Goal: Communication & Community: Ask a question

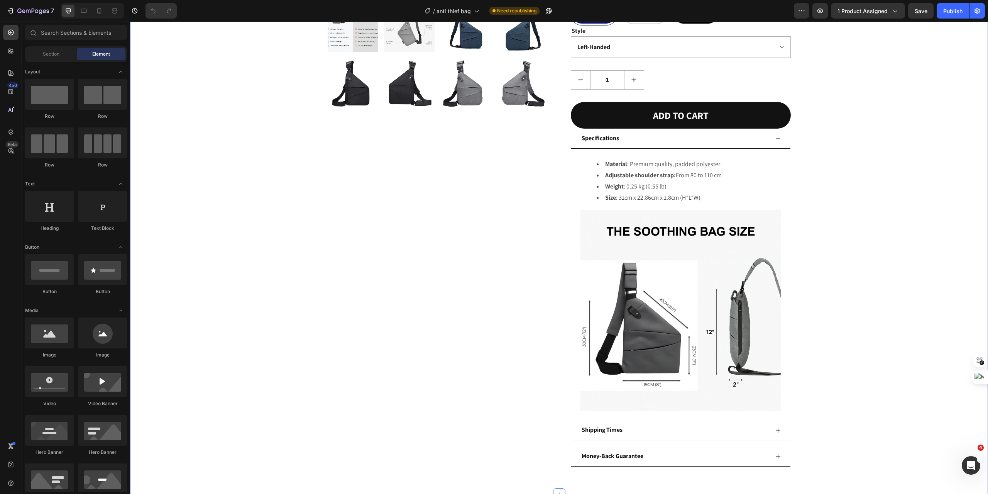
scroll to position [386, 0]
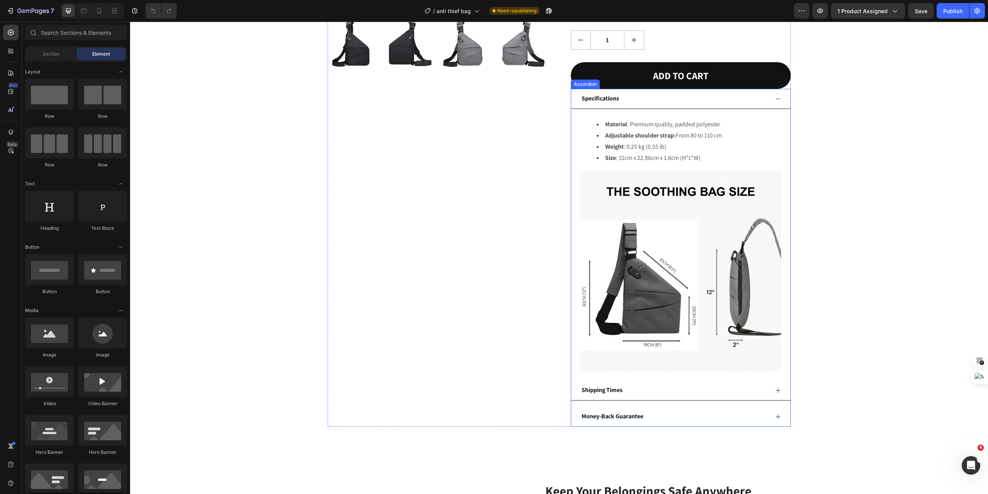
click at [775, 100] on icon at bounding box center [778, 99] width 6 height 6
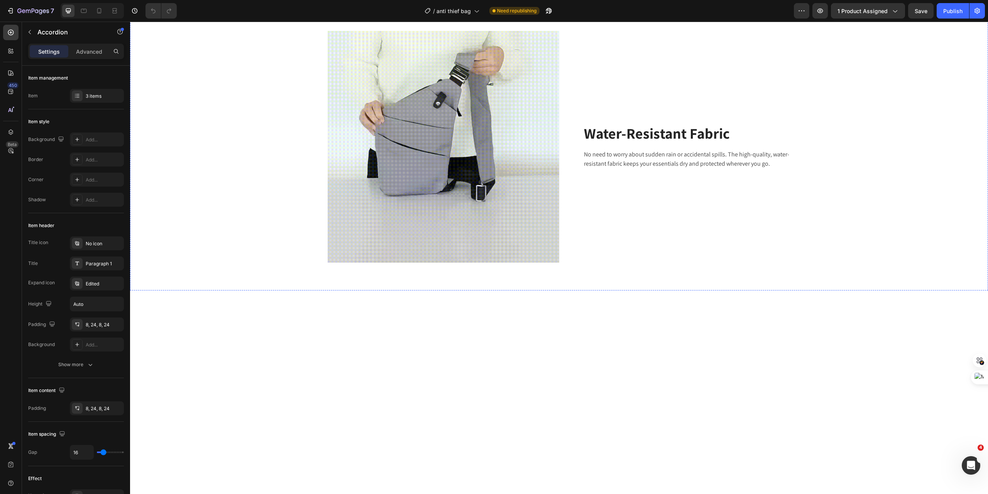
scroll to position [875, 0]
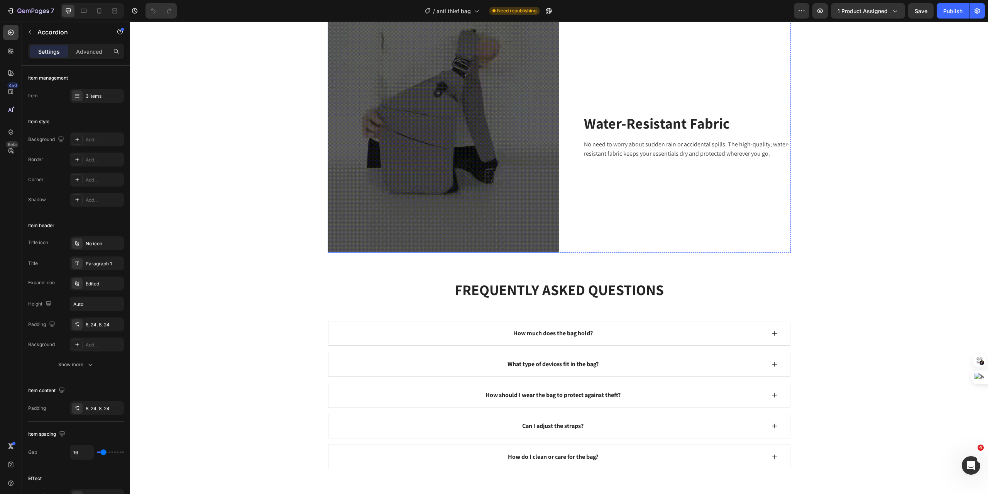
click at [475, 244] on img at bounding box center [444, 137] width 232 height 232
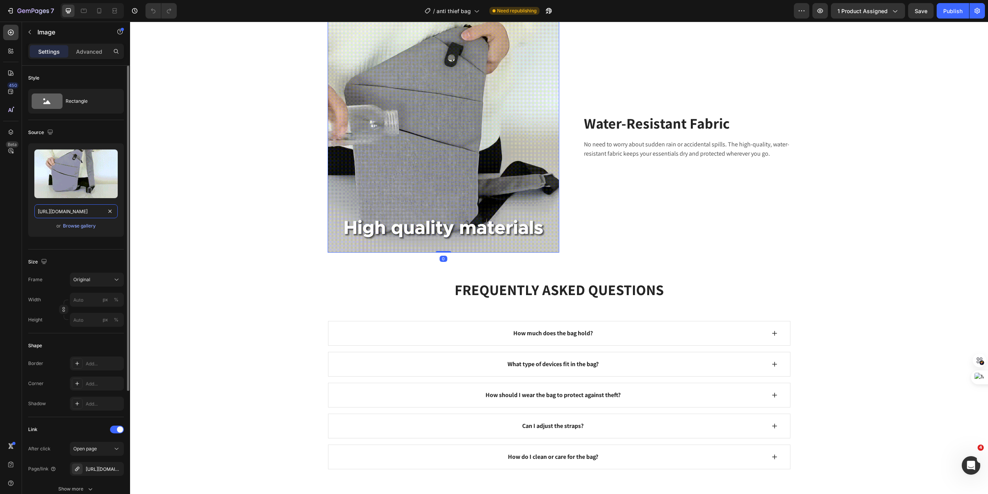
click at [70, 215] on input "https://cdn.shopify.com/s/files/1/0767/8781/0582/files/gempages_473149081271665…" at bounding box center [75, 211] width 83 height 14
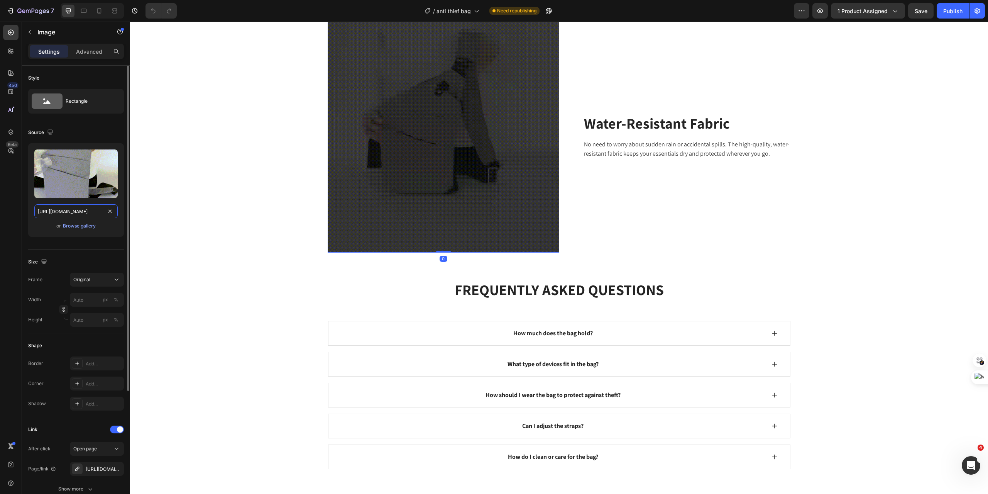
click at [70, 215] on input "https://cdn.shopify.com/s/files/1/0767/8781/0582/files/gempages_473149081271665…" at bounding box center [75, 211] width 83 height 14
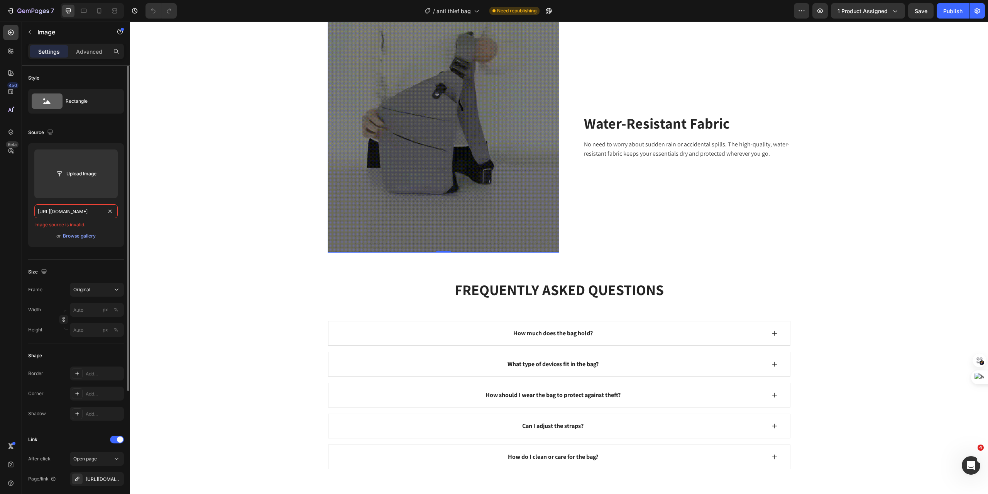
scroll to position [0, 0]
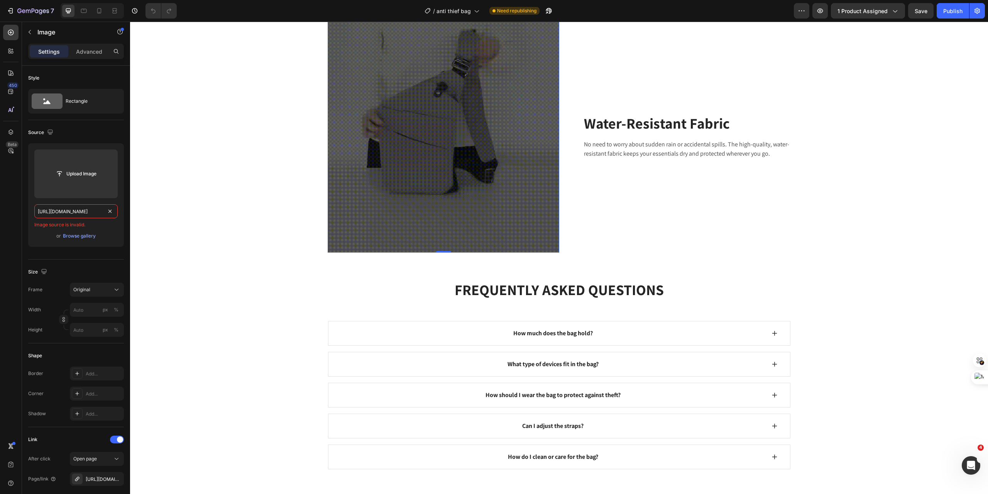
type input "[URL][DOMAIN_NAME]"
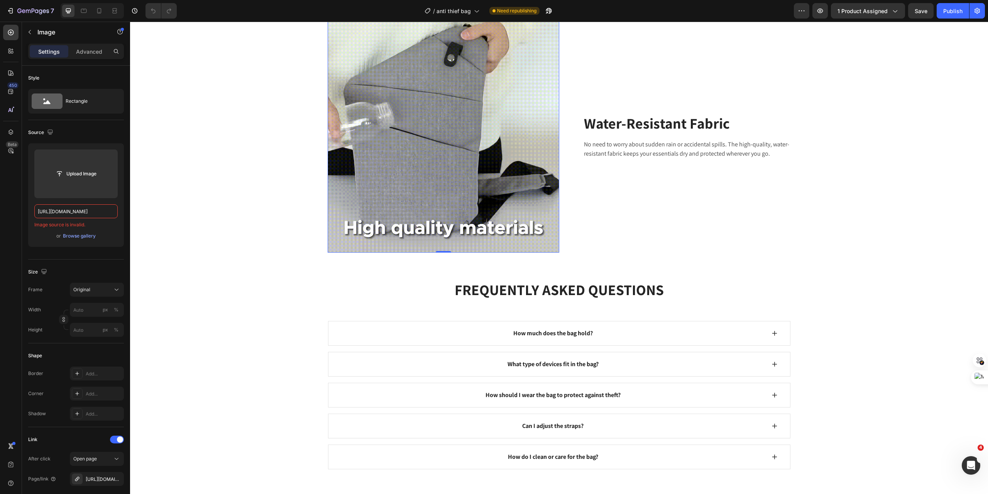
click at [378, 16] on icon at bounding box center [378, 13] width 5 height 5
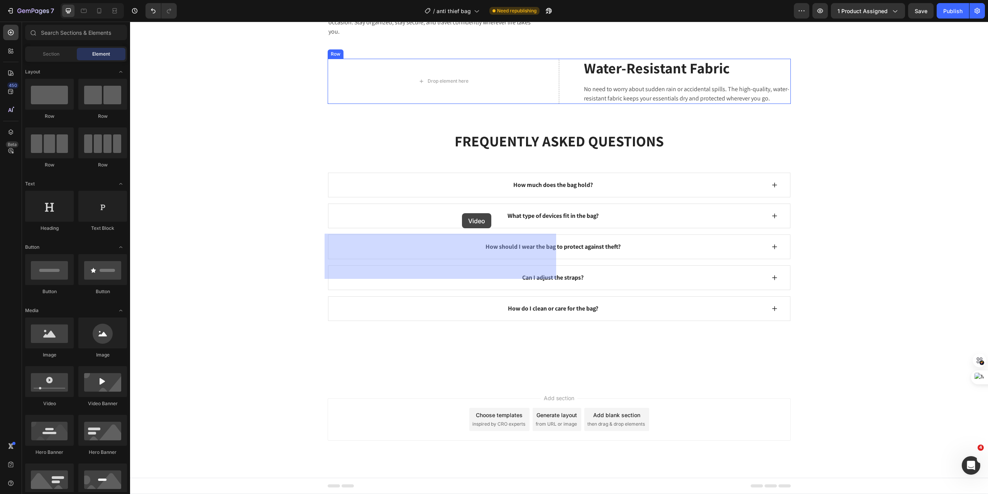
drag, startPoint x: 178, startPoint y: 415, endPoint x: 462, endPoint y: 213, distance: 348.4
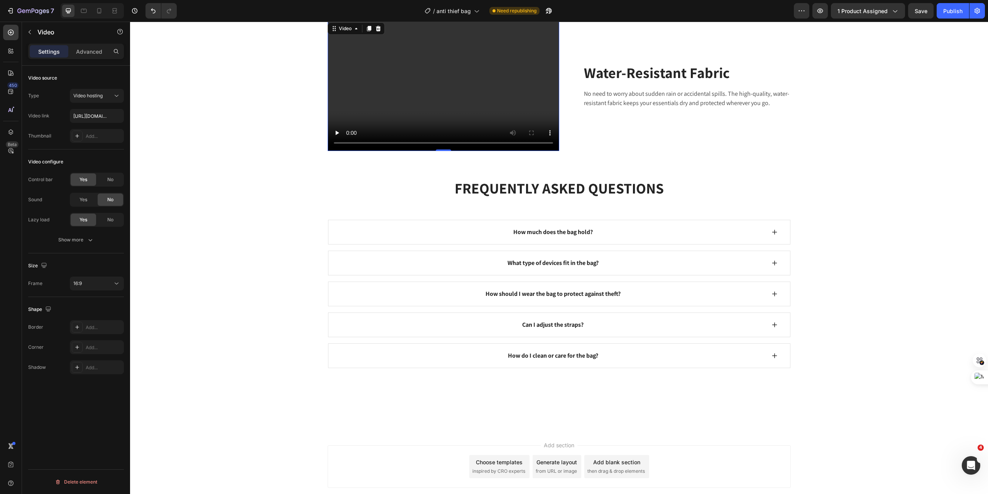
click at [392, 151] on video at bounding box center [444, 86] width 232 height 131
click at [85, 114] on input "[URL][DOMAIN_NAME]" at bounding box center [97, 116] width 54 height 14
type input "[URL][DOMAIN_NAME]"
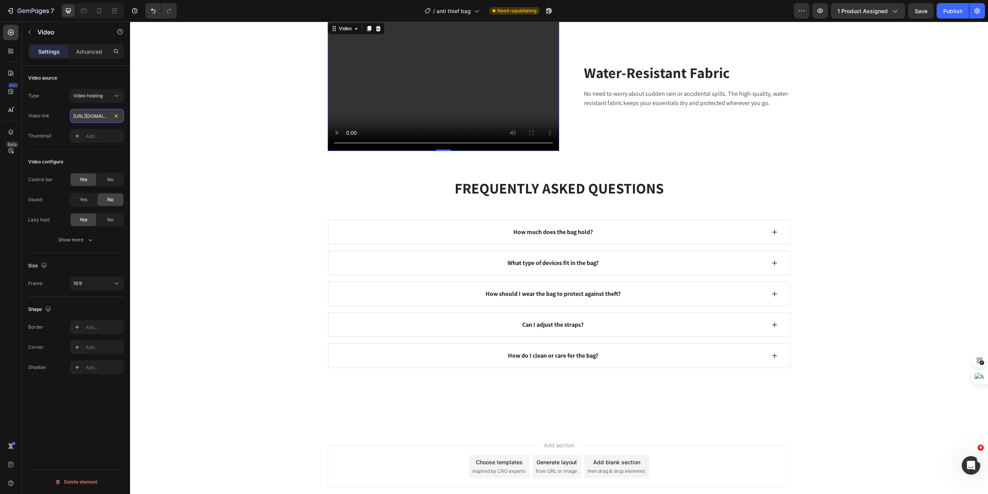
scroll to position [0, 141]
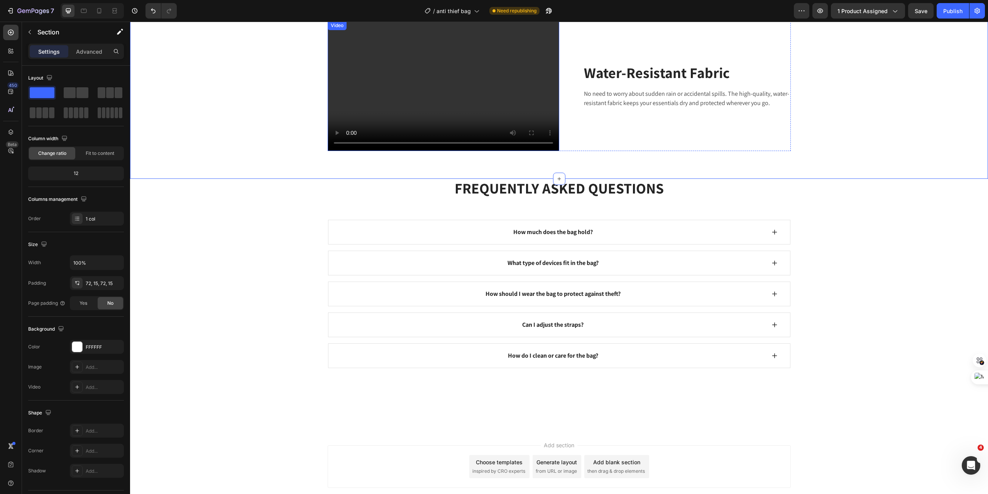
click at [424, 151] on video at bounding box center [444, 86] width 232 height 131
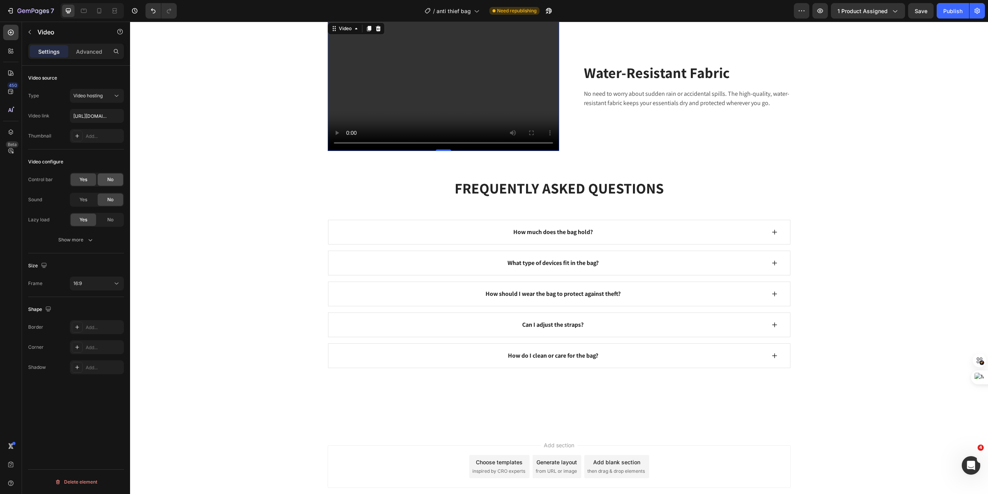
click at [107, 180] on span "No" at bounding box center [110, 179] width 6 height 7
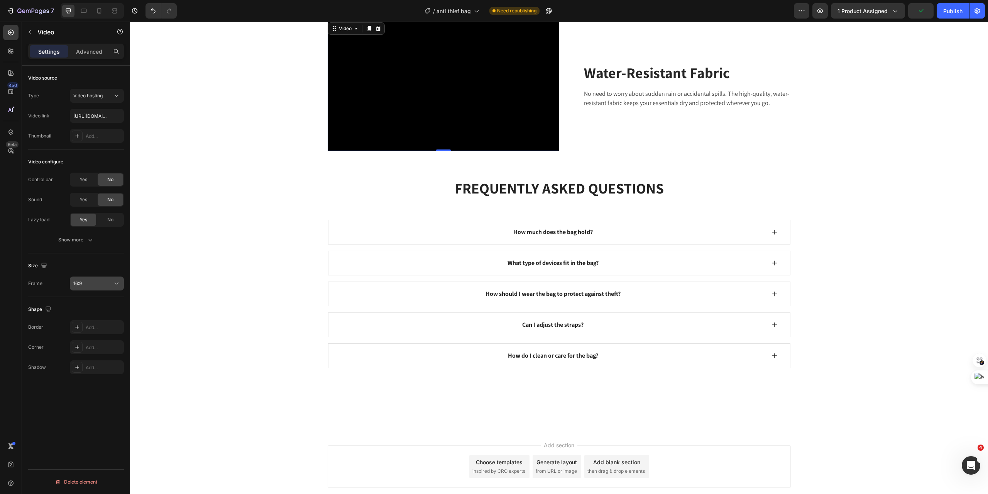
click at [109, 280] on div "16:9" at bounding box center [96, 284] width 47 height 8
click at [93, 304] on p "Square" at bounding box center [93, 303] width 41 height 7
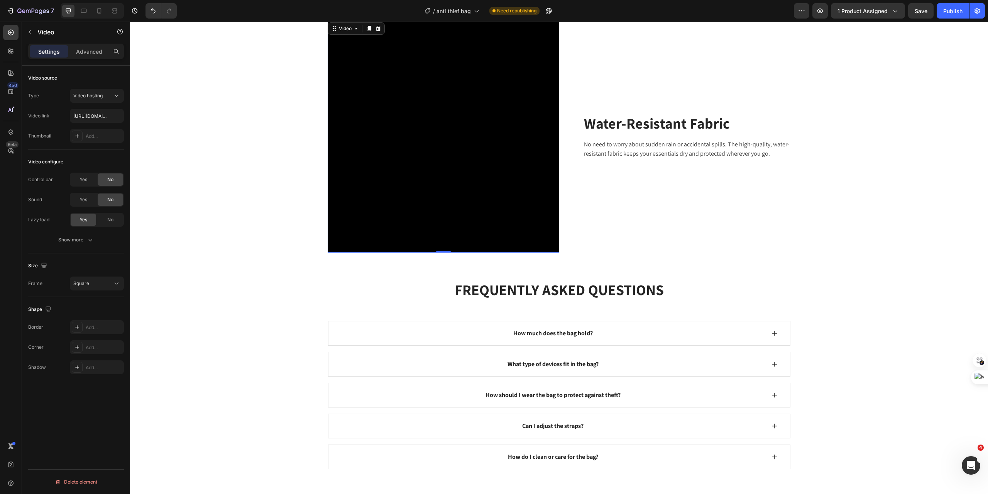
click at [429, 253] on video at bounding box center [444, 137] width 232 height 232
click at [86, 178] on span "Yes" at bounding box center [84, 179] width 8 height 7
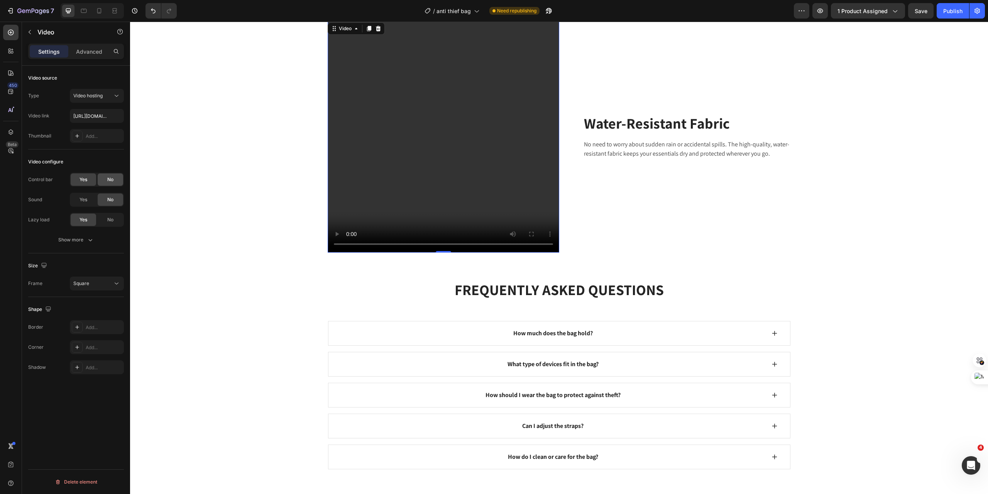
click at [107, 180] on div "No" at bounding box center [110, 179] width 25 height 12
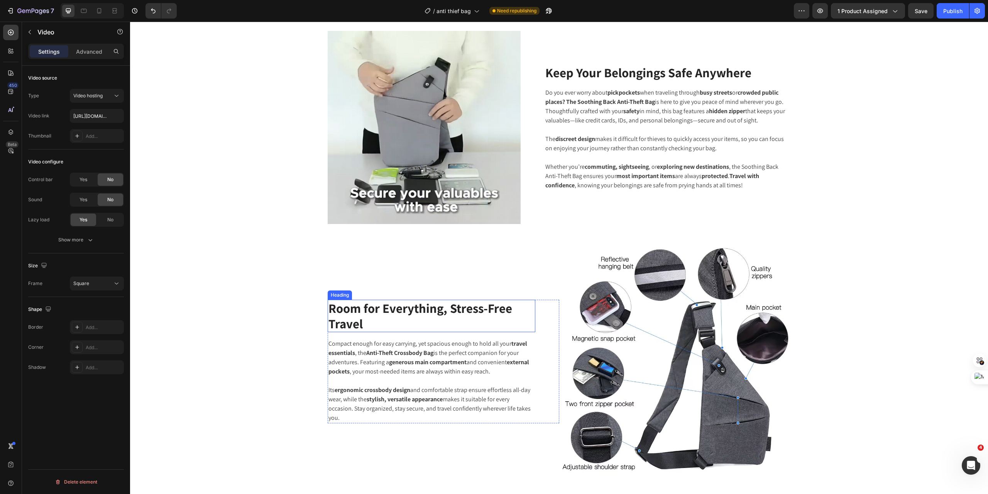
scroll to position [824, 0]
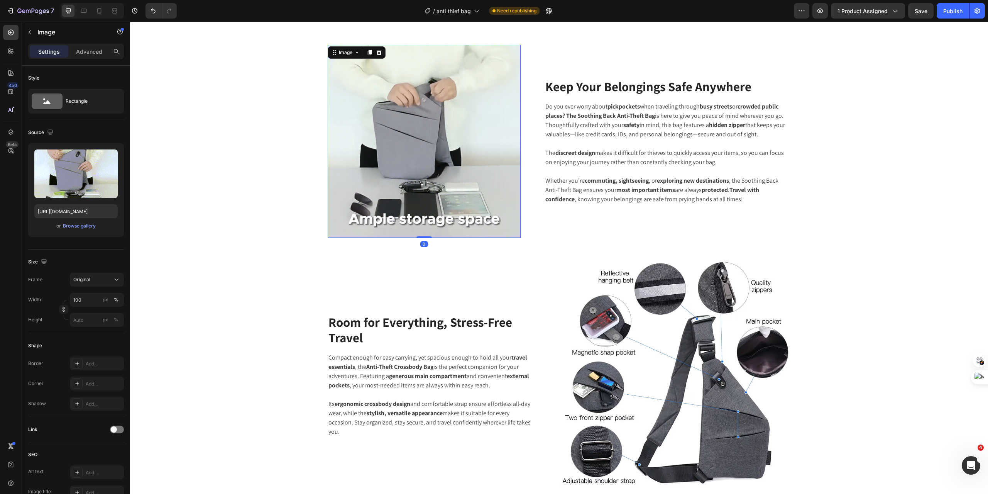
click at [443, 185] on img at bounding box center [424, 141] width 193 height 193
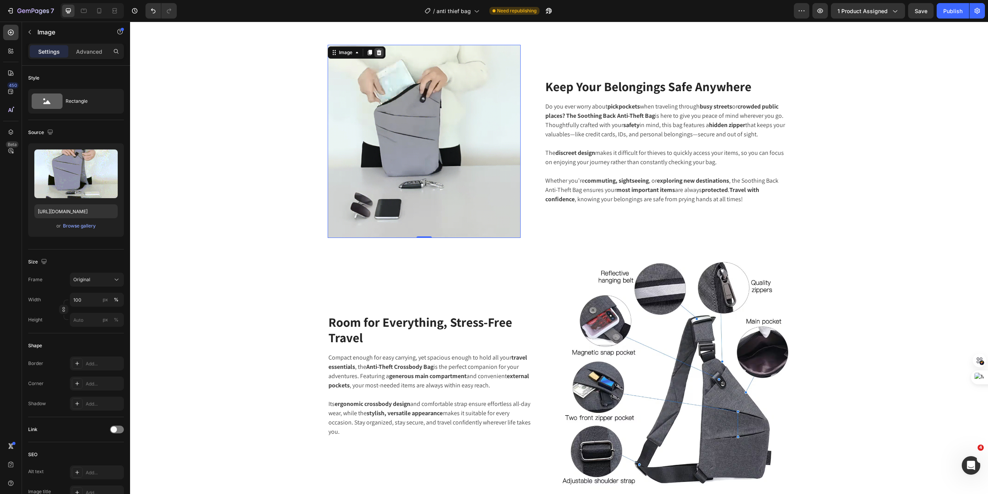
click at [376, 53] on icon at bounding box center [378, 52] width 5 height 5
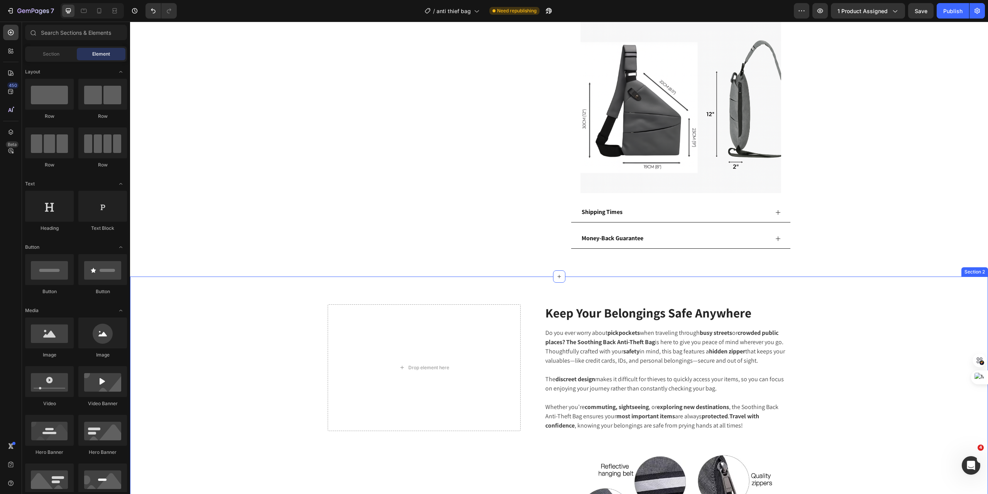
scroll to position [566, 0]
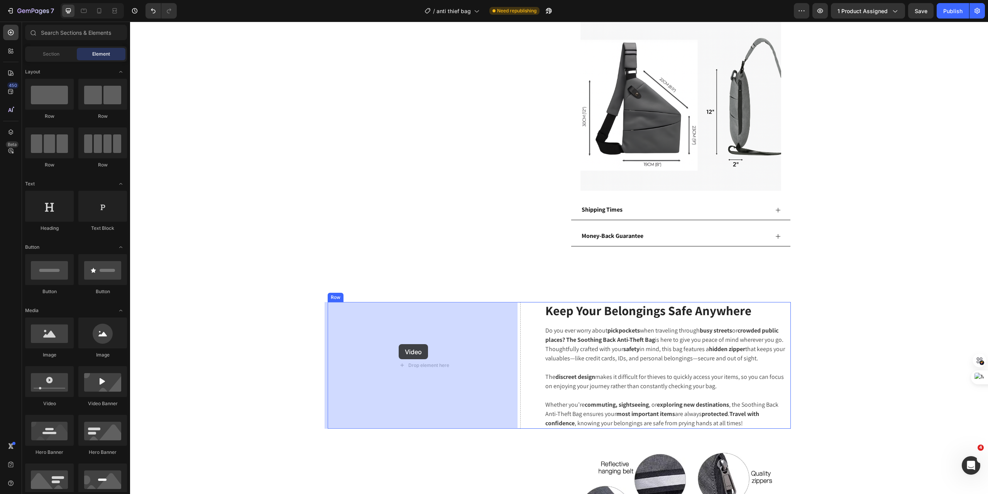
drag, startPoint x: 191, startPoint y: 403, endPoint x: 398, endPoint y: 344, distance: 216.0
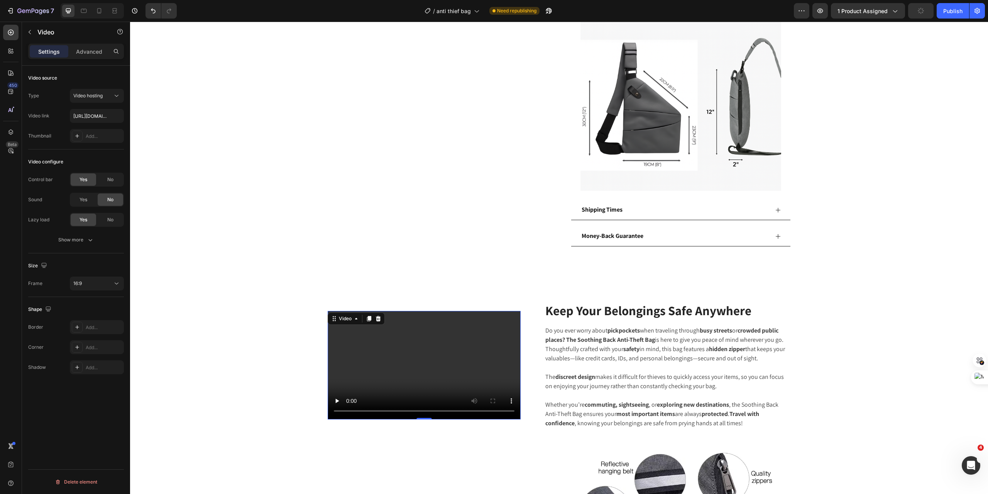
click at [405, 375] on video at bounding box center [424, 365] width 193 height 109
click at [76, 287] on button "16:9" at bounding box center [97, 283] width 54 height 14
click at [83, 303] on span "Square" at bounding box center [81, 303] width 16 height 7
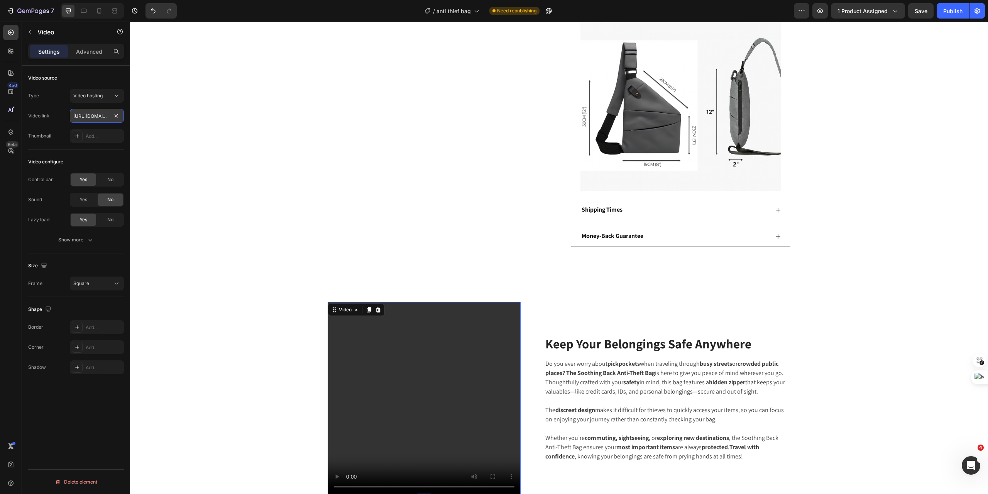
click at [89, 119] on input "[URL][DOMAIN_NAME]" at bounding box center [97, 116] width 54 height 14
paste input "e57cff5781b148248781aa8bdbe56f13"
type input "[URL][DOMAIN_NAME]"
click at [109, 174] on div "No" at bounding box center [110, 179] width 25 height 12
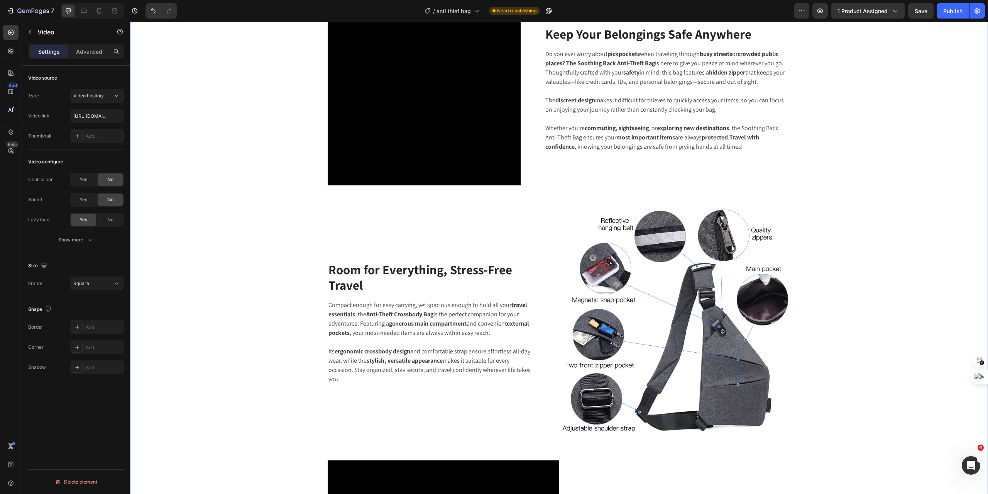
scroll to position [916, 0]
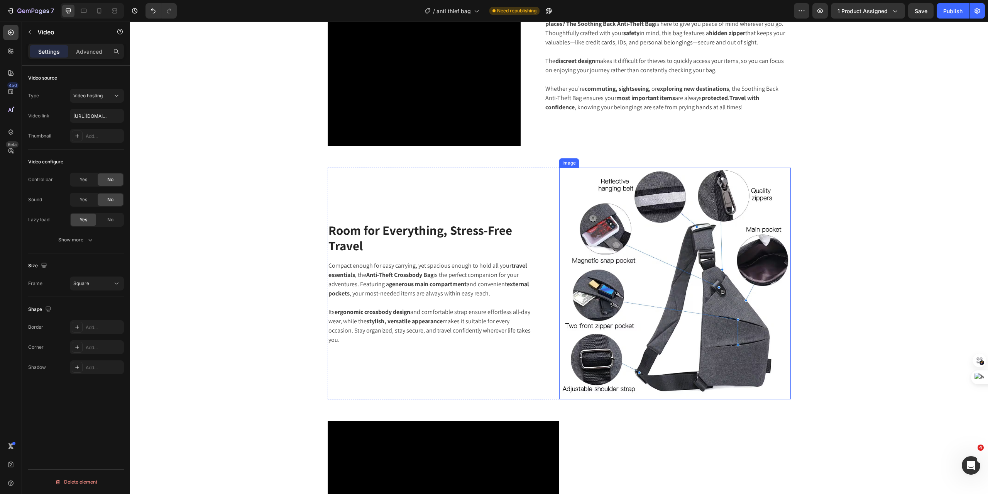
click at [685, 255] on img at bounding box center [676, 284] width 232 height 232
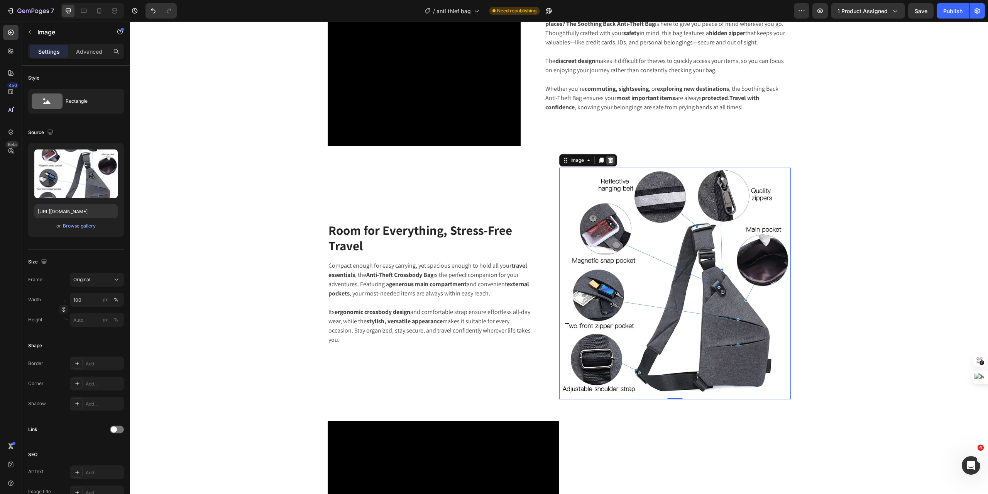
click at [610, 158] on icon at bounding box center [610, 160] width 5 height 5
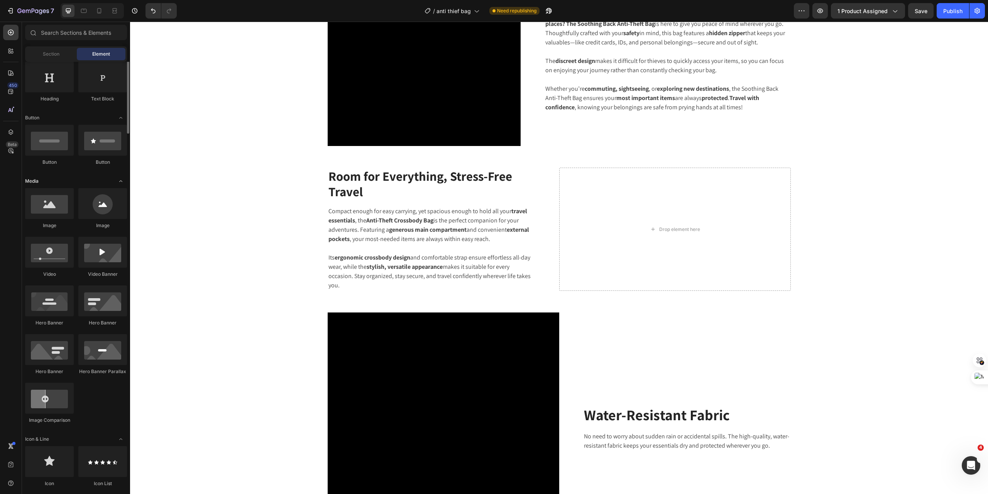
scroll to position [103, 0]
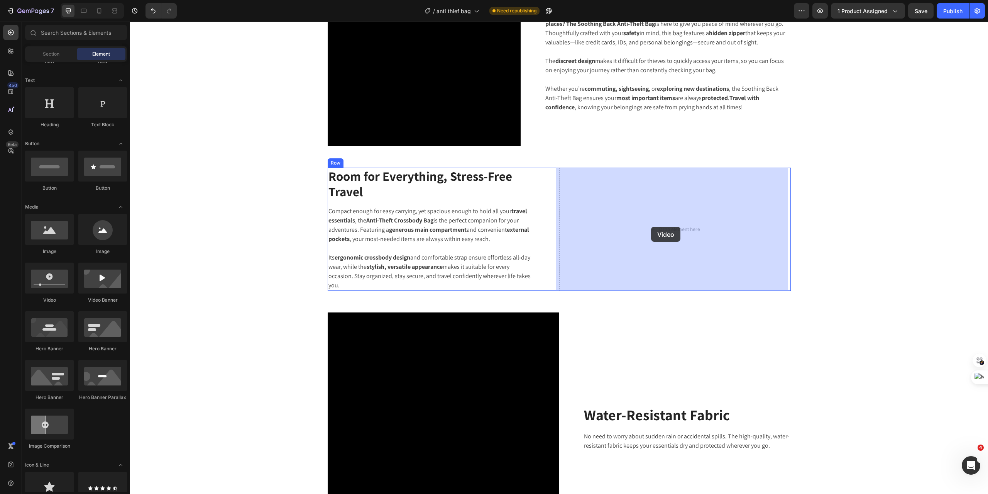
drag, startPoint x: 181, startPoint y: 304, endPoint x: 651, endPoint y: 227, distance: 476.7
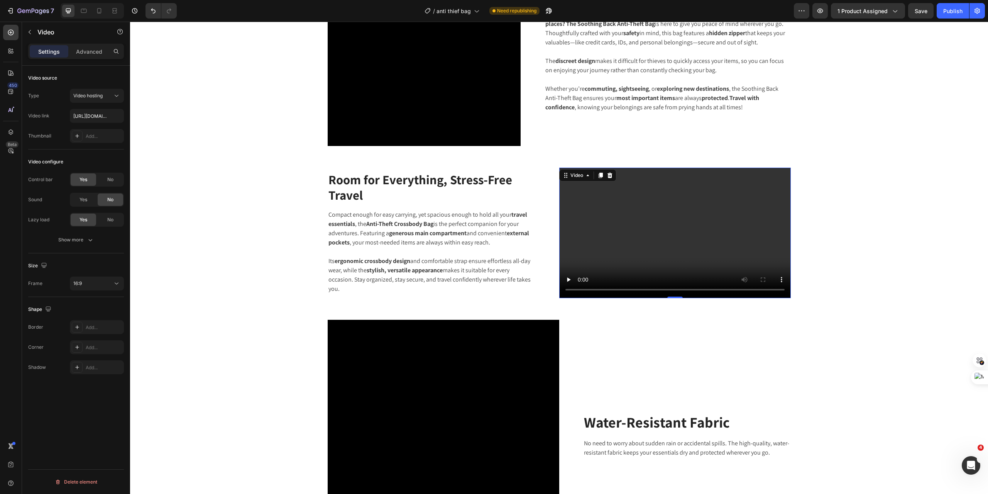
click at [693, 229] on video at bounding box center [676, 233] width 232 height 131
click at [90, 117] on input "[URL][DOMAIN_NAME]" at bounding box center [97, 116] width 54 height 14
paste input "f4bcec2d6ae64f2c895f0464455be0ec"
type input "[URL][DOMAIN_NAME]"
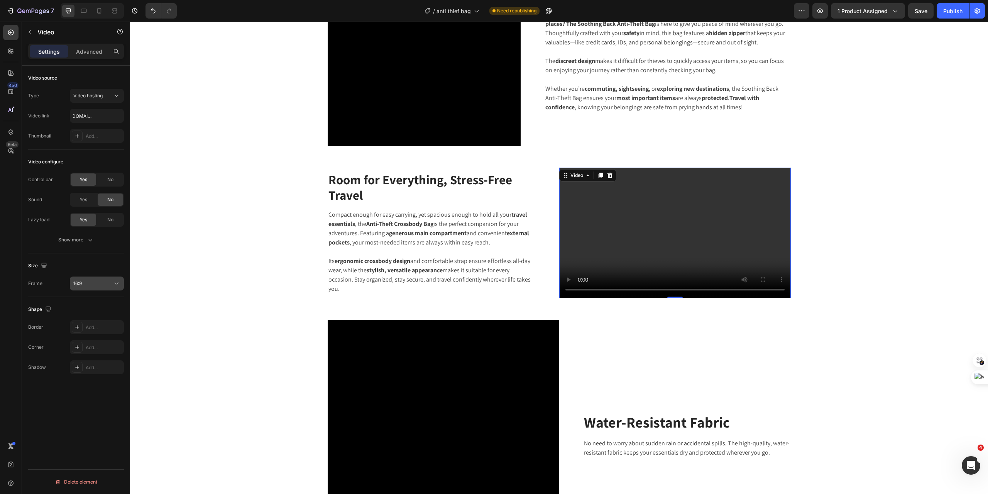
click at [102, 287] on div "16:9" at bounding box center [92, 283] width 39 height 7
click at [102, 333] on p "4:3" at bounding box center [93, 332] width 41 height 7
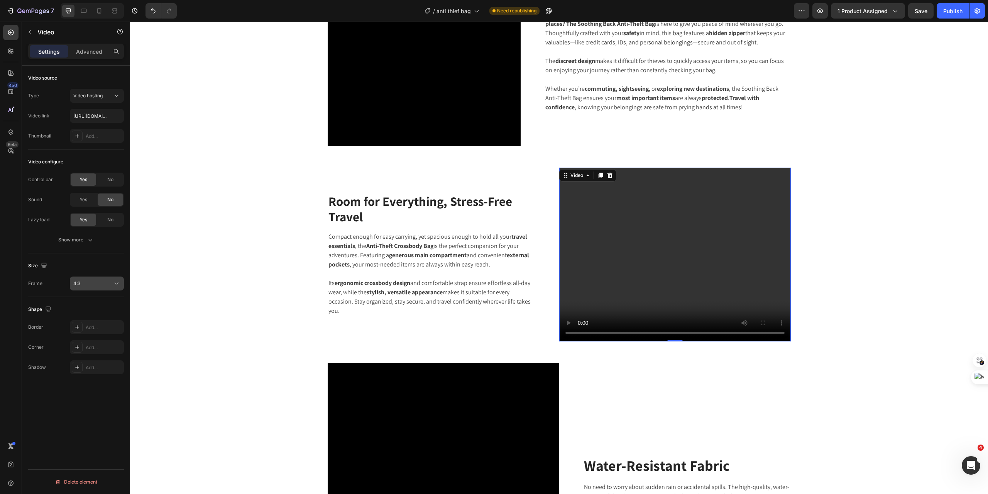
click at [105, 284] on div "4:3" at bounding box center [92, 283] width 39 height 7
click at [84, 363] on p "21:9" at bounding box center [93, 361] width 41 height 7
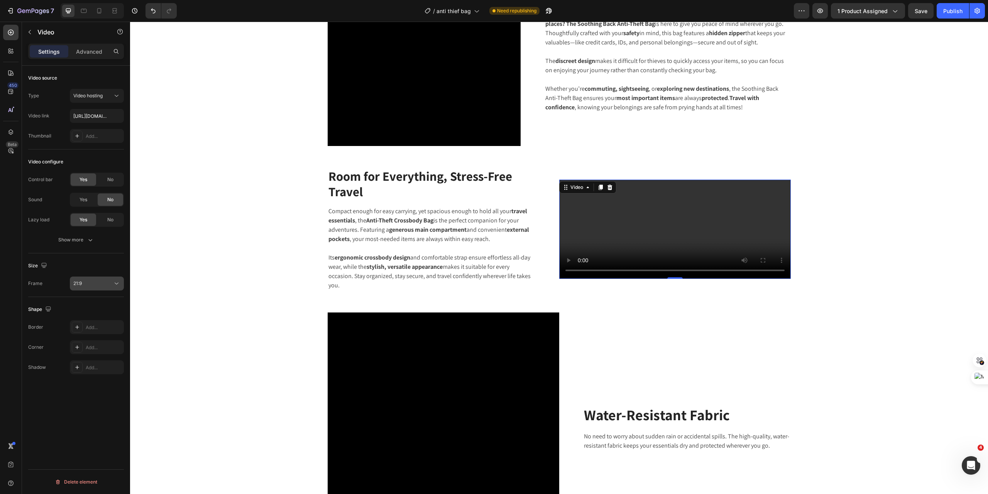
click at [95, 285] on div "21:9" at bounding box center [92, 283] width 39 height 7
click at [85, 320] on p "3:2" at bounding box center [93, 317] width 41 height 7
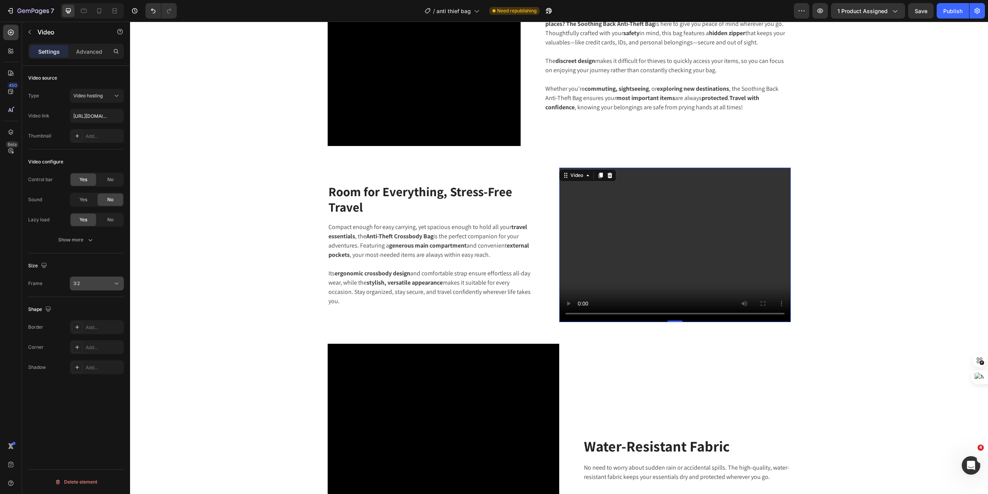
click at [97, 278] on button "3:2" at bounding box center [97, 283] width 54 height 14
click at [92, 304] on p "Square" at bounding box center [93, 303] width 41 height 7
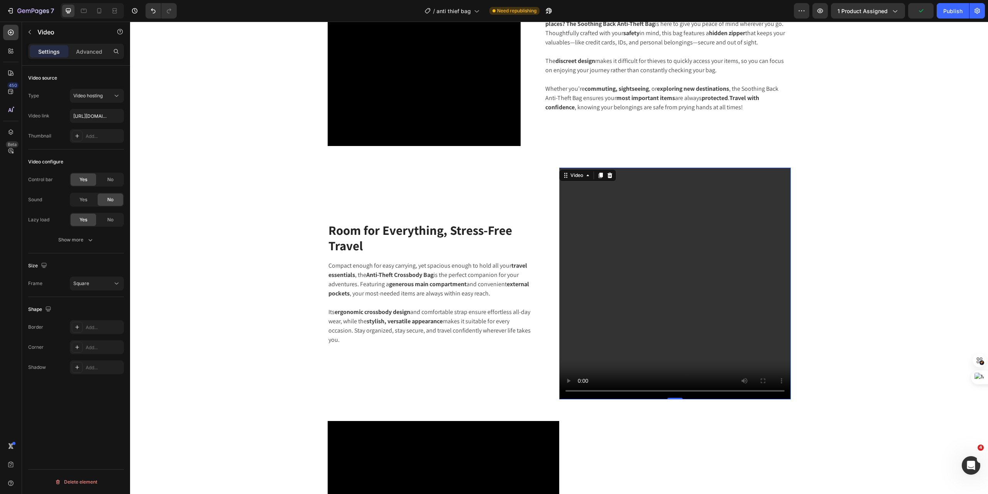
click at [572, 294] on video at bounding box center [676, 284] width 232 height 232
click at [93, 284] on div "Square" at bounding box center [92, 283] width 39 height 7
click at [34, 266] on div "Size" at bounding box center [38, 266] width 20 height 10
click at [41, 265] on icon "button" at bounding box center [44, 265] width 8 height 8
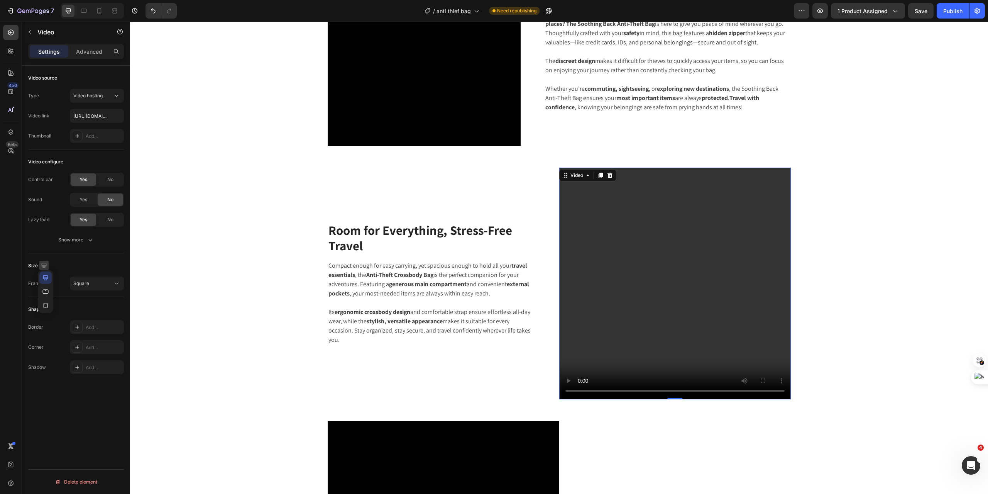
click at [41, 265] on icon "button" at bounding box center [44, 265] width 8 height 8
click at [34, 283] on div "Frame" at bounding box center [35, 283] width 14 height 7
click at [112, 280] on div "Square" at bounding box center [92, 283] width 39 height 7
click at [83, 304] on span "Original" at bounding box center [81, 302] width 17 height 7
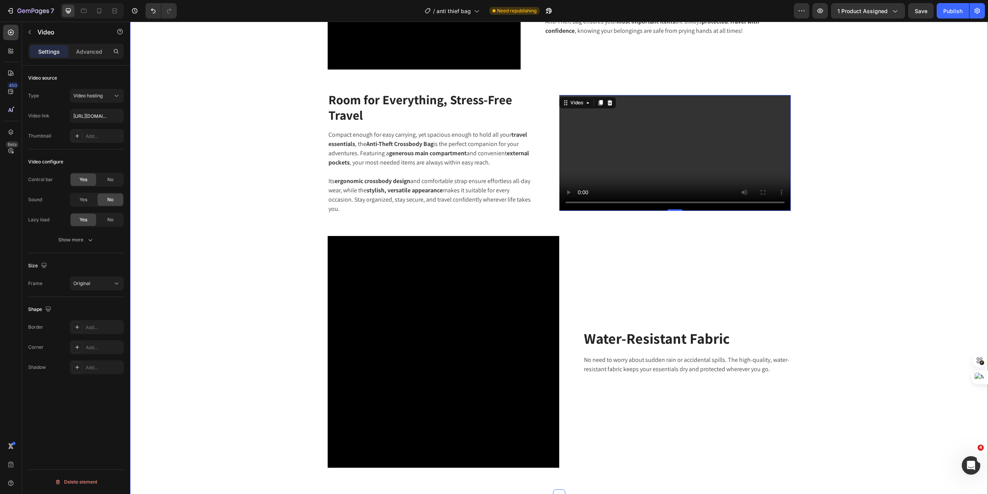
scroll to position [993, 0]
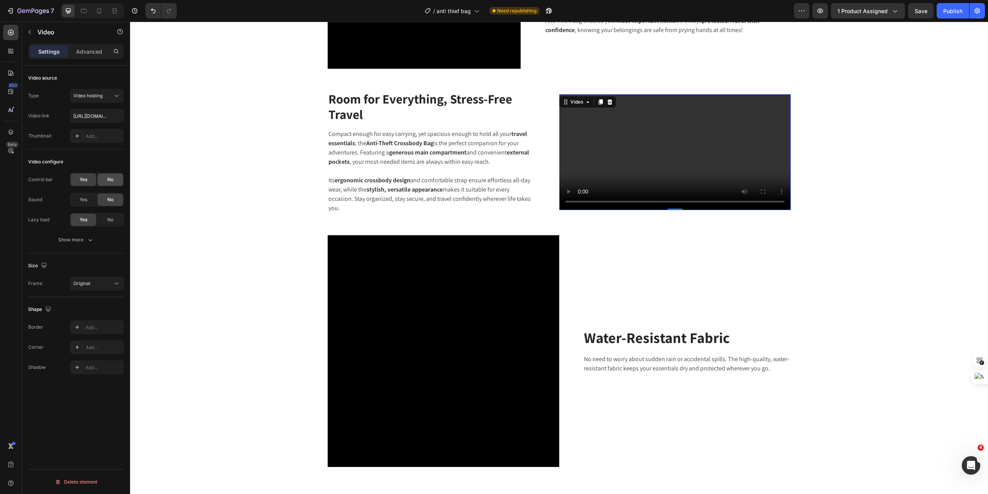
click at [106, 177] on div "No" at bounding box center [110, 179] width 25 height 12
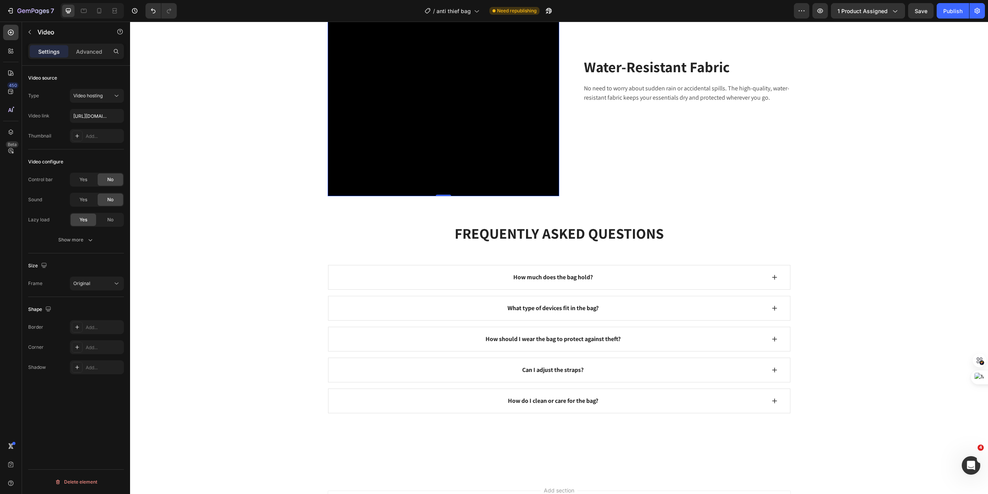
click at [454, 196] on video at bounding box center [444, 80] width 232 height 232
click at [384, 196] on video at bounding box center [444, 80] width 232 height 232
click at [84, 113] on input "[URL][DOMAIN_NAME]" at bounding box center [97, 116] width 54 height 14
paste input "52c75ce32720455b9fb1ca46a11d1dee"
type input "[URL][DOMAIN_NAME]"
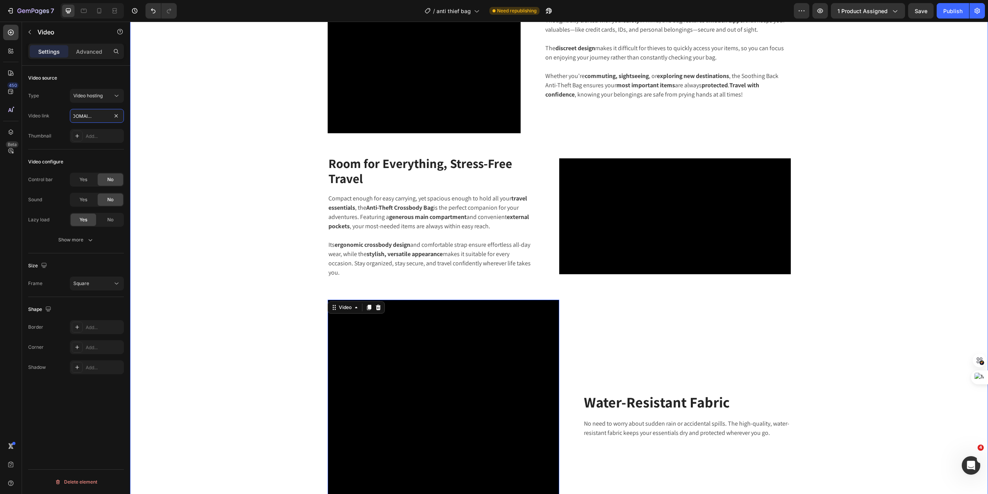
scroll to position [632, 0]
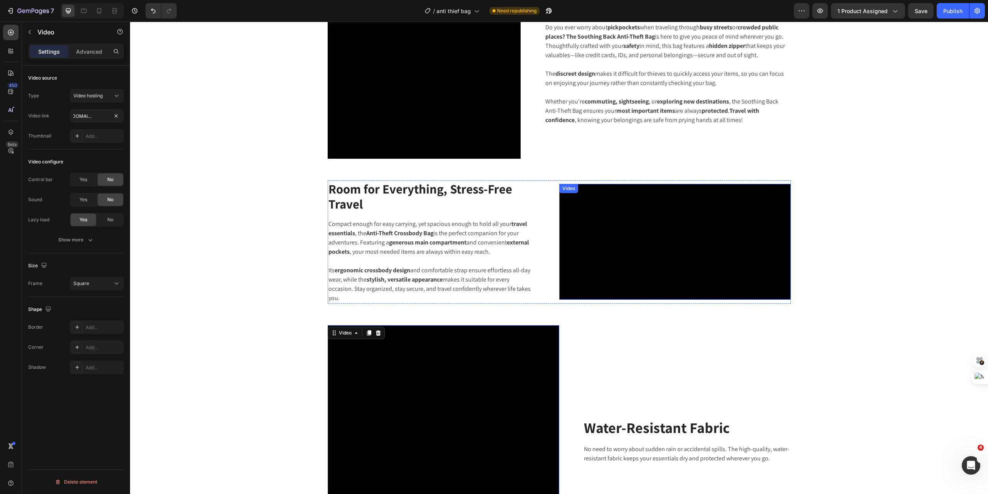
click at [649, 281] on video at bounding box center [676, 242] width 232 height 116
click at [665, 280] on video at bounding box center [676, 242] width 232 height 116
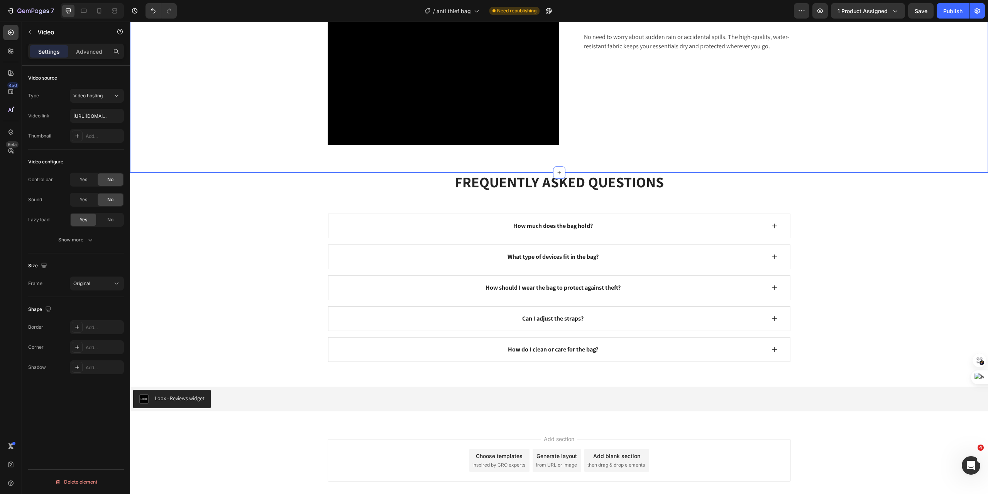
scroll to position [1018, 0]
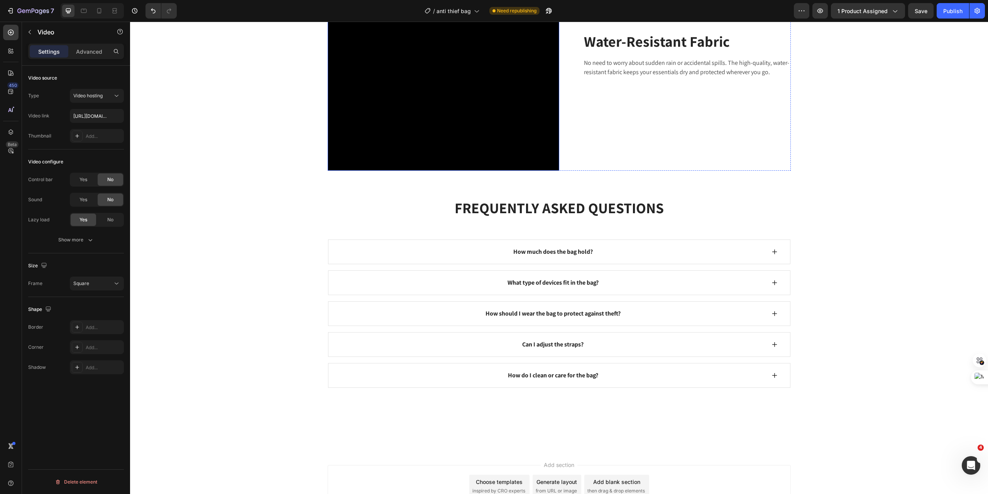
click at [457, 171] on video at bounding box center [444, 55] width 232 height 232
click at [88, 283] on span "Square" at bounding box center [81, 283] width 16 height 6
click at [90, 303] on span "Original" at bounding box center [81, 302] width 17 height 7
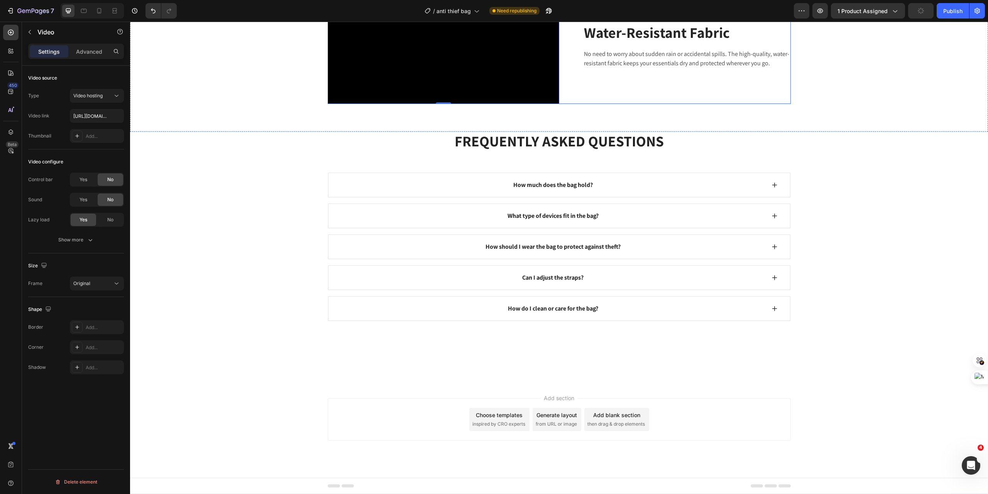
scroll to position [1044, 0]
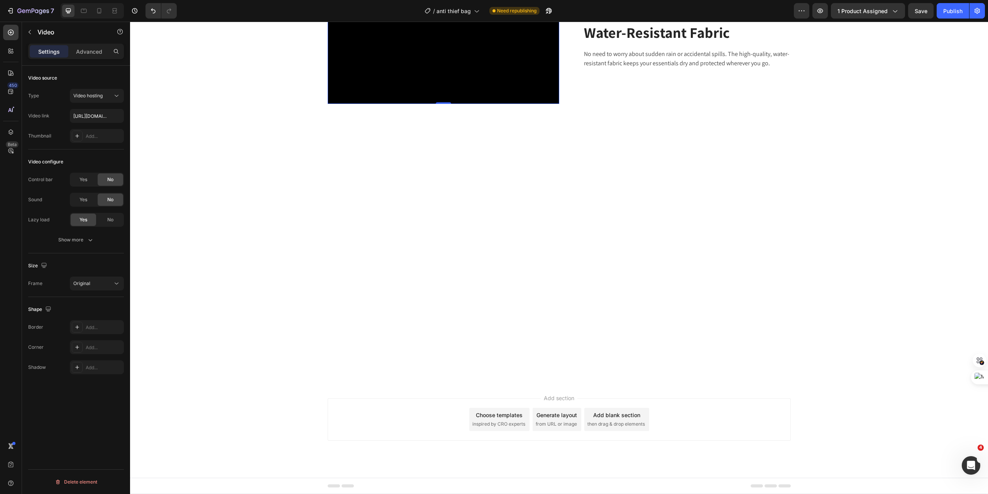
click at [419, 104] on video at bounding box center [444, 46] width 232 height 116
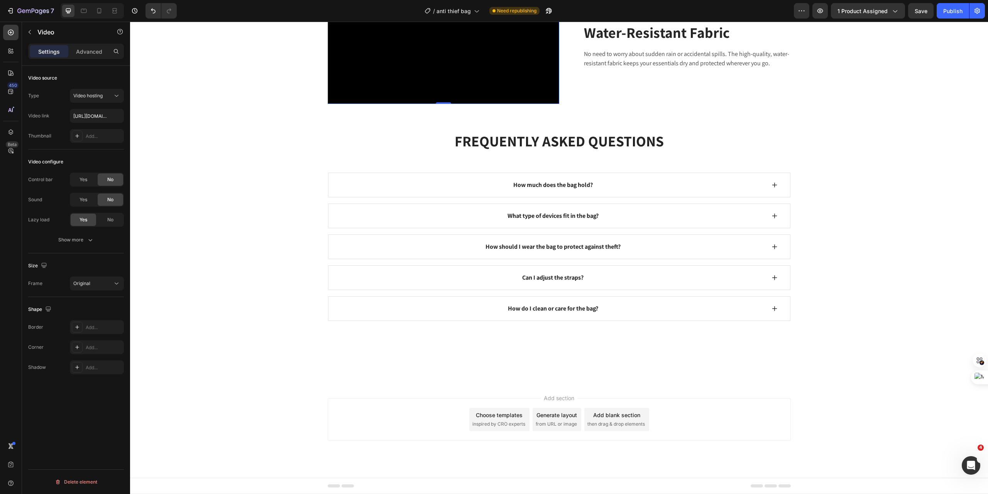
scroll to position [1121, 0]
click at [419, 104] on video at bounding box center [444, 46] width 232 height 116
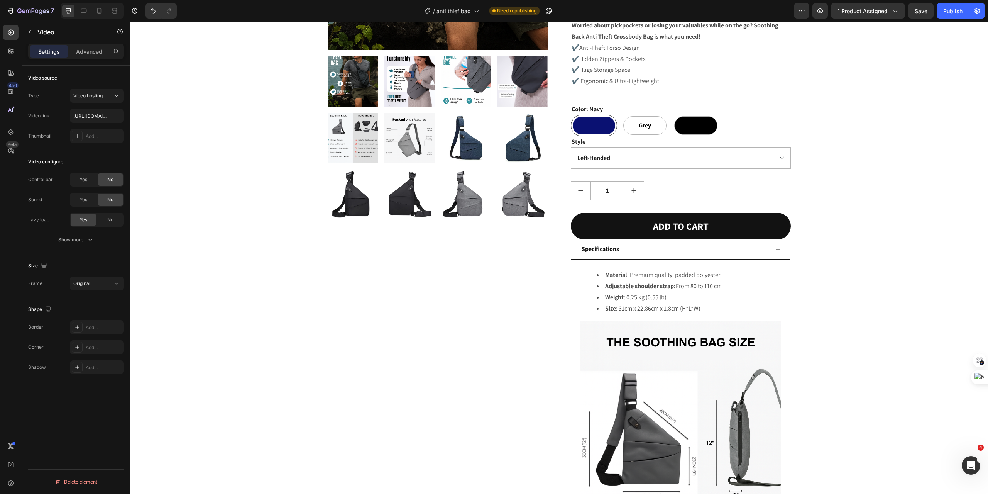
scroll to position [220, 0]
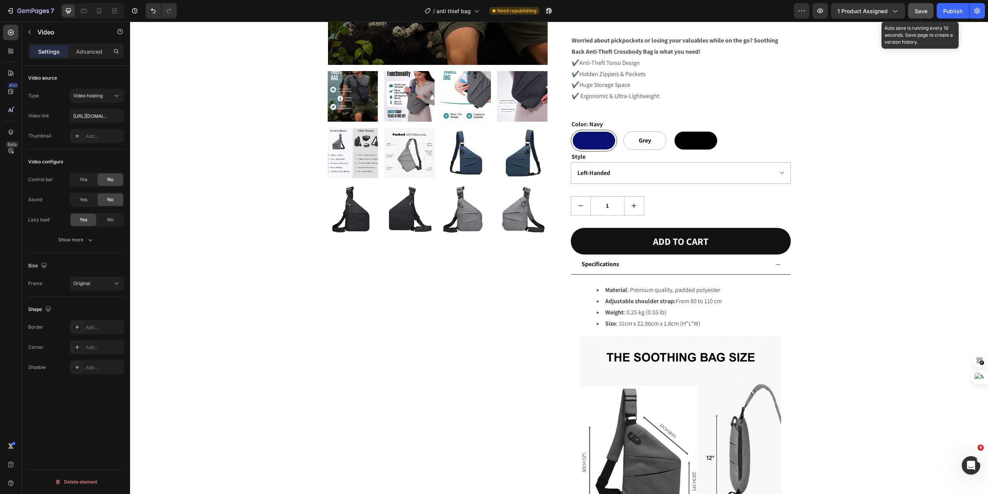
click at [922, 10] on span "Save" at bounding box center [921, 11] width 13 height 7
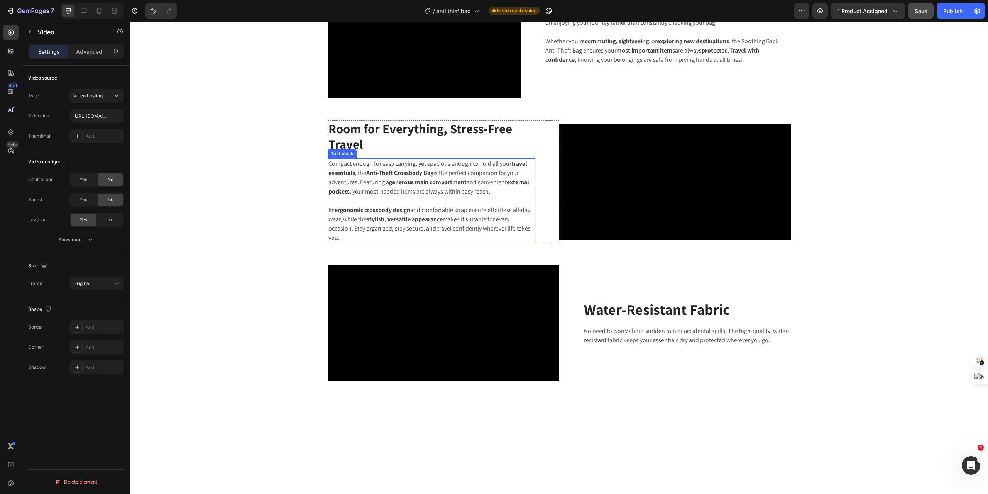
scroll to position [941, 0]
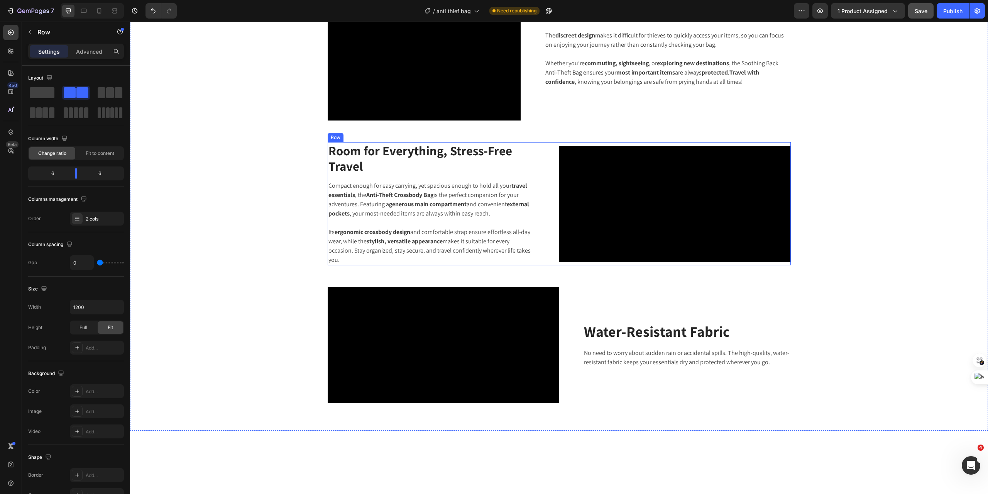
click at [372, 159] on div "Room for Everything, Stress-Free Travel Heading Compact enough for easy carryin…" at bounding box center [444, 203] width 232 height 123
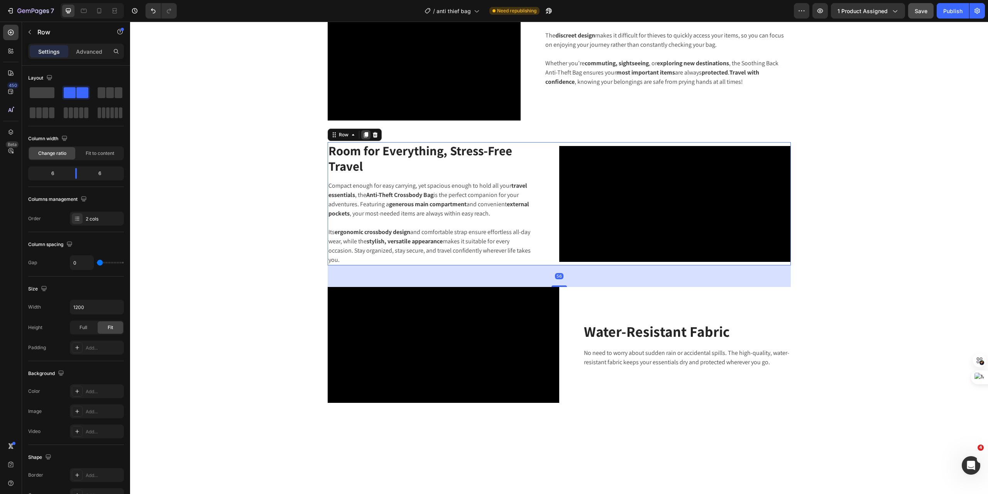
click at [364, 136] on icon at bounding box center [366, 134] width 4 height 5
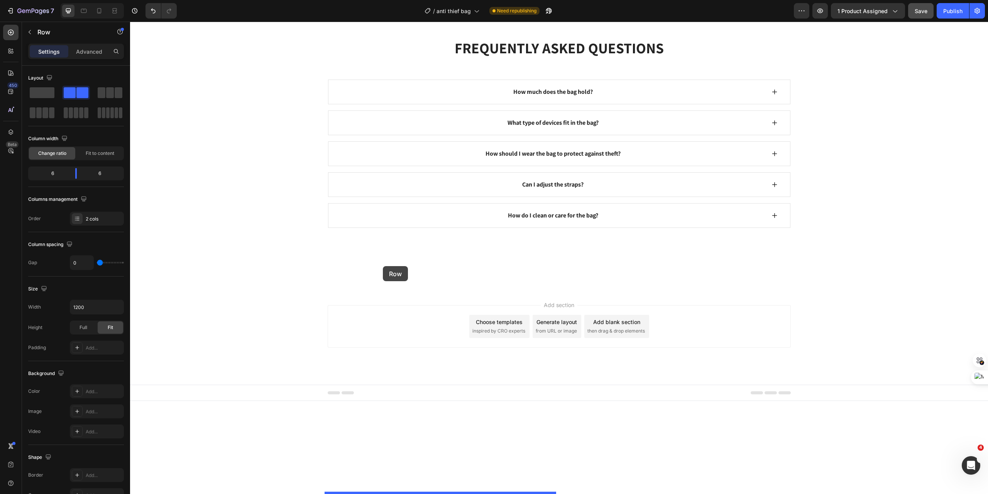
scroll to position [1828, 0]
drag, startPoint x: 331, startPoint y: 45, endPoint x: 389, endPoint y: 334, distance: 295.4
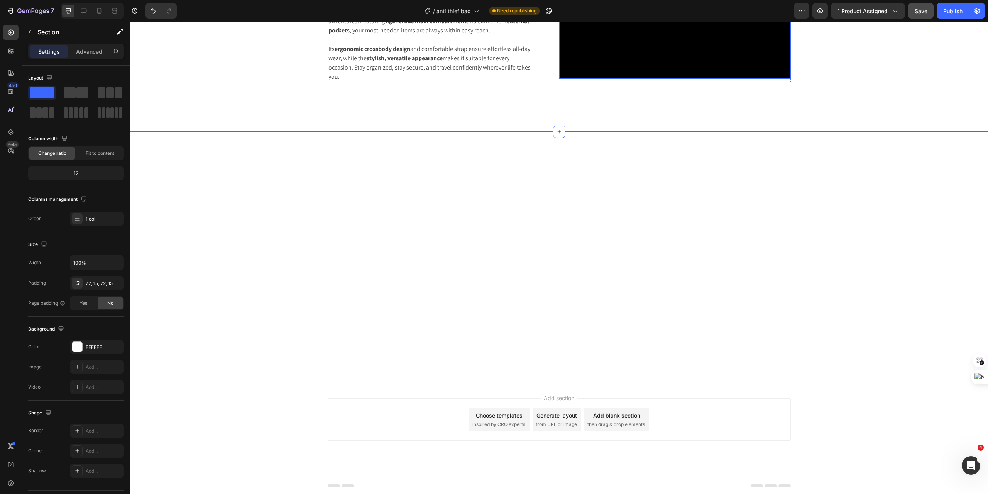
scroll to position [1652, 0]
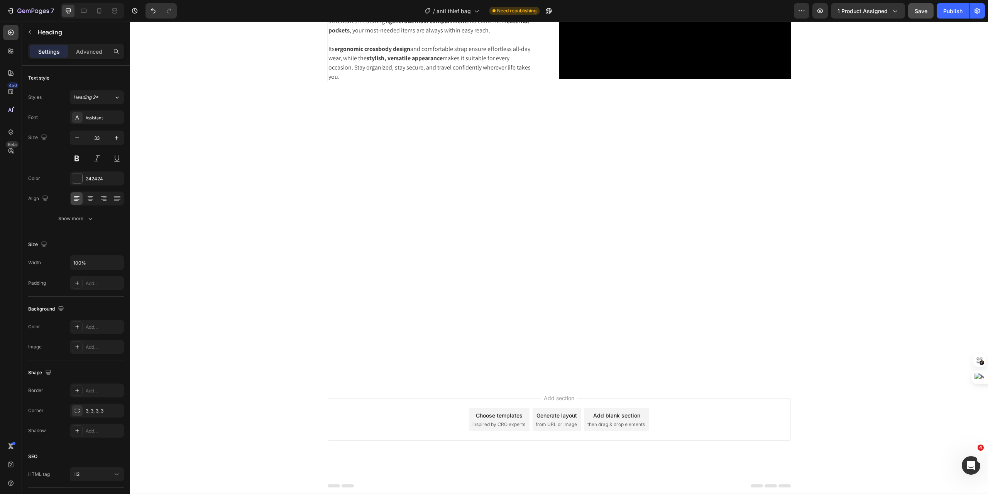
click at [446, 35] on p "Compact enough for easy carrying, yet spacious enough to hold all your travel e…" at bounding box center [432, 16] width 206 height 37
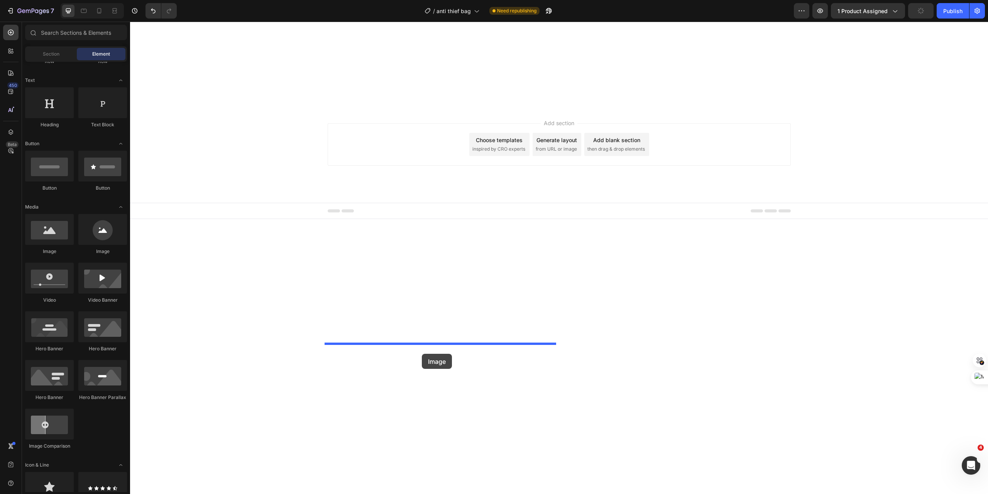
drag, startPoint x: 184, startPoint y: 258, endPoint x: 422, endPoint y: 354, distance: 256.8
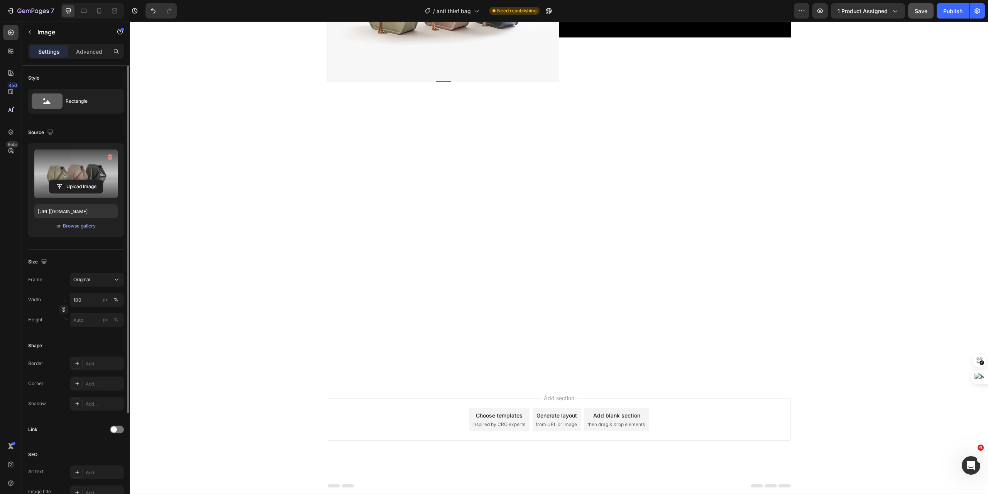
click at [68, 178] on label at bounding box center [75, 173] width 83 height 49
click at [68, 180] on input "file" at bounding box center [75, 186] width 53 height 13
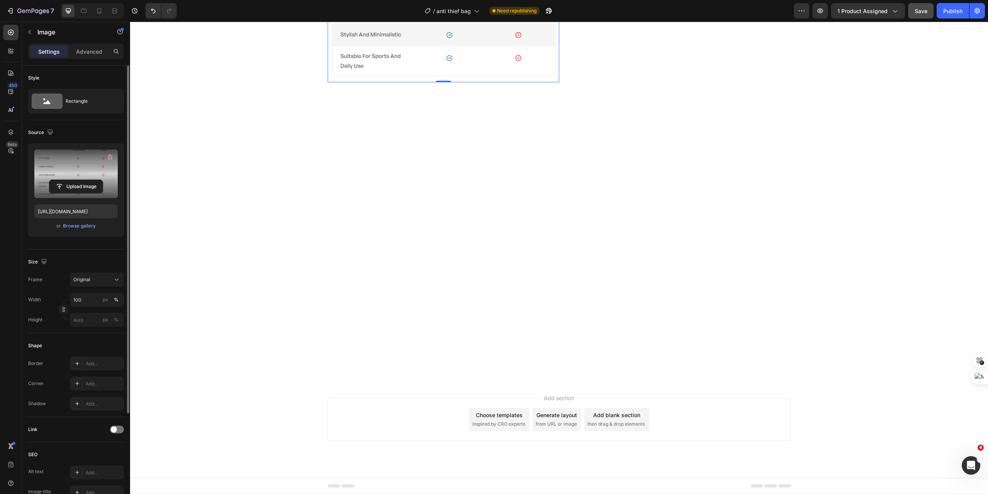
click at [65, 213] on input "https://cdn.shopify.com/s/files/1/0767/8781/0582/files/gempages_473149081271665…" at bounding box center [75, 211] width 83 height 14
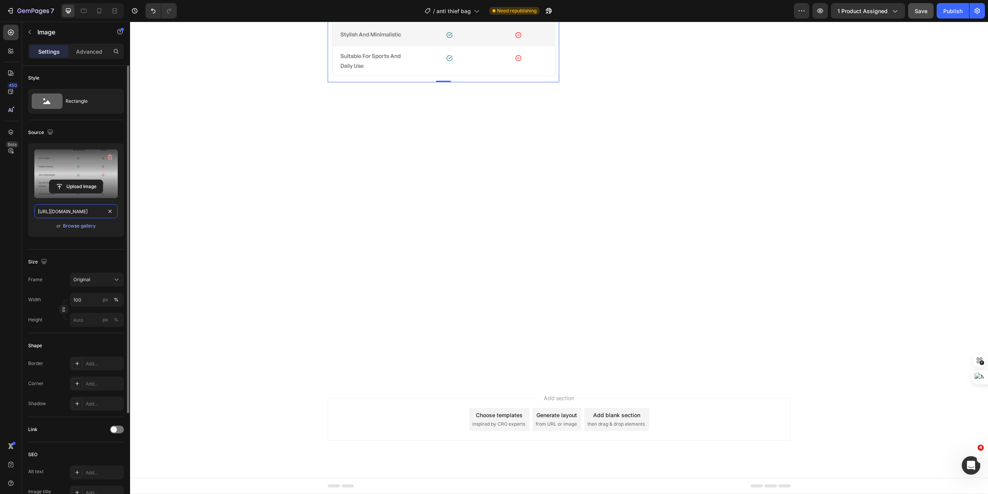
paste input "Untitled23.png?v=1756275386"
type input "[URL][DOMAIN_NAME]"
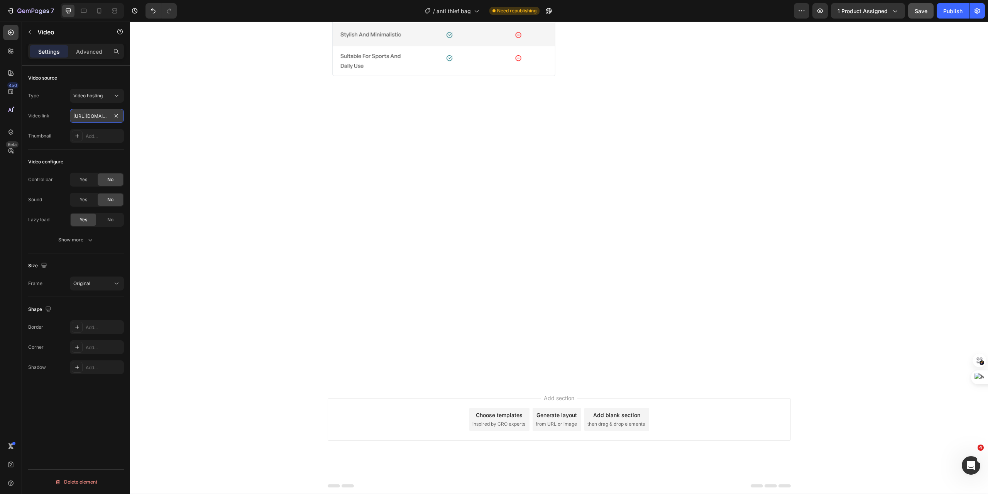
click at [88, 122] on input "[URL][DOMAIN_NAME]" at bounding box center [97, 116] width 54 height 14
paste input "s/files/1/0767/8781/0582/files/Untitled23.png?v=1756275386"
type input "[URL][DOMAIN_NAME]"
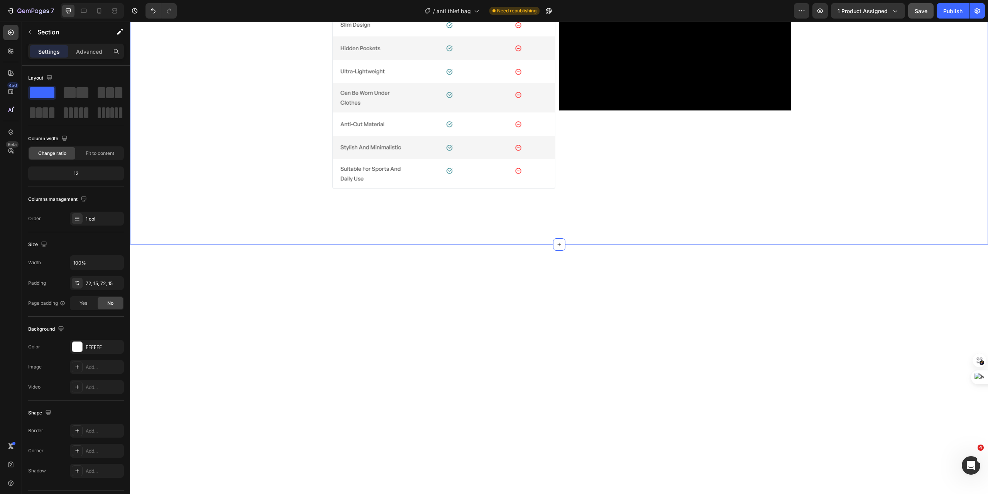
scroll to position [1421, 0]
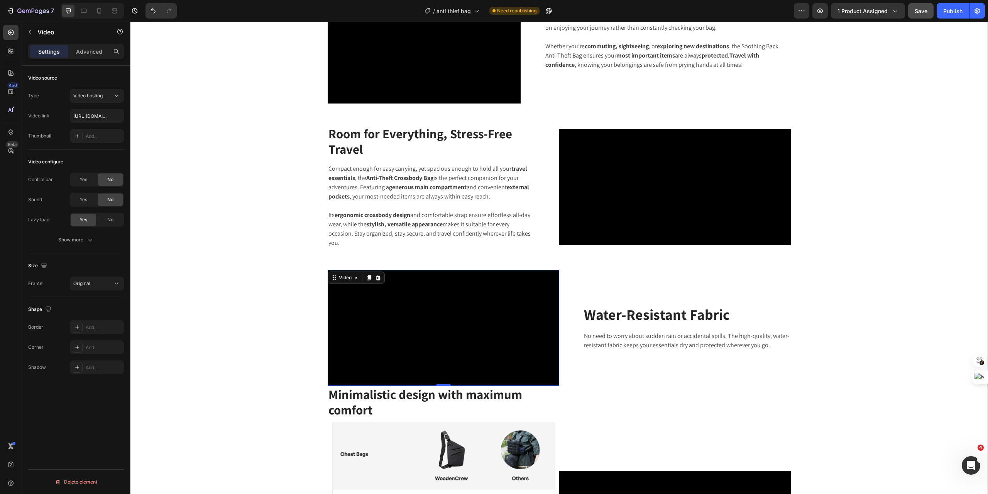
scroll to position [932, 0]
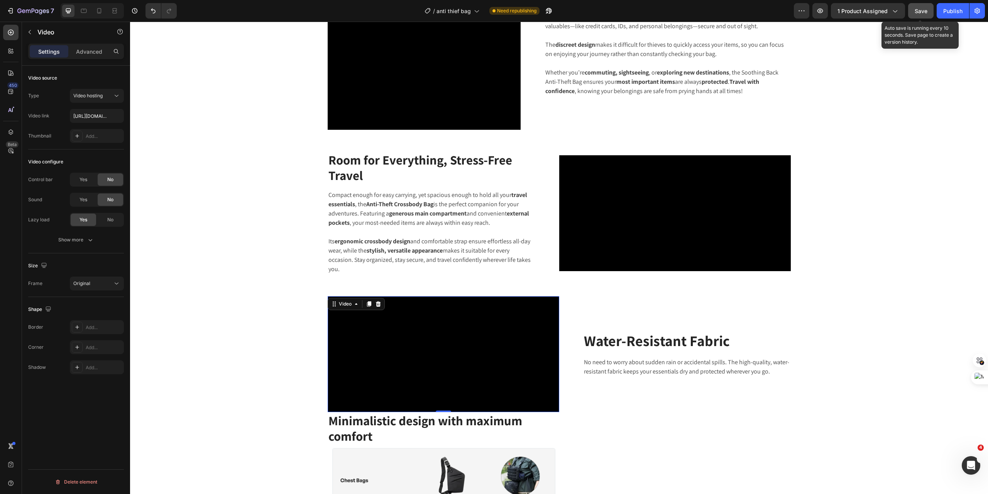
click at [917, 8] on span "Save" at bounding box center [921, 11] width 13 height 7
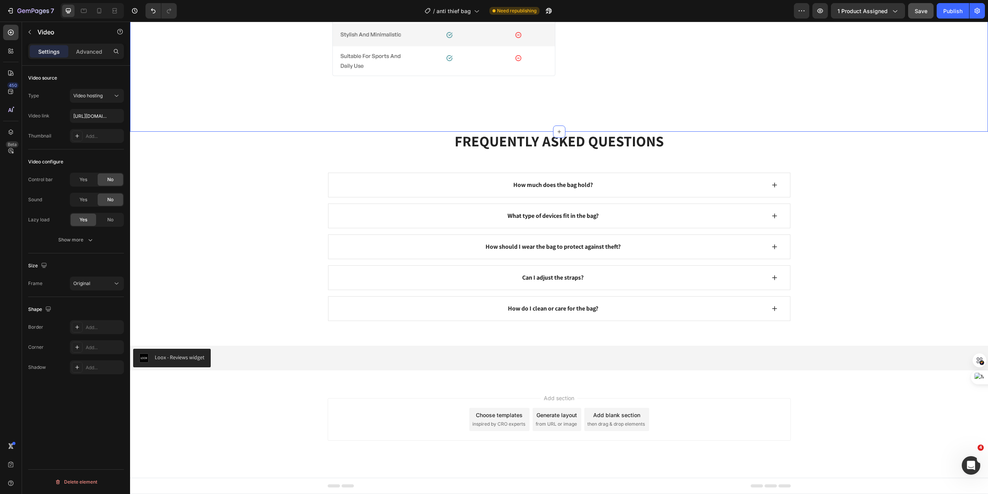
scroll to position [1987, 0]
click at [958, 11] on div "Publish" at bounding box center [953, 11] width 19 height 8
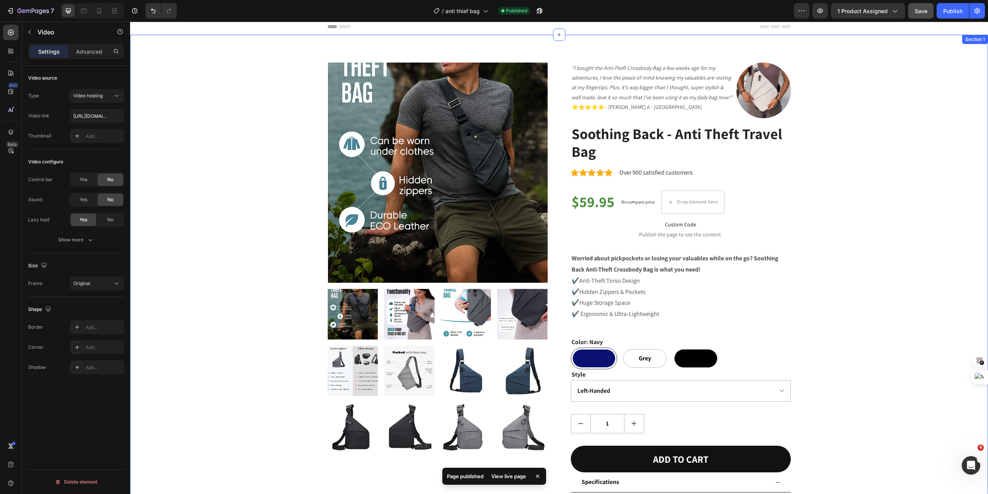
scroll to position [0, 0]
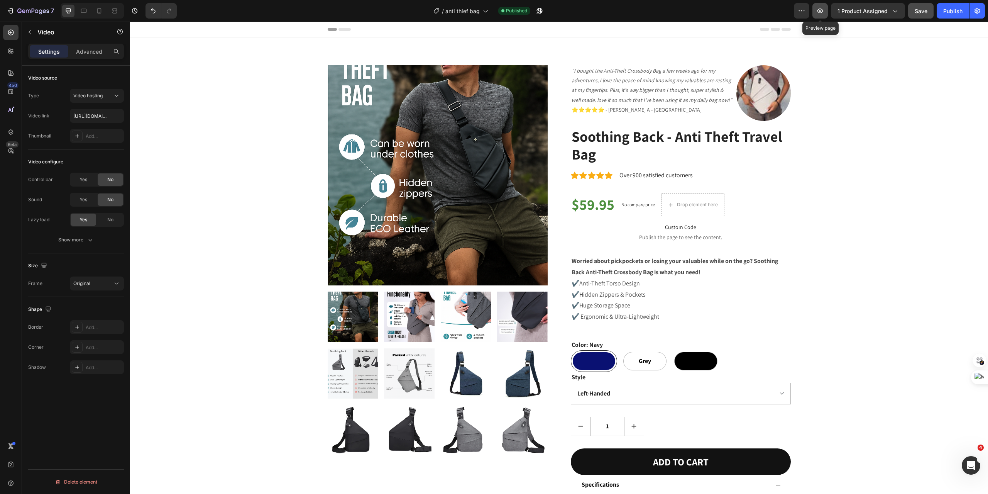
click at [820, 8] on icon "button" at bounding box center [821, 11] width 8 height 8
click at [821, 9] on icon "button" at bounding box center [821, 10] width 6 height 5
click at [954, 13] on div "Publish" at bounding box center [953, 11] width 19 height 8
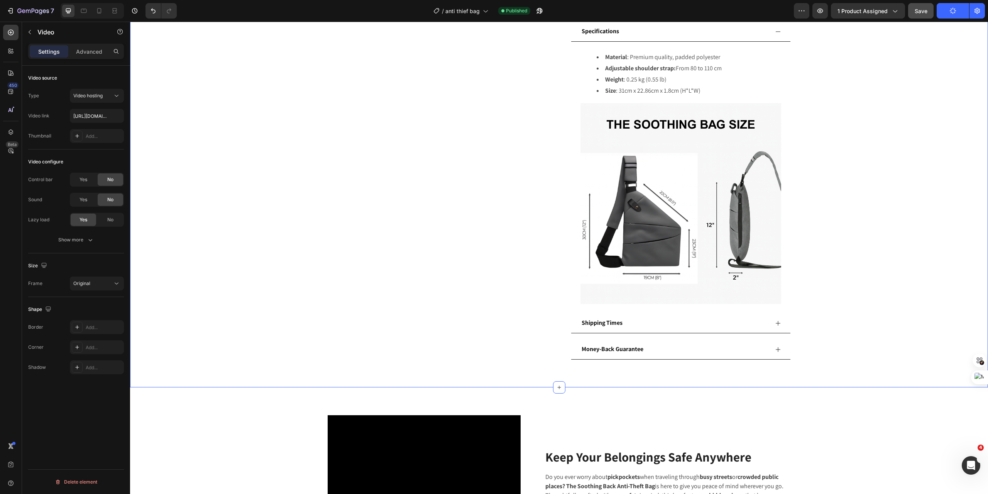
scroll to position [412, 0]
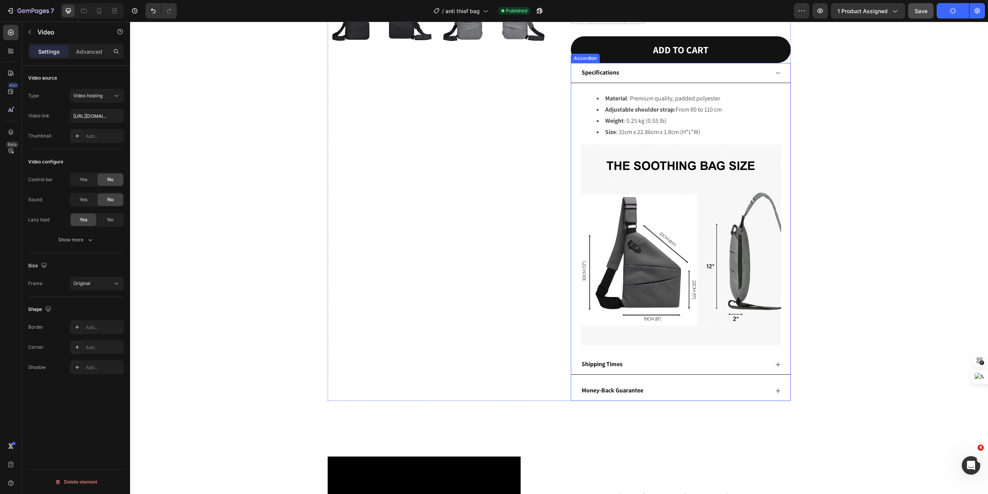
click at [775, 74] on icon at bounding box center [778, 73] width 6 height 6
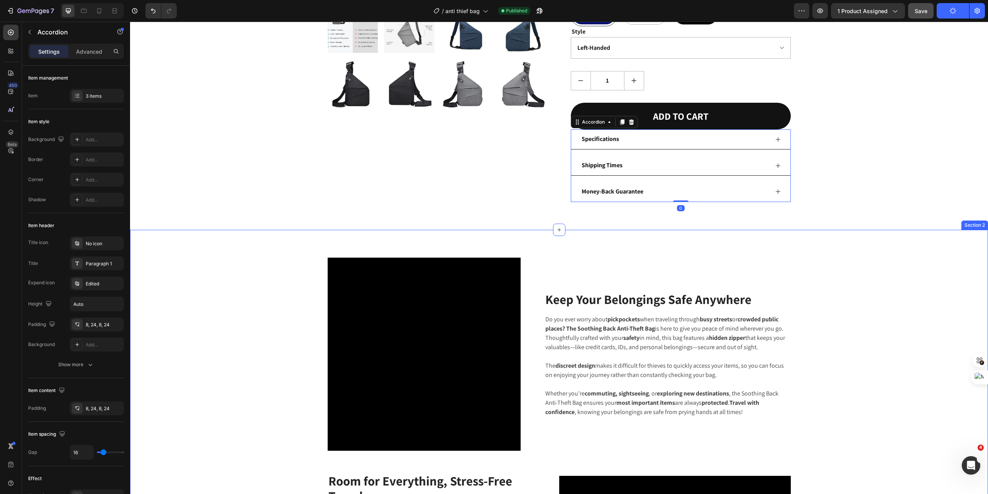
scroll to position [335, 0]
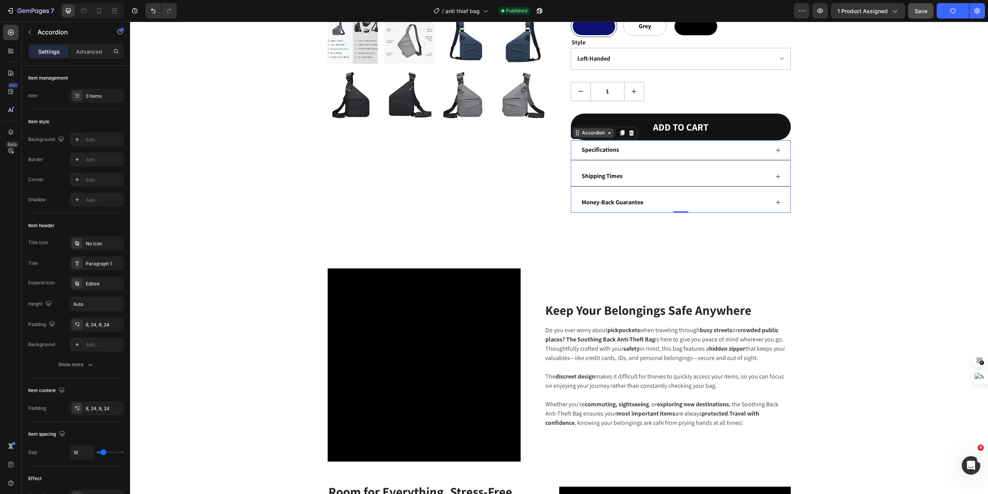
click at [575, 134] on icon at bounding box center [578, 133] width 6 height 6
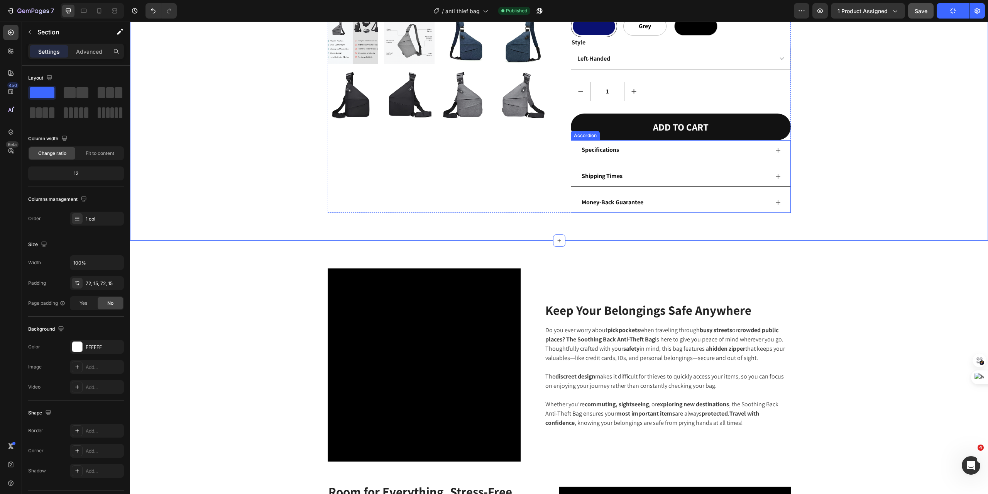
click at [577, 138] on div "Accordion" at bounding box center [585, 135] width 29 height 9
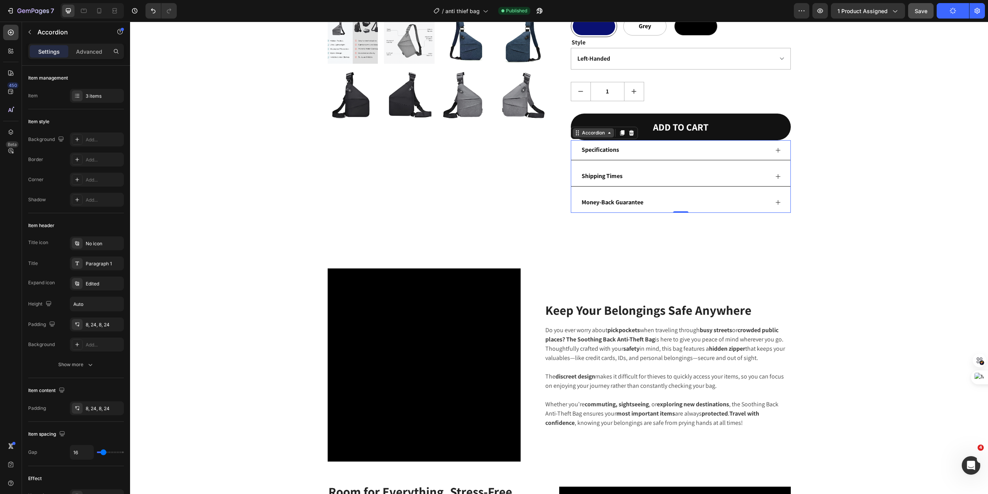
click at [574, 136] on div "Accordion" at bounding box center [593, 132] width 41 height 9
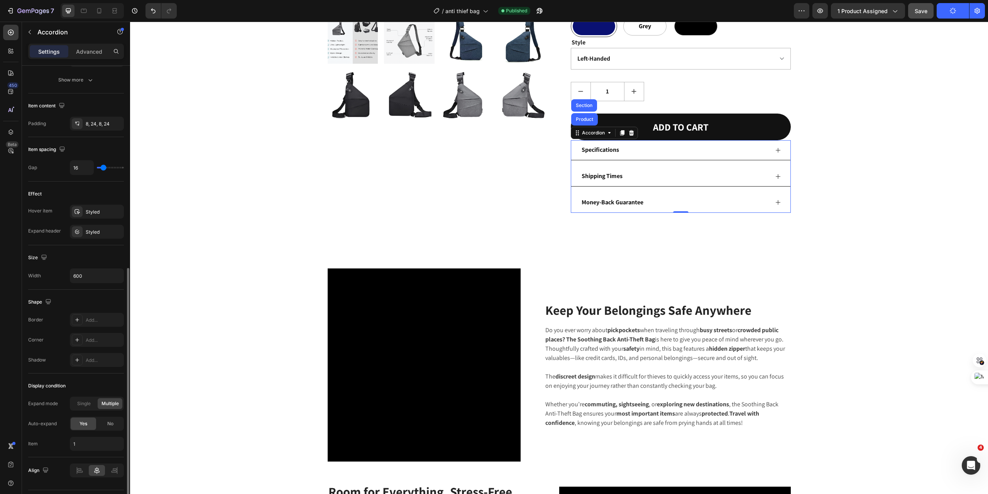
scroll to position [305, 0]
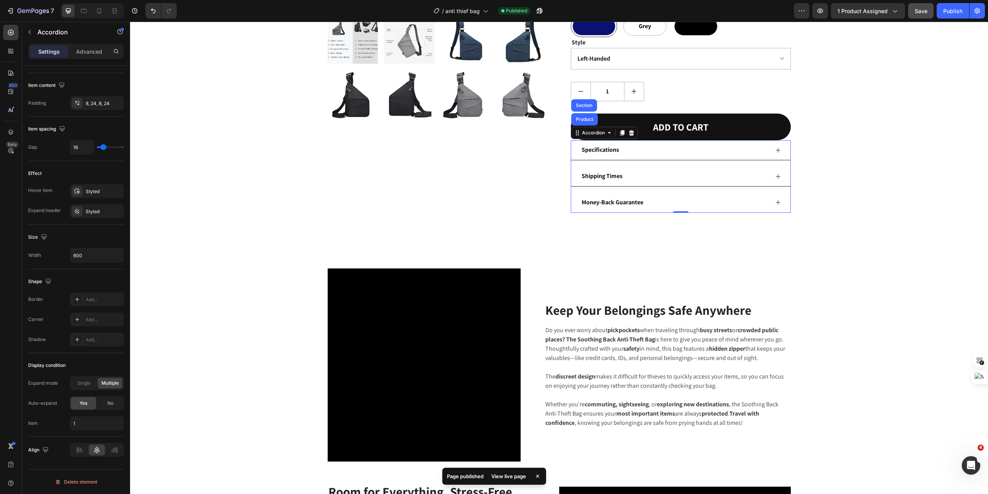
click at [511, 474] on div "View live page" at bounding box center [509, 476] width 44 height 11
click at [107, 403] on span "No" at bounding box center [110, 403] width 6 height 7
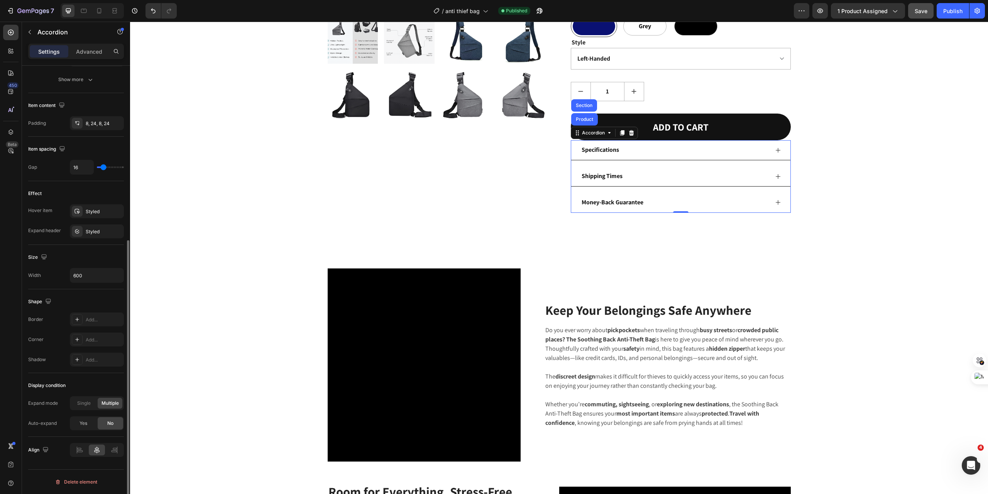
scroll to position [285, 0]
click at [86, 422] on span "Yes" at bounding box center [84, 423] width 8 height 7
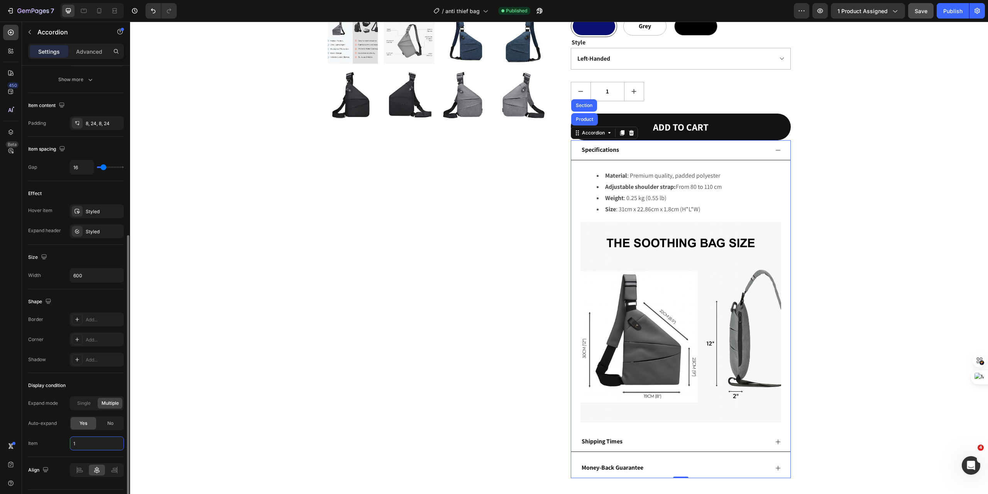
click at [88, 442] on input "1" at bounding box center [97, 443] width 54 height 14
click at [107, 424] on span "No" at bounding box center [110, 423] width 6 height 7
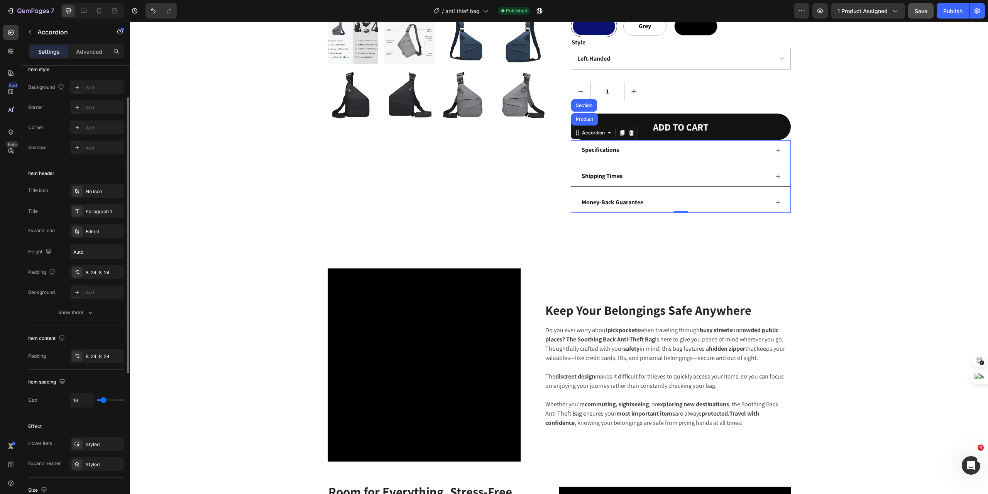
scroll to position [0, 0]
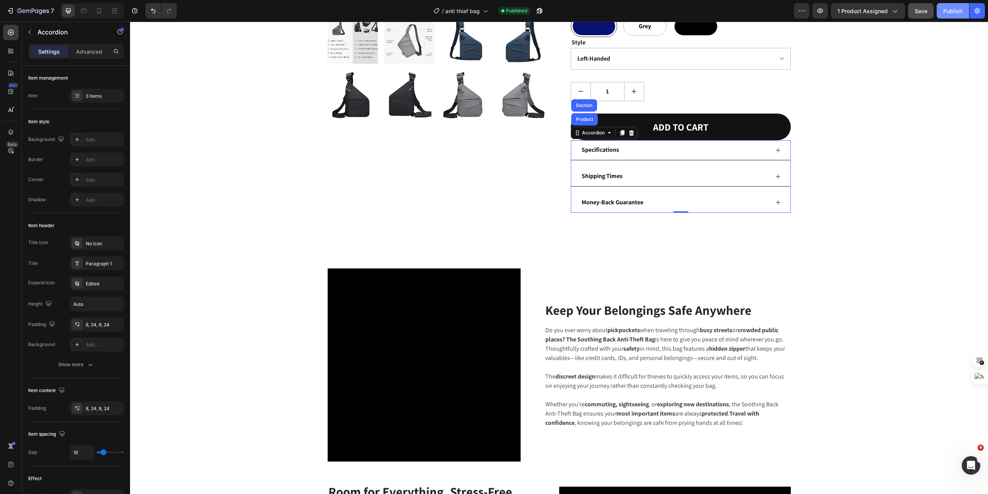
click at [962, 10] on div "Publish" at bounding box center [953, 11] width 19 height 8
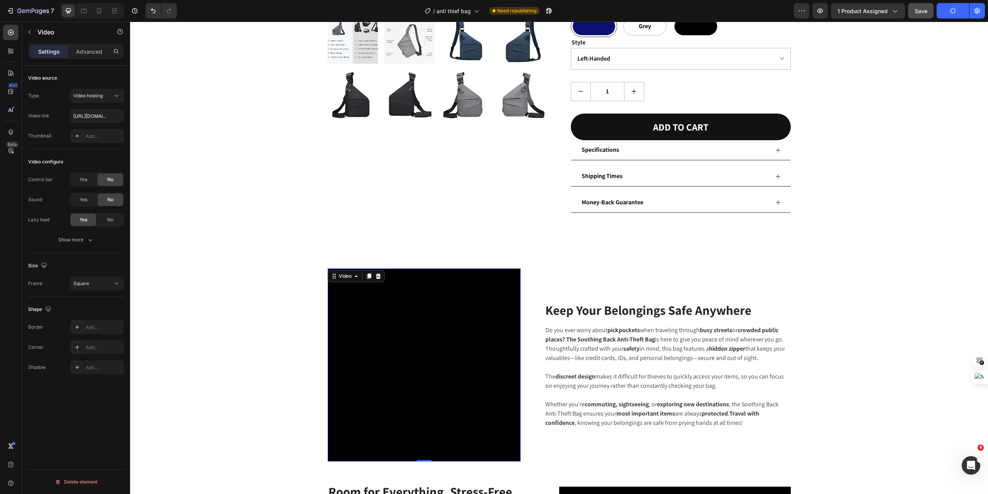
click at [434, 355] on video at bounding box center [424, 364] width 193 height 193
click at [400, 358] on video at bounding box center [424, 364] width 193 height 193
click at [86, 107] on div "Type Video hosting Video link https://cdn.shopify.com/videos/c/o/v/e57cff5781b1…" at bounding box center [76, 116] width 96 height 54
click at [91, 115] on input "[URL][DOMAIN_NAME]" at bounding box center [97, 116] width 54 height 14
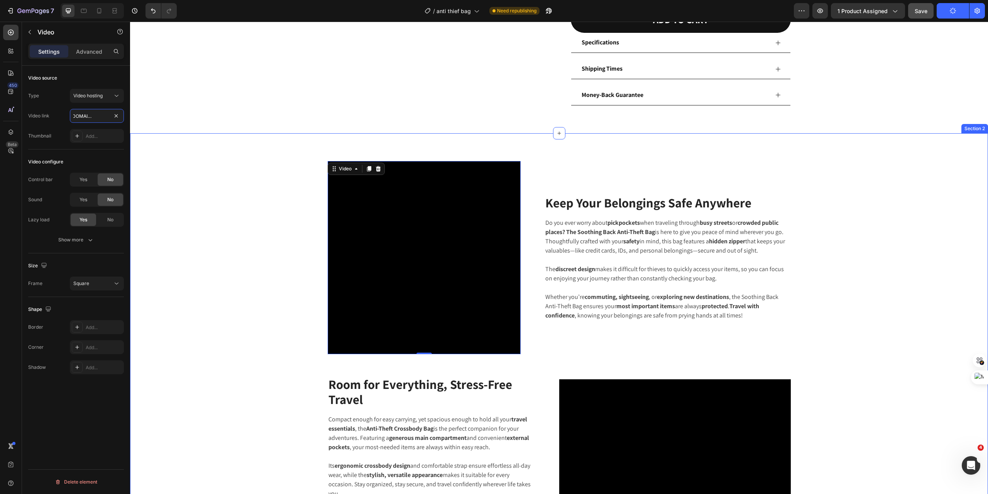
scroll to position [463, 0]
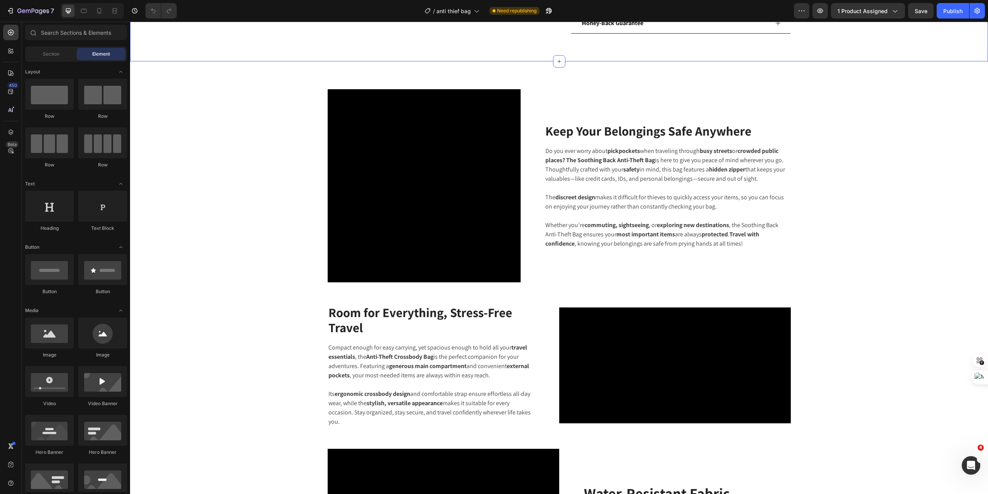
scroll to position [541, 0]
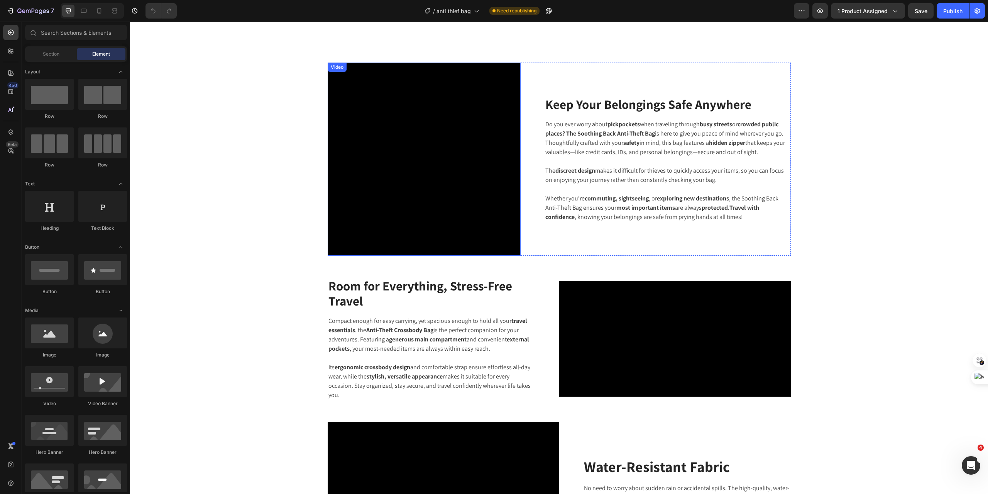
click at [419, 151] on video at bounding box center [424, 159] width 193 height 193
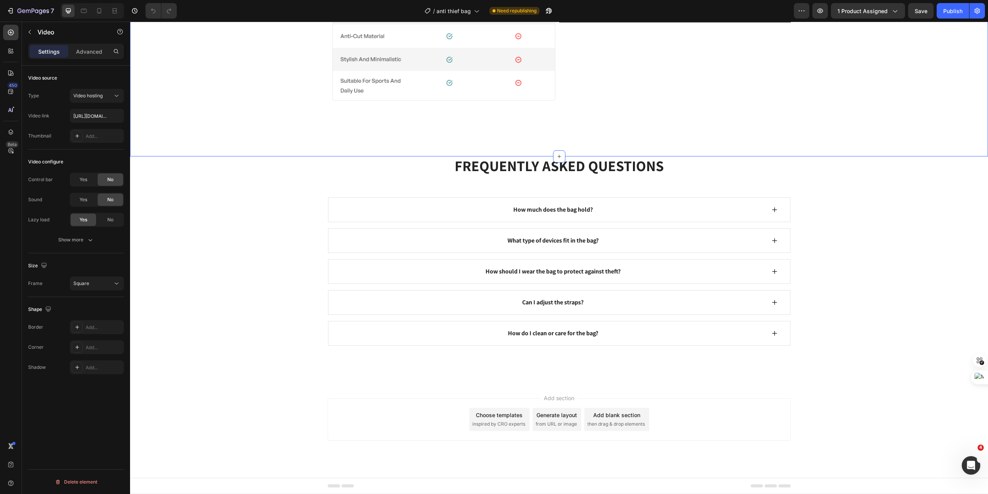
scroll to position [1467, 0]
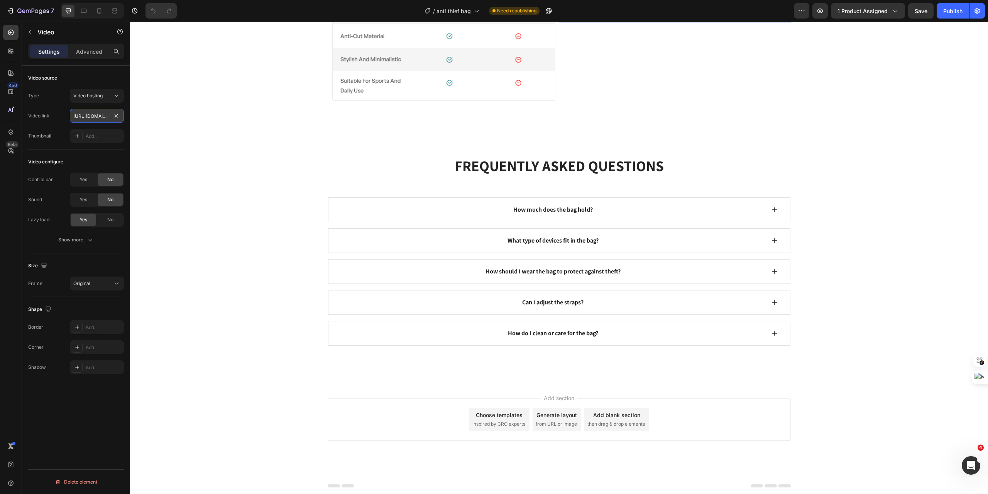
click at [95, 114] on input "[URL][DOMAIN_NAME]" at bounding box center [97, 116] width 54 height 14
paste input "videos/c/o/v/a58a53334feb429f99fbed327b4da8a0.mp4"
type input "[URL][DOMAIN_NAME]"
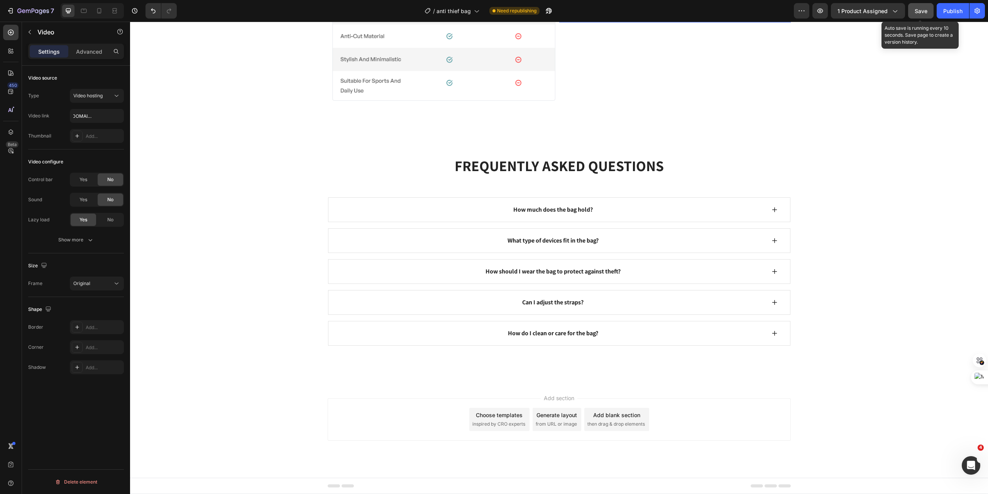
scroll to position [0, 0]
click at [924, 11] on span "Save" at bounding box center [921, 11] width 13 height 7
click at [88, 241] on icon "button" at bounding box center [90, 240] width 8 height 8
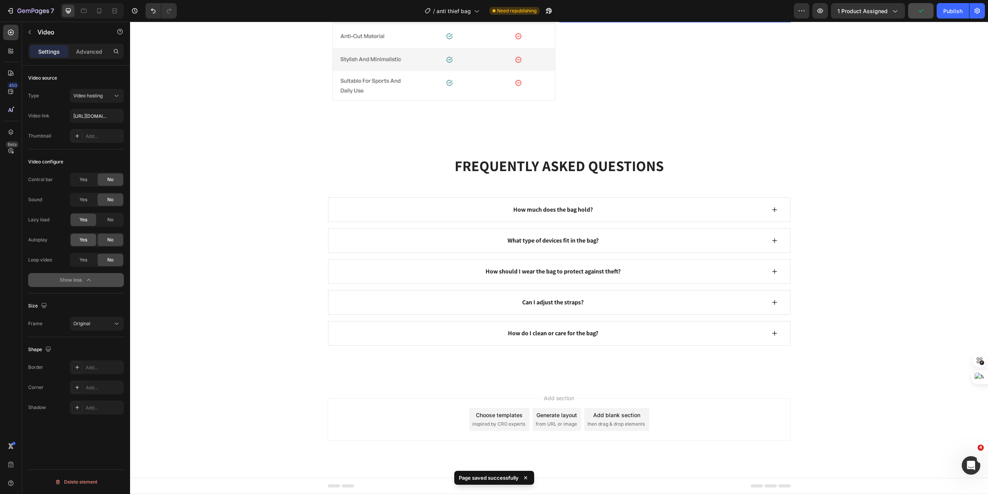
click at [83, 239] on span "Yes" at bounding box center [84, 239] width 8 height 7
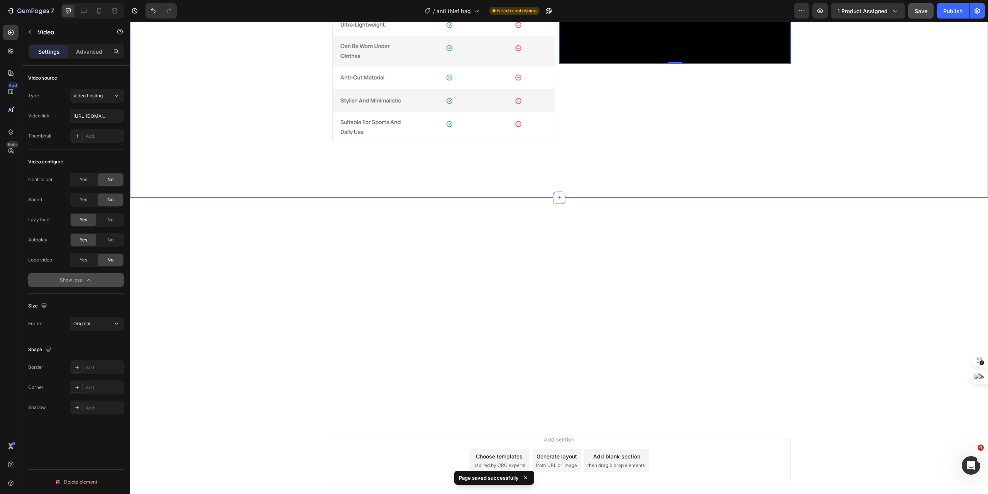
scroll to position [1184, 0]
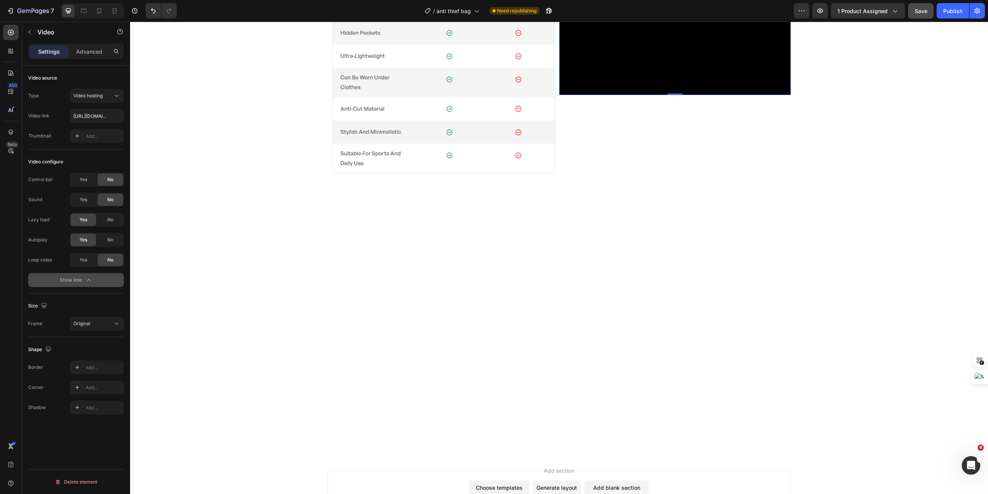
click at [76, 241] on div "Yes" at bounding box center [83, 240] width 25 height 12
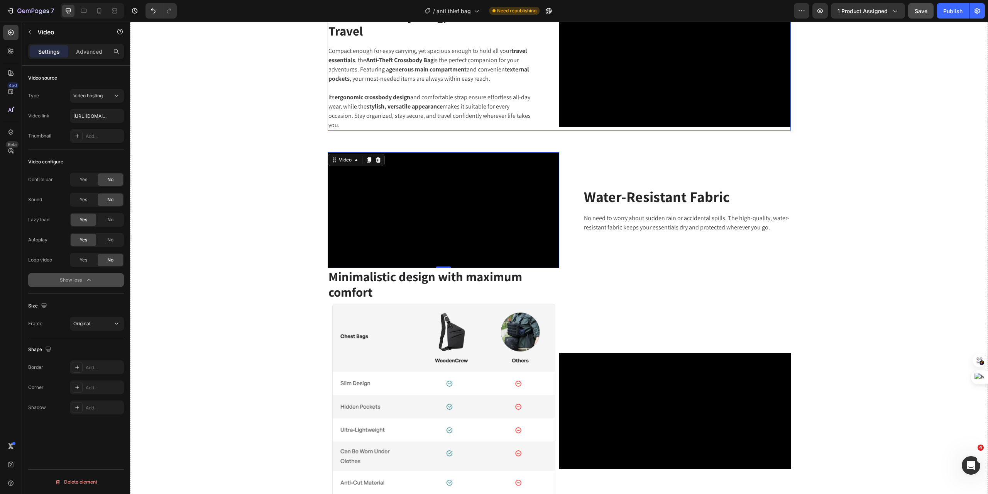
scroll to position [798, 0]
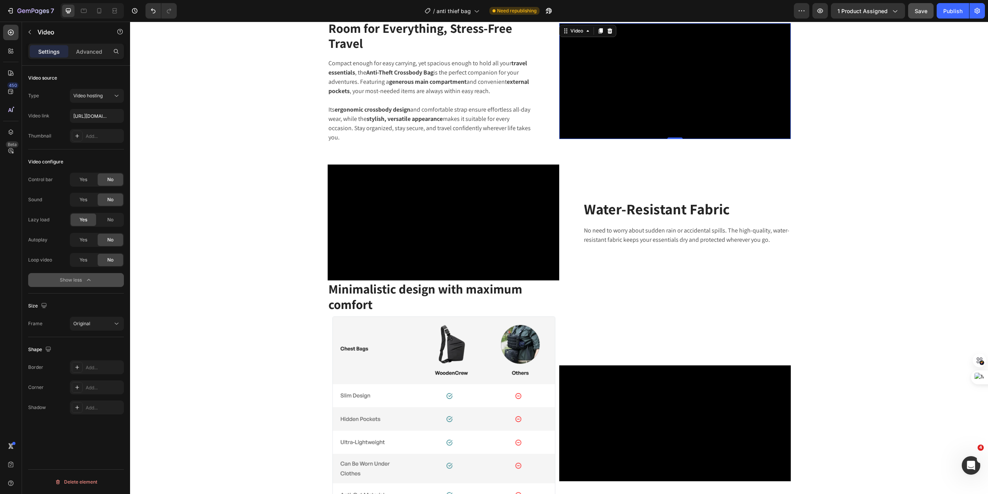
click at [669, 139] on video at bounding box center [676, 81] width 232 height 116
click at [80, 239] on span "Yes" at bounding box center [84, 239] width 8 height 7
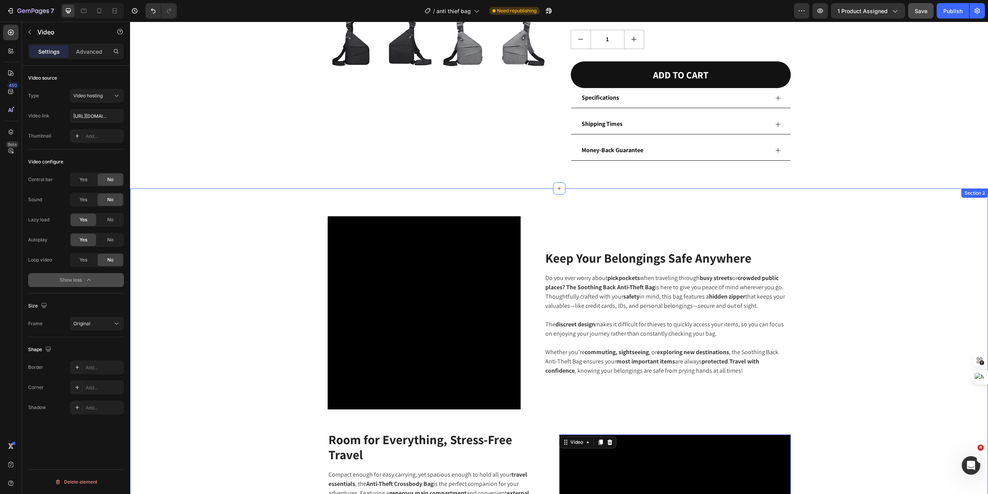
scroll to position [386, 0]
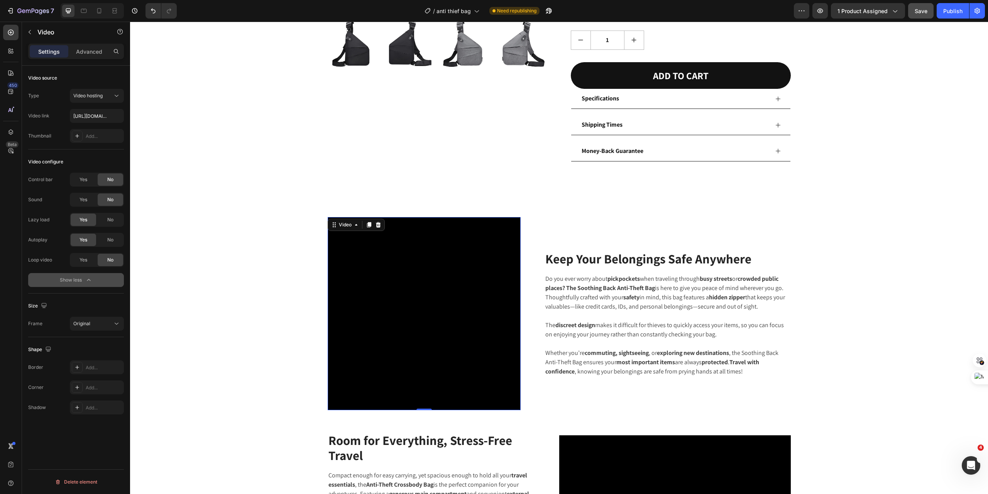
click at [360, 228] on div "Video 0" at bounding box center [424, 313] width 193 height 193
click at [371, 304] on video at bounding box center [424, 313] width 193 height 193
click at [82, 236] on div "Yes" at bounding box center [83, 240] width 25 height 12
click at [924, 12] on span "Save" at bounding box center [921, 11] width 13 height 7
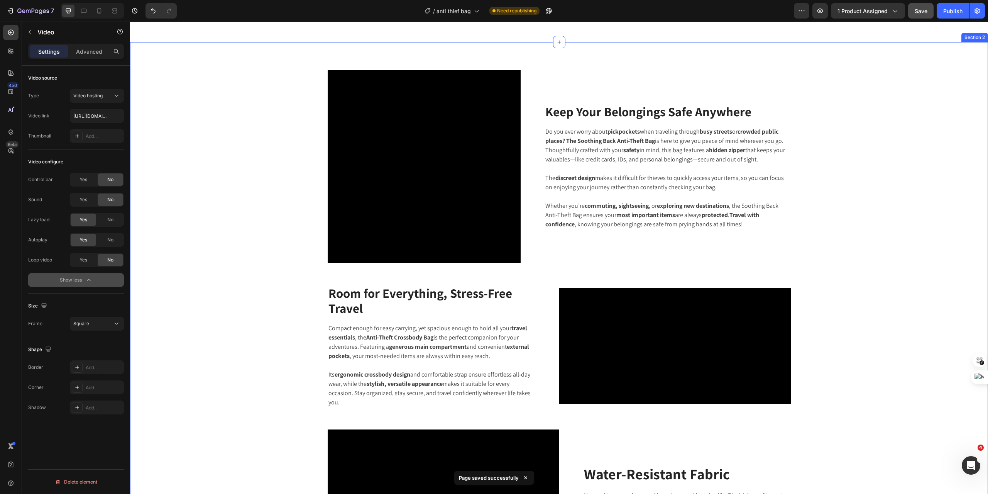
scroll to position [566, 0]
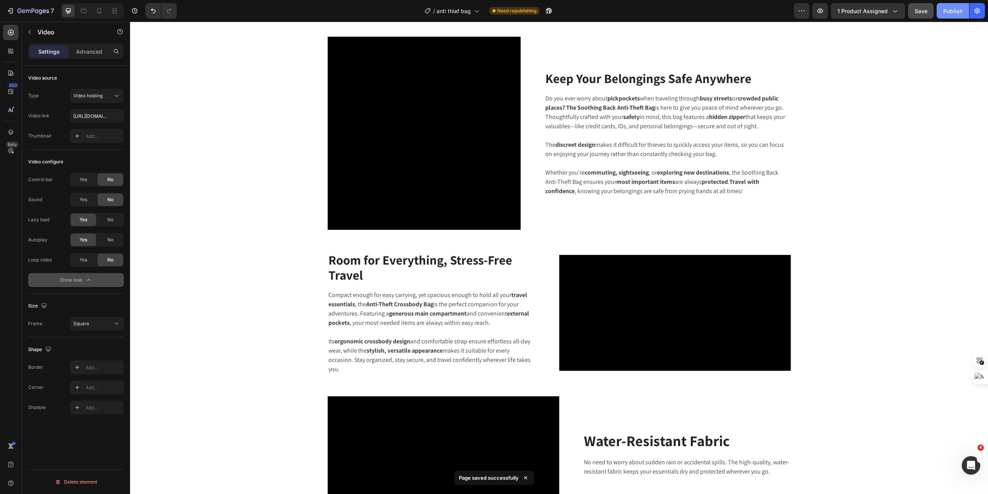
click at [950, 5] on button "Publish" at bounding box center [953, 10] width 32 height 15
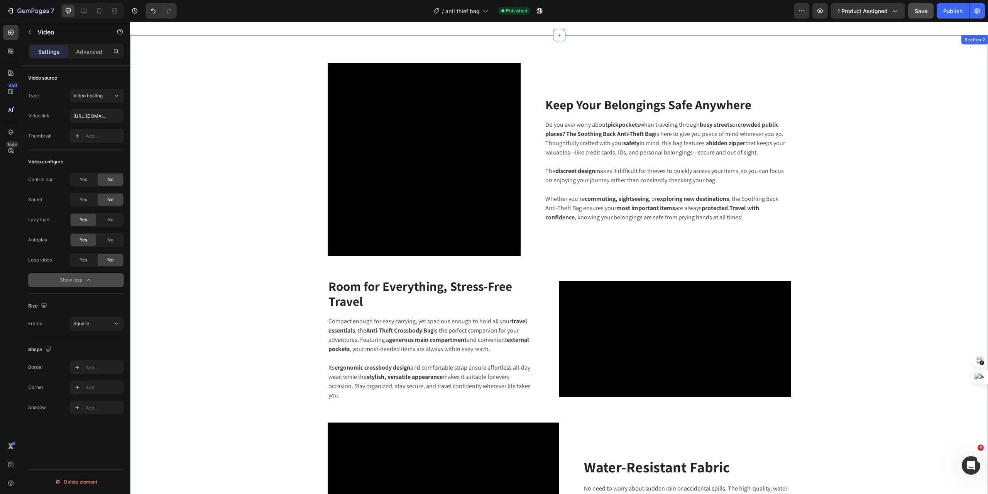
scroll to position [541, 0]
click at [427, 155] on video at bounding box center [424, 159] width 193 height 193
click at [28, 258] on div "Video source Type Video hosting Video link [URL][DOMAIN_NAME] Thumbnail Add... …" at bounding box center [76, 291] width 108 height 450
click at [44, 262] on div "Loop video" at bounding box center [40, 259] width 24 height 7
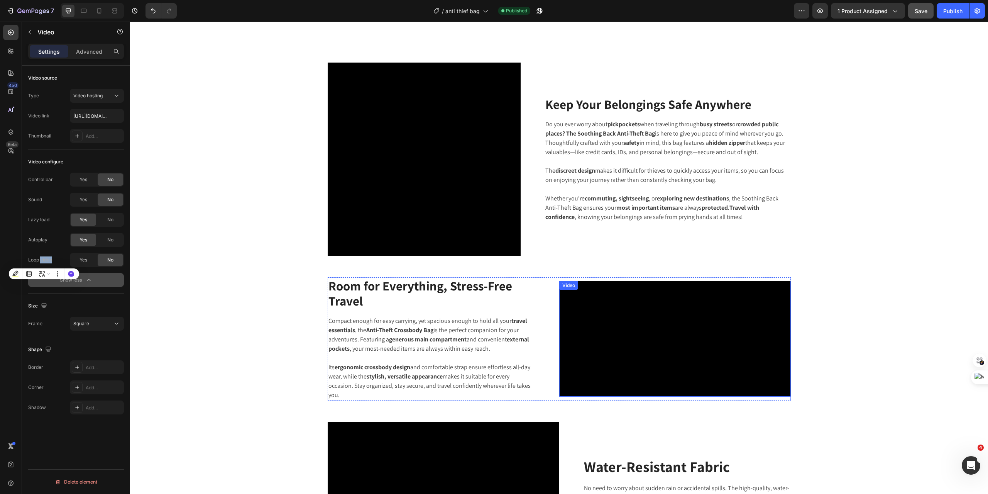
click at [685, 383] on video at bounding box center [676, 339] width 232 height 116
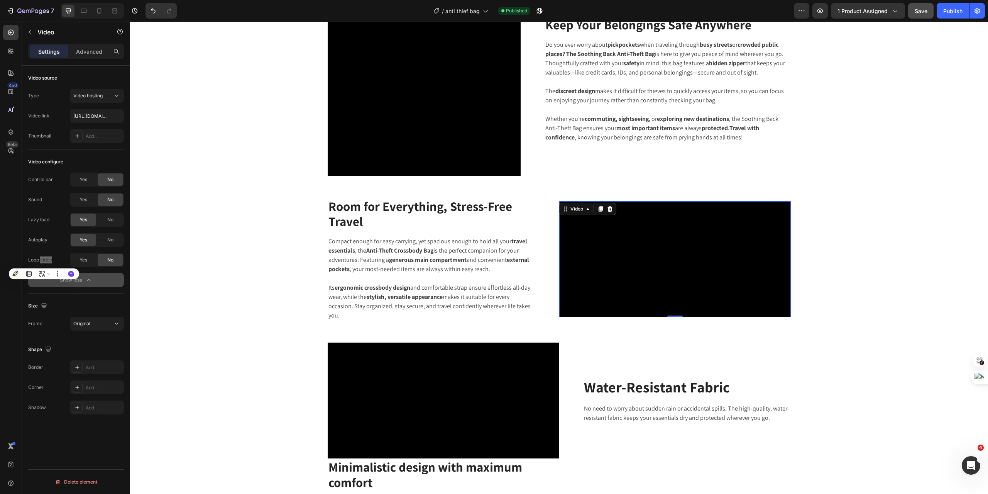
scroll to position [644, 0]
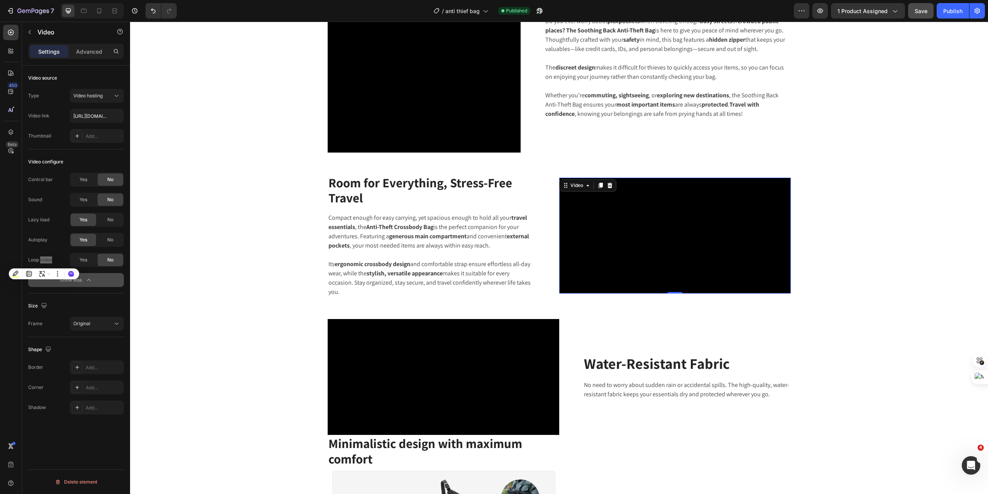
click at [655, 272] on video at bounding box center [676, 236] width 232 height 116
click at [640, 279] on video at bounding box center [676, 236] width 232 height 116
click at [93, 118] on input "[URL][DOMAIN_NAME]" at bounding box center [97, 116] width 54 height 14
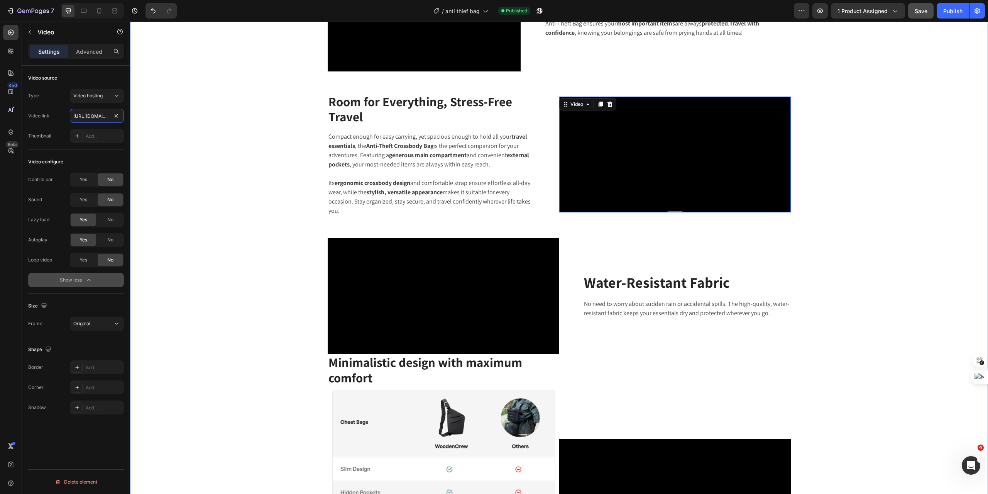
scroll to position [772, 0]
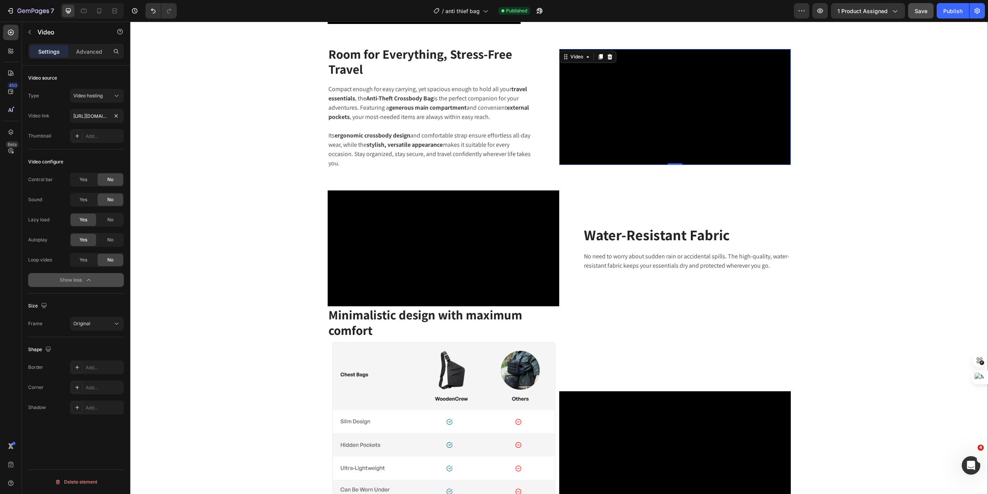
click at [175, 174] on div "Video Keep Your Belongings Safe Anywhere Heading Do you ever worry about pickpo…" at bounding box center [559, 222] width 847 height 782
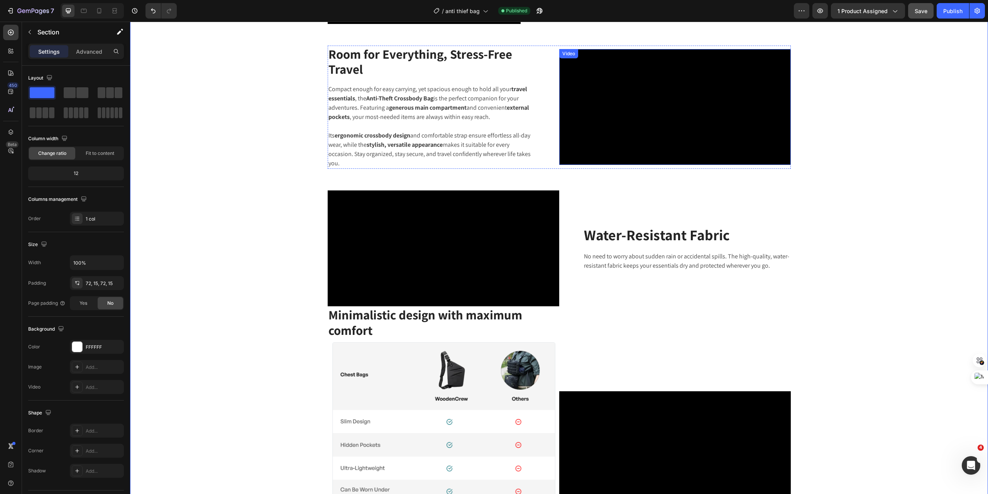
click at [604, 165] on video at bounding box center [676, 107] width 232 height 116
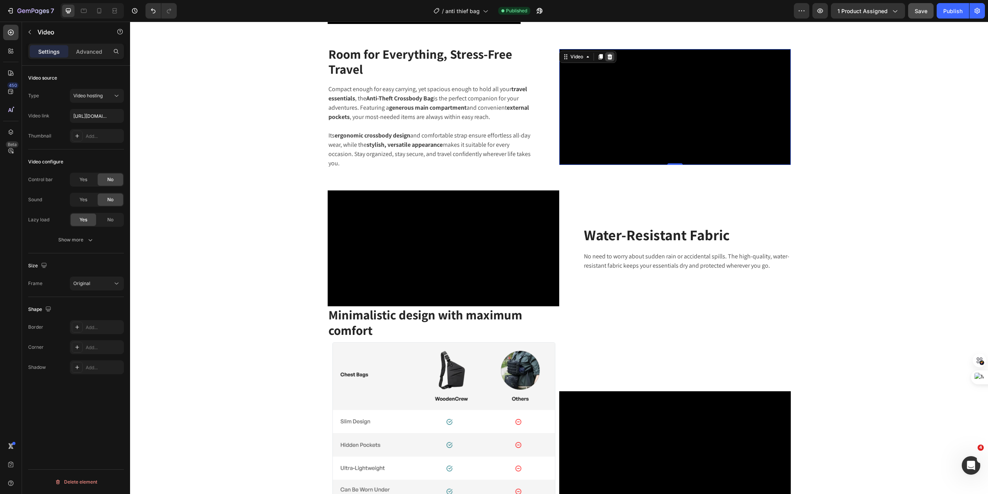
click at [611, 53] on div at bounding box center [609, 56] width 9 height 9
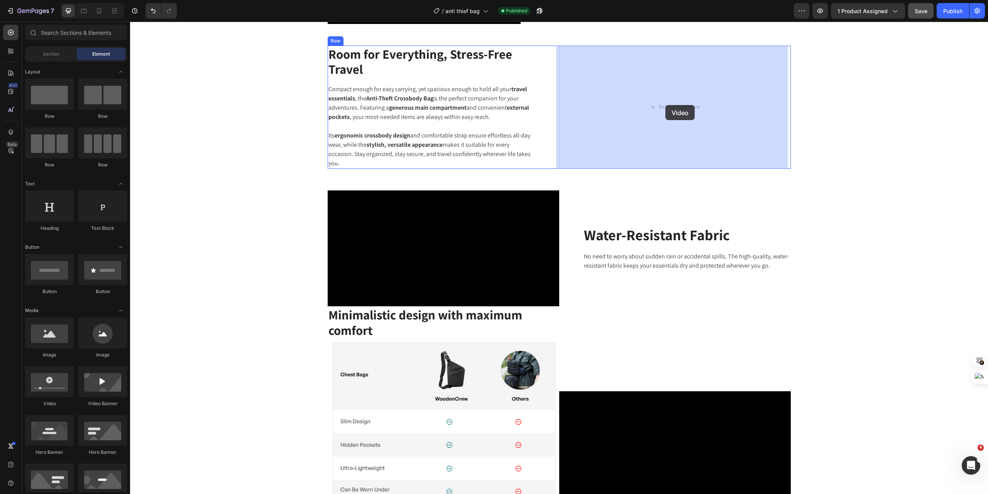
drag, startPoint x: 205, startPoint y: 405, endPoint x: 666, endPoint y: 105, distance: 549.2
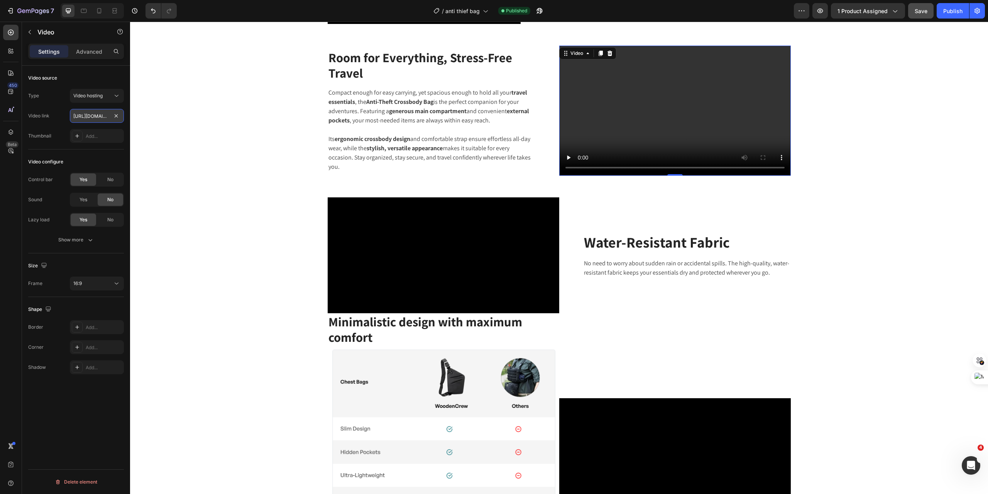
click at [89, 119] on input "[URL][DOMAIN_NAME]" at bounding box center [97, 116] width 54 height 14
paste input "f4bcec2d6ae64f2c895f0464455be0ec"
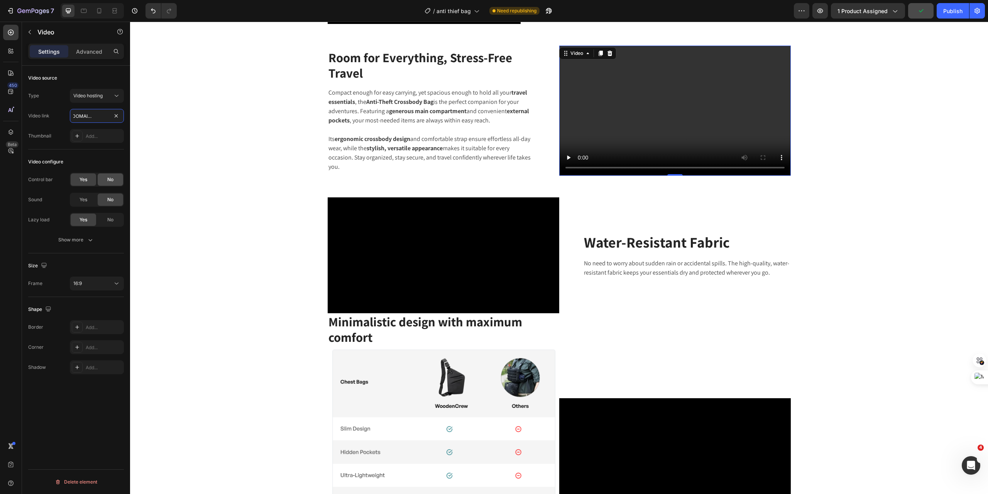
type input "[URL][DOMAIN_NAME]"
click at [110, 178] on span "No" at bounding box center [110, 179] width 6 height 7
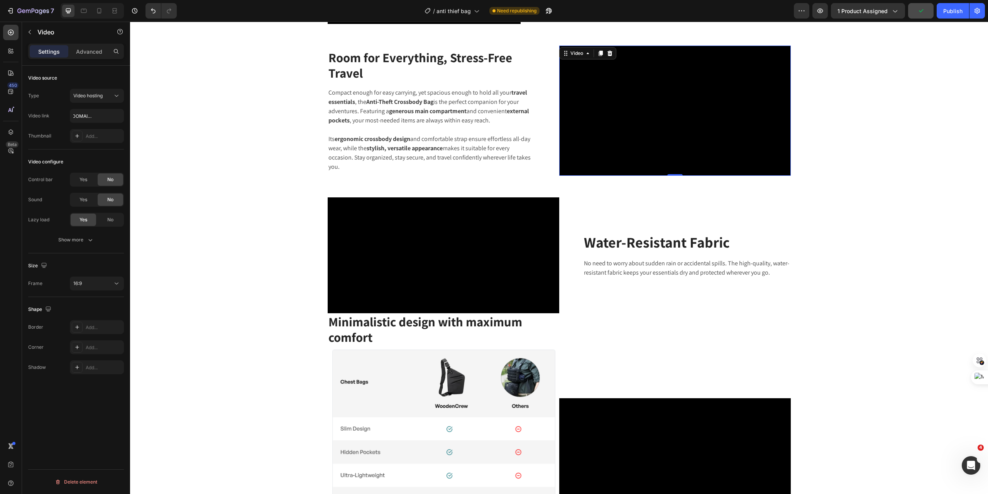
scroll to position [0, 0]
click at [74, 240] on div "Show more" at bounding box center [76, 240] width 36 height 8
click at [76, 243] on div "Yes" at bounding box center [83, 240] width 25 height 12
click at [91, 322] on div "16:9" at bounding box center [92, 323] width 39 height 7
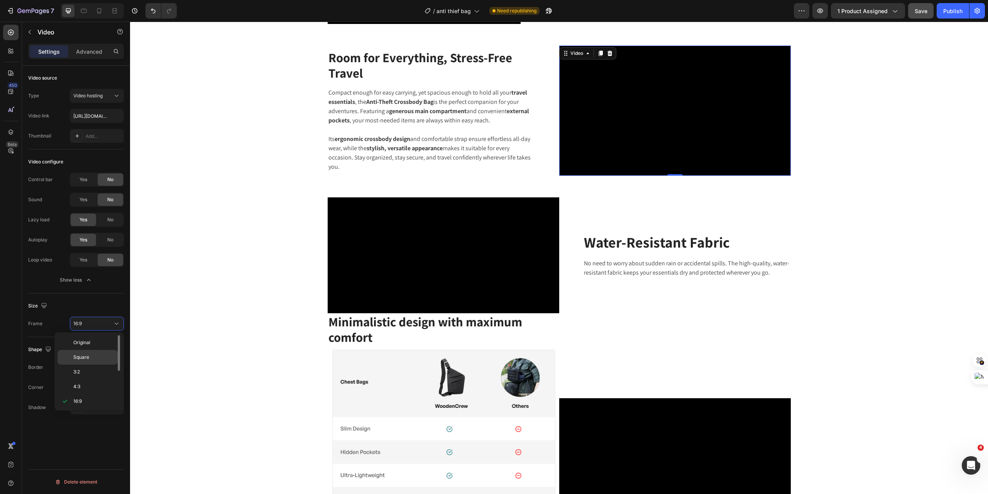
click at [86, 358] on span "Square" at bounding box center [81, 357] width 16 height 7
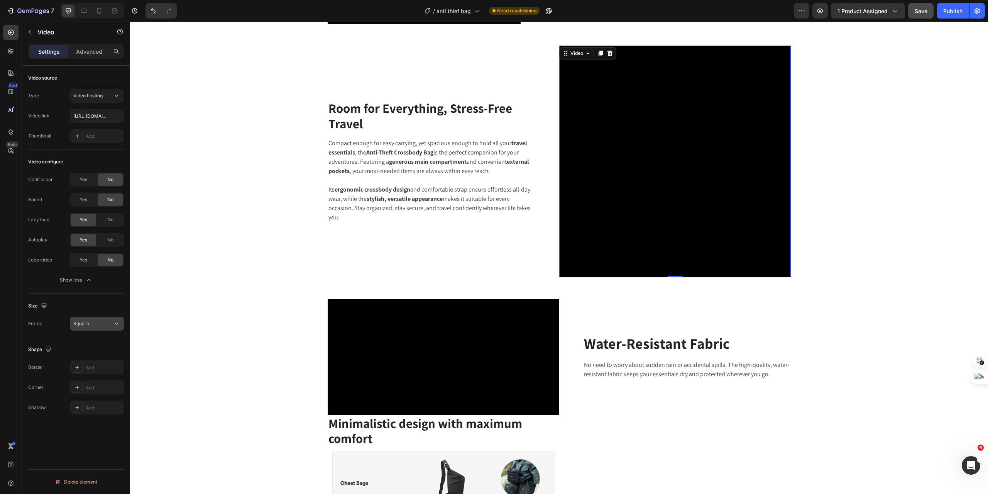
click at [95, 317] on button "Square" at bounding box center [97, 324] width 54 height 14
click at [93, 342] on p "Original" at bounding box center [93, 342] width 41 height 7
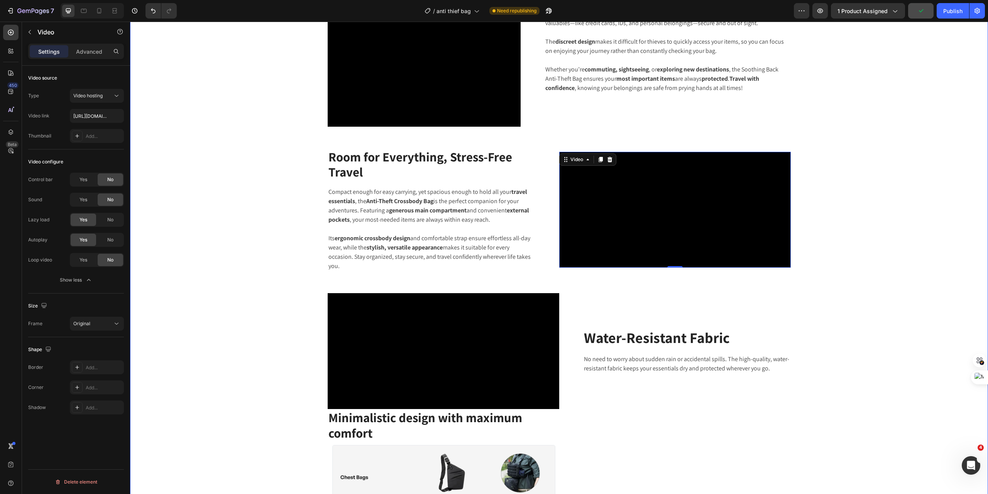
scroll to position [644, 0]
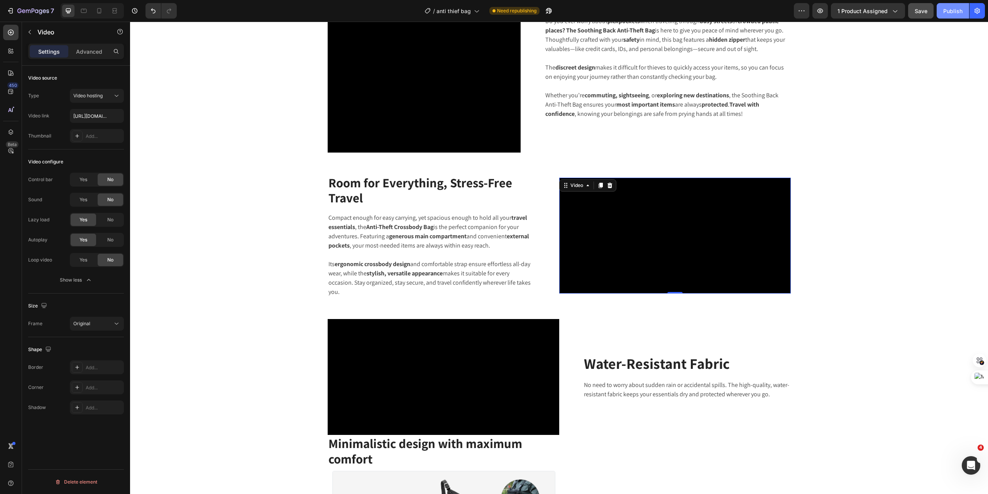
click at [955, 16] on button "Publish" at bounding box center [953, 10] width 32 height 15
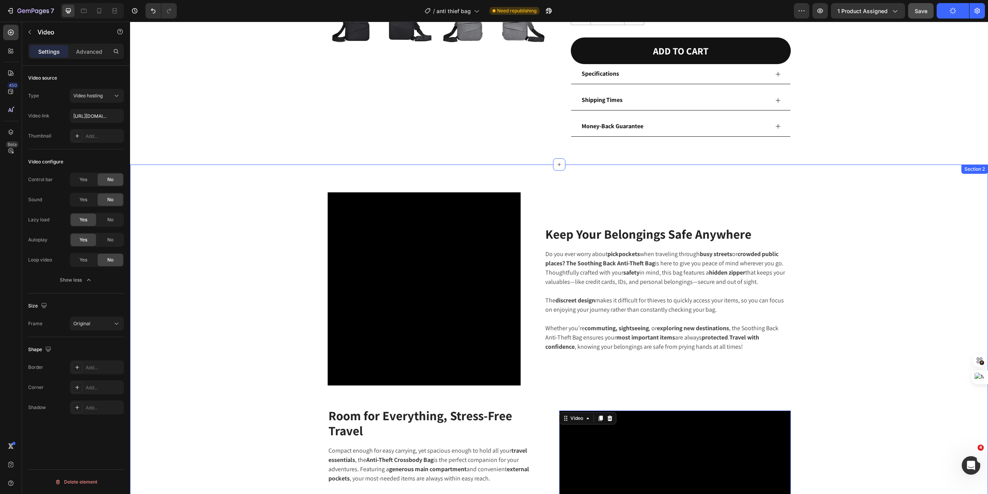
scroll to position [360, 0]
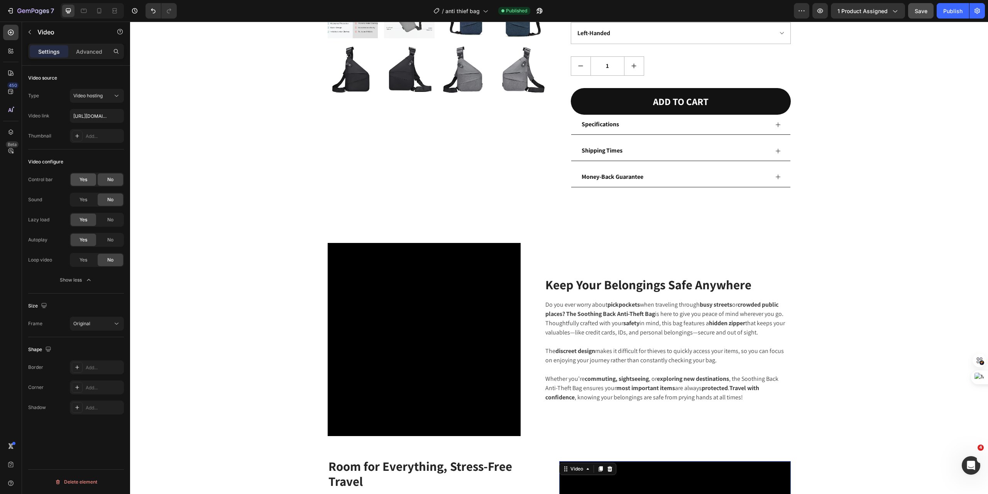
click at [81, 176] on span "Yes" at bounding box center [84, 179] width 8 height 7
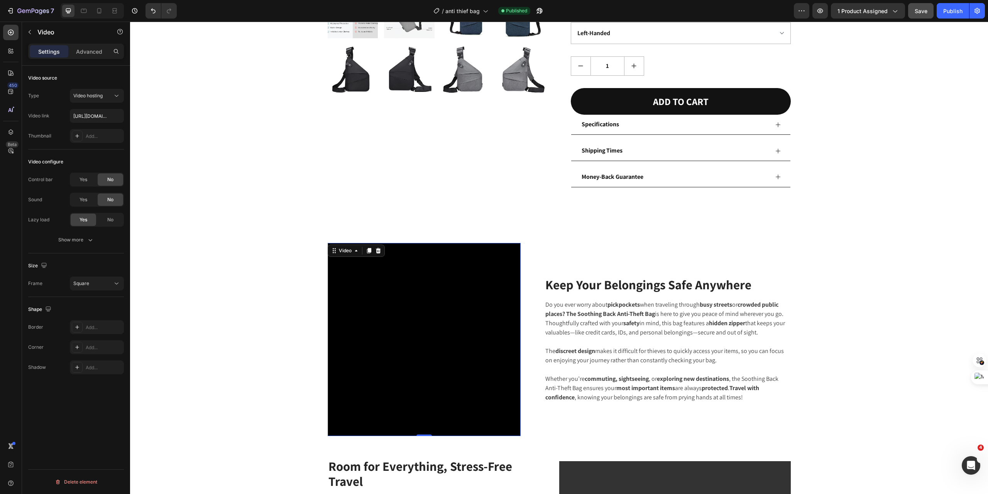
click at [417, 326] on video at bounding box center [424, 339] width 193 height 193
click at [79, 176] on div "Yes" at bounding box center [83, 179] width 25 height 12
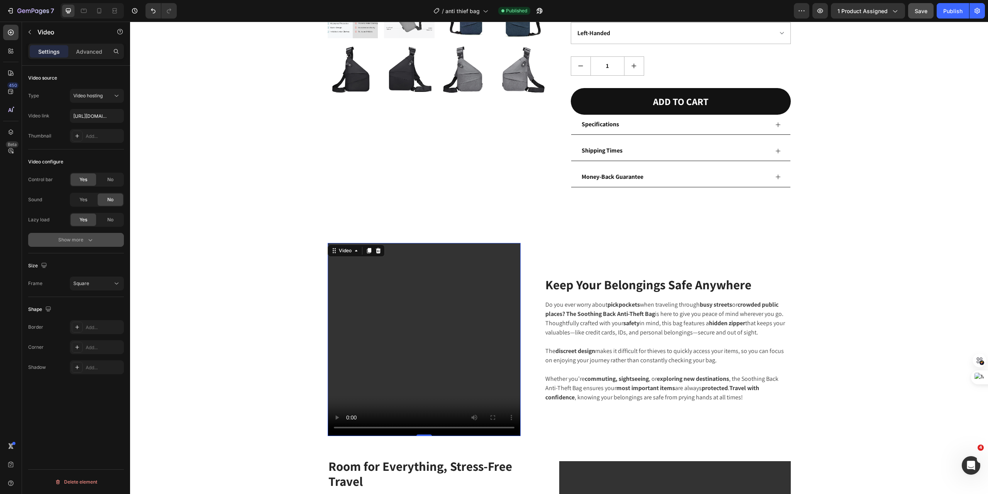
click at [85, 240] on div "Show more" at bounding box center [76, 240] width 36 height 8
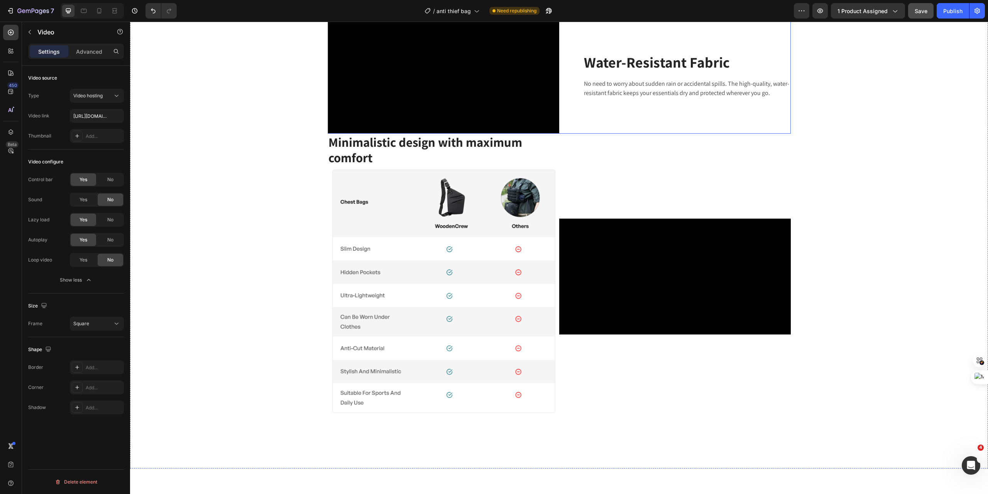
scroll to position [1004, 0]
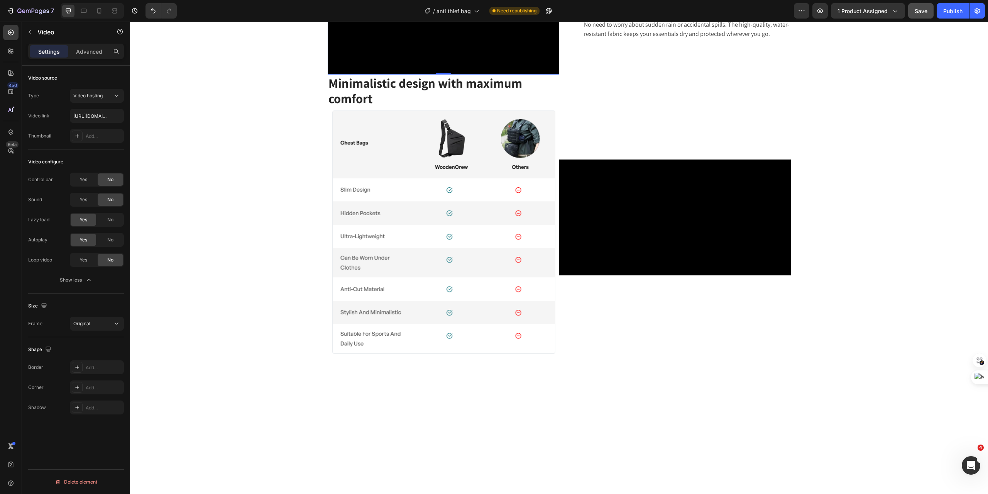
click at [461, 75] on video at bounding box center [444, 17] width 232 height 116
drag, startPoint x: 85, startPoint y: 178, endPoint x: 76, endPoint y: 229, distance: 52.6
click at [85, 178] on span "Yes" at bounding box center [84, 179] width 8 height 7
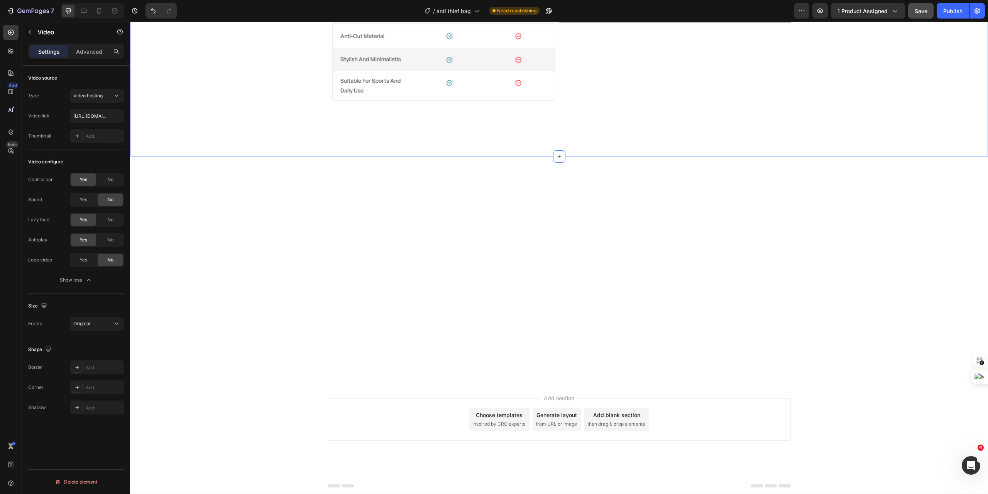
scroll to position [1416, 0]
click at [81, 180] on span "Yes" at bounding box center [84, 179] width 8 height 7
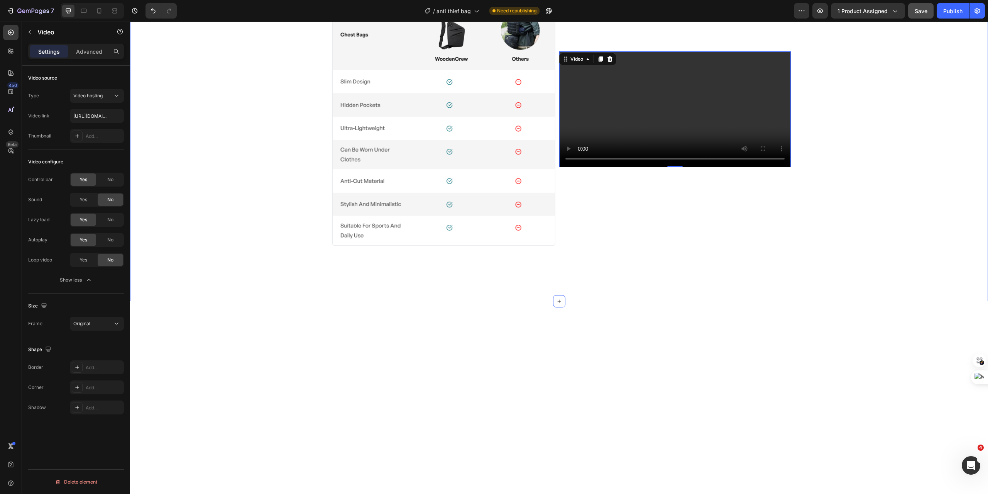
scroll to position [1092, 0]
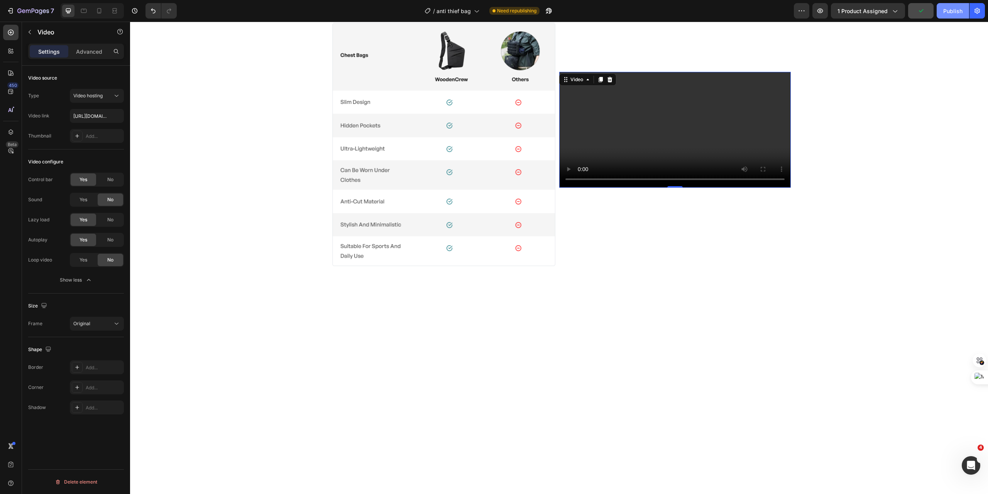
click at [955, 8] on div "Publish" at bounding box center [953, 11] width 19 height 8
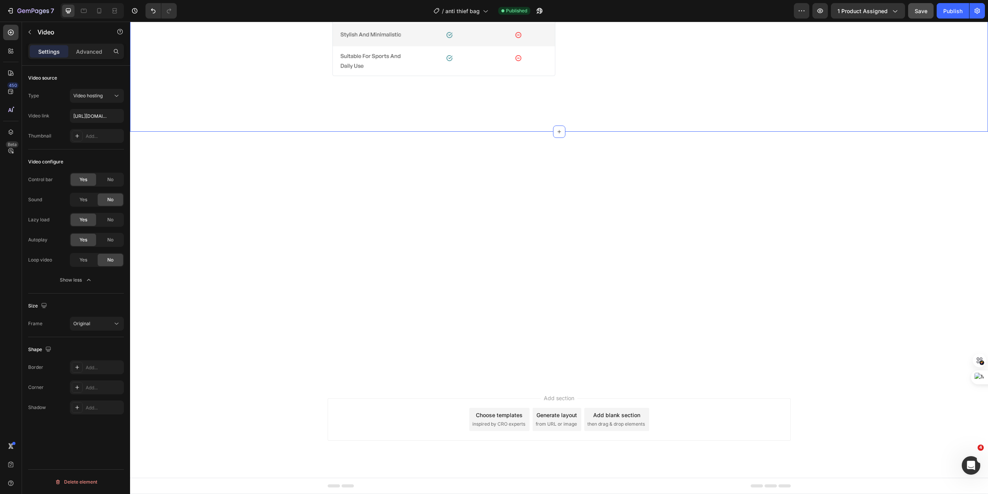
scroll to position [1323, 0]
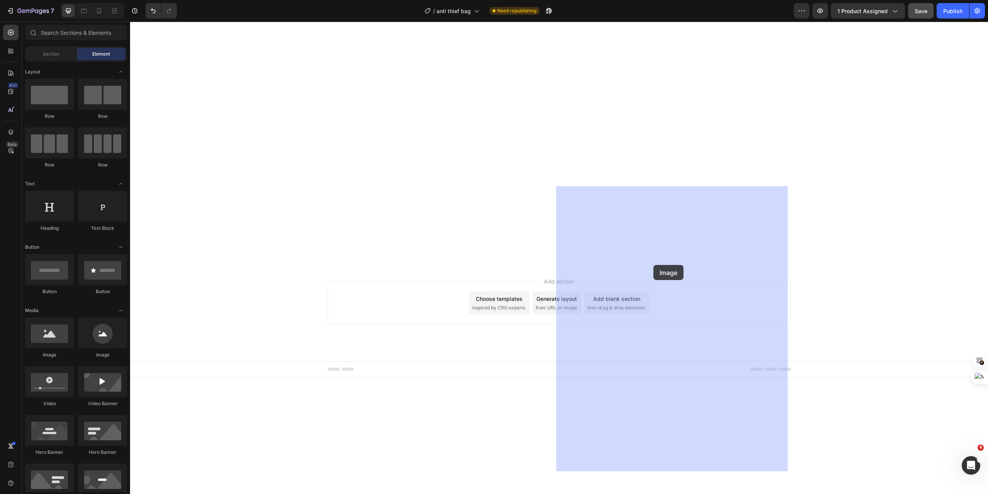
drag, startPoint x: 187, startPoint y: 359, endPoint x: 654, endPoint y: 265, distance: 475.8
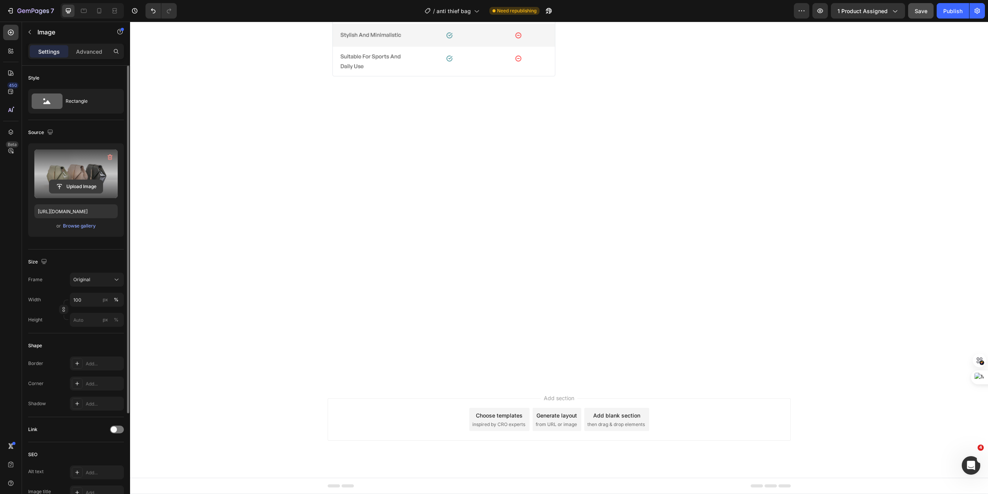
click at [75, 184] on input "file" at bounding box center [75, 186] width 53 height 13
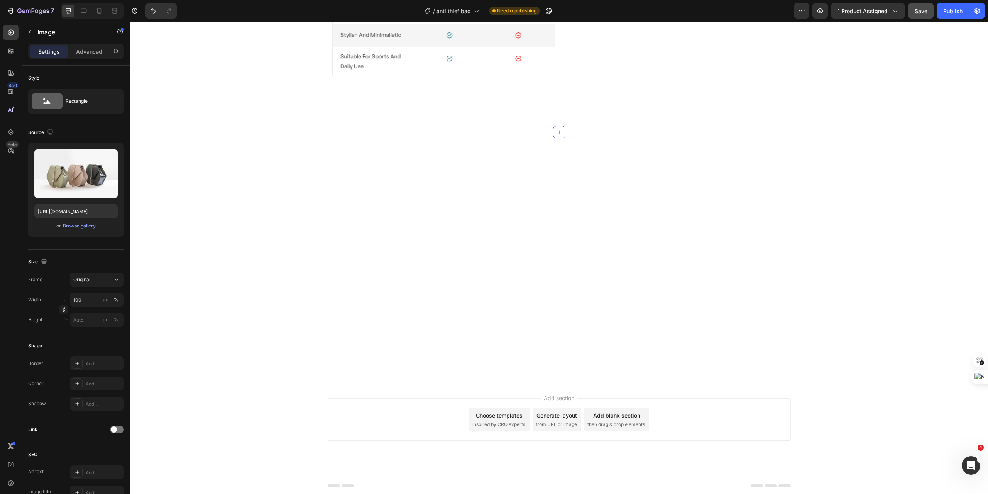
scroll to position [1662, 0]
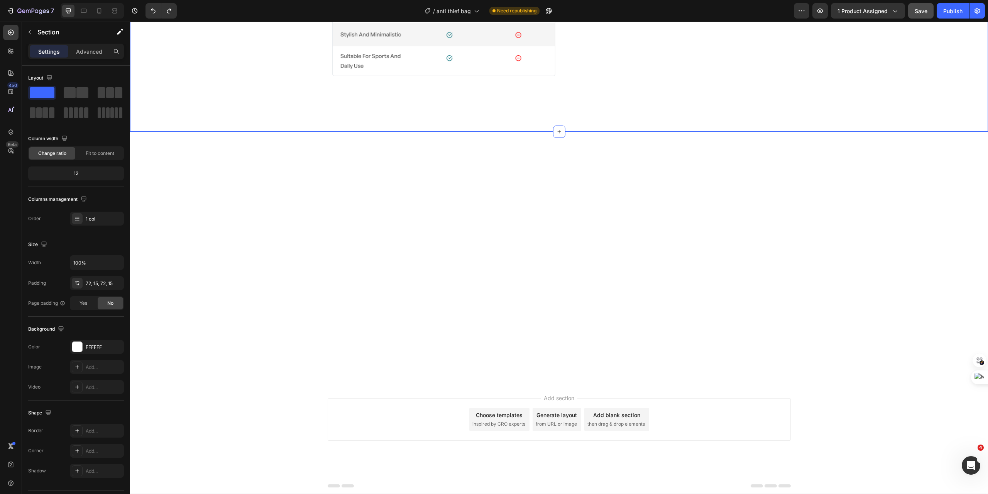
scroll to position [1353, 0]
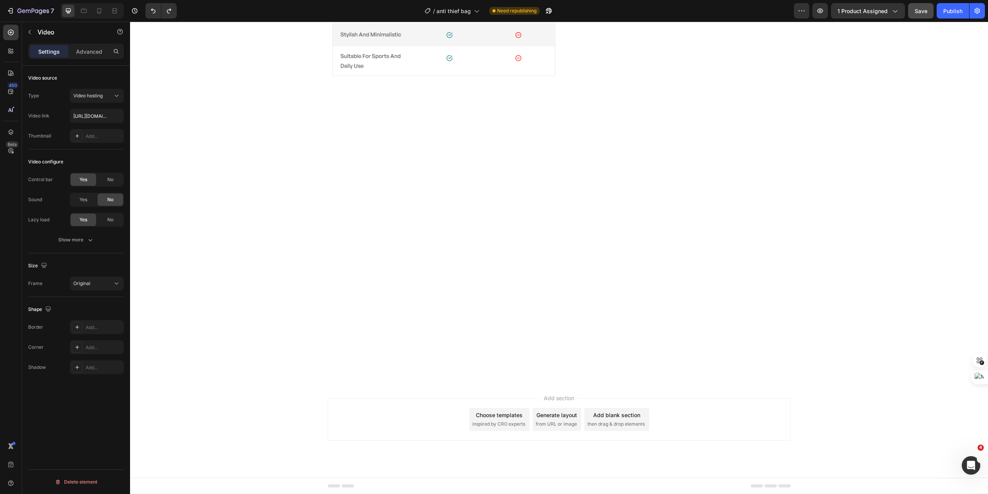
click at [82, 248] on div "Video configure Control bar Yes No Sound Yes No Lazy load Yes No Show more" at bounding box center [76, 201] width 96 height 104
click at [88, 240] on icon "button" at bounding box center [90, 240] width 8 height 8
drag, startPoint x: 80, startPoint y: 260, endPoint x: 63, endPoint y: 250, distance: 20.1
click at [80, 260] on span "Yes" at bounding box center [84, 259] width 8 height 7
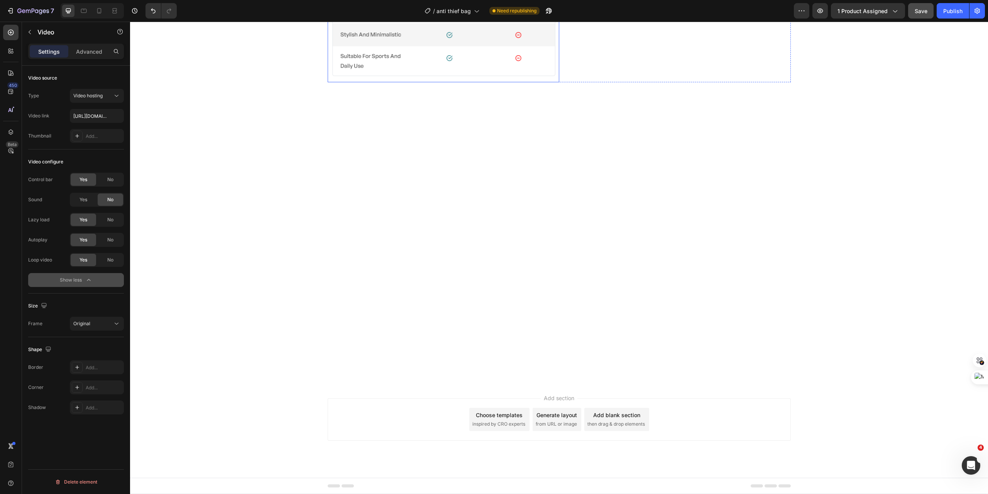
scroll to position [1482, 0]
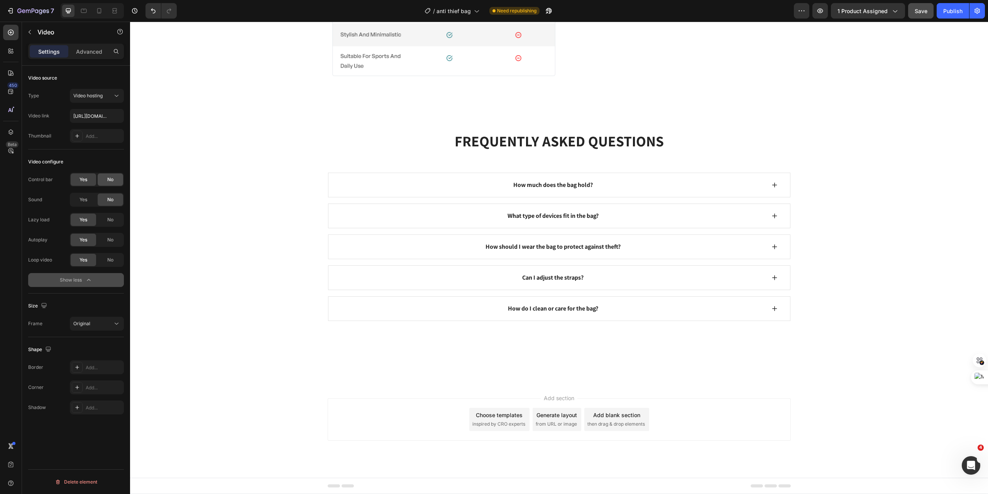
click at [117, 176] on div "No" at bounding box center [110, 179] width 25 height 12
click at [81, 254] on div "Yes" at bounding box center [83, 260] width 25 height 12
click at [119, 178] on div "No" at bounding box center [110, 179] width 25 height 12
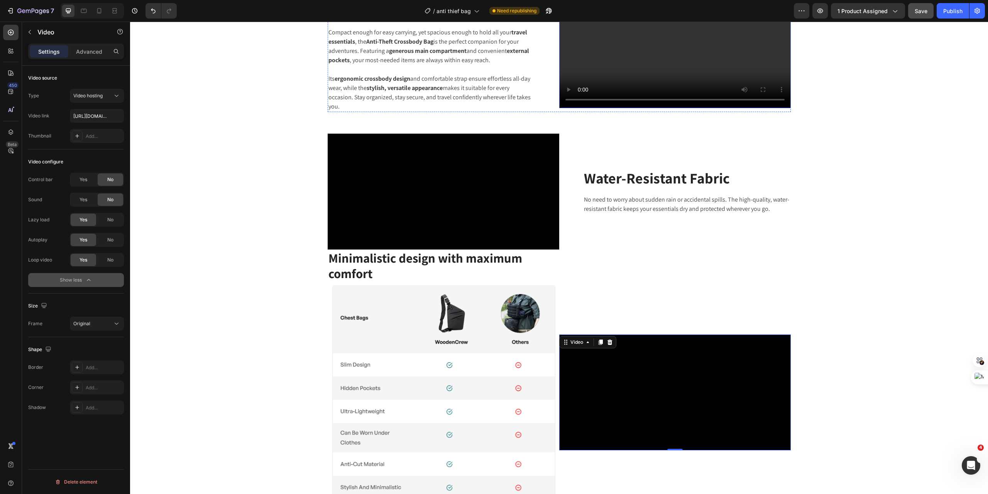
scroll to position [812, 0]
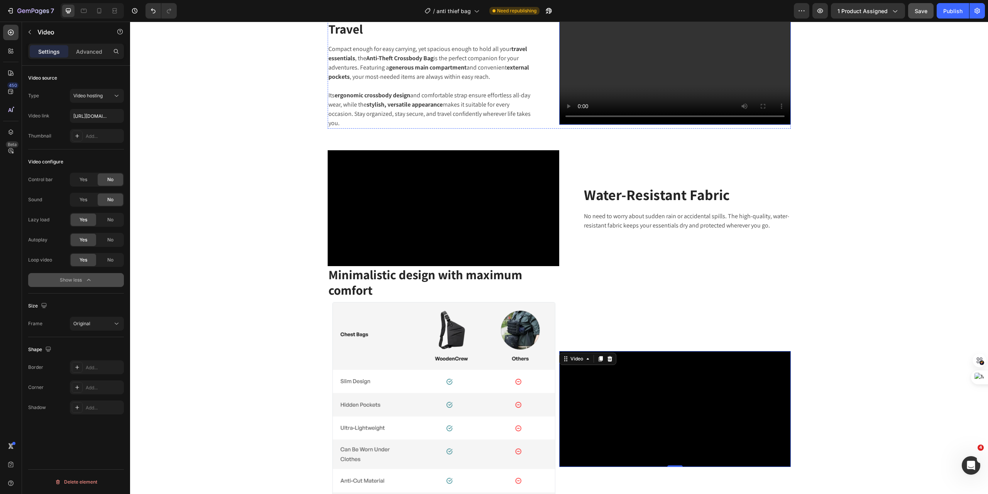
click at [622, 125] on video at bounding box center [676, 67] width 232 height 116
click at [79, 261] on div "Yes" at bounding box center [83, 260] width 25 height 12
click at [109, 174] on div "No" at bounding box center [110, 179] width 25 height 12
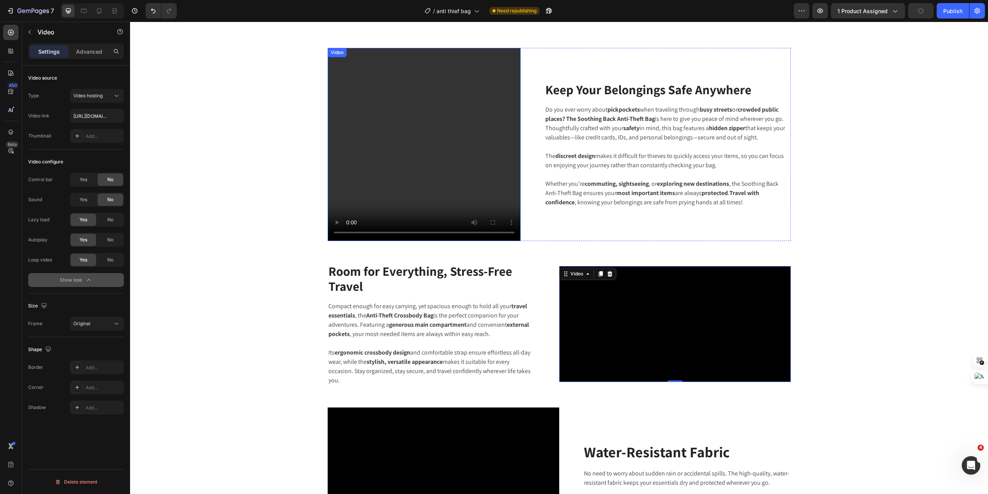
scroll to position [432, 0]
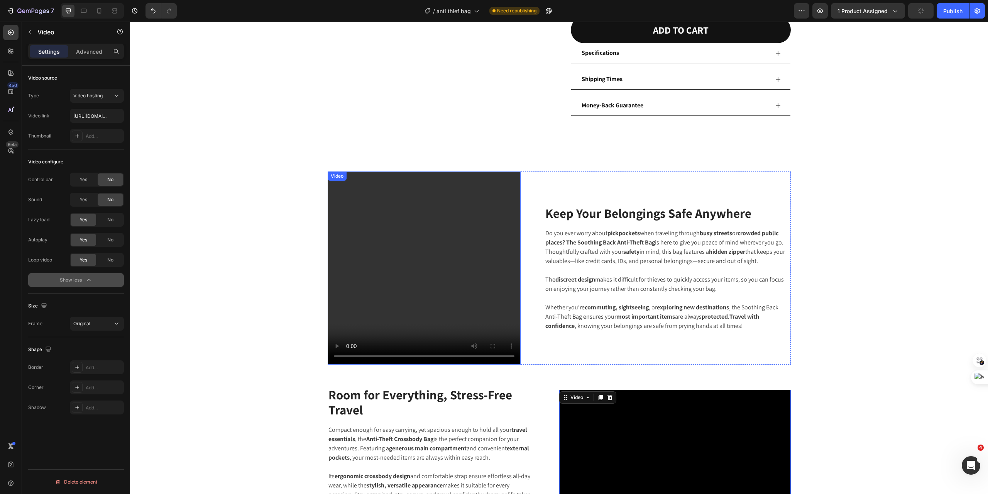
click at [388, 210] on video at bounding box center [424, 267] width 193 height 193
click at [108, 181] on span "No" at bounding box center [110, 179] width 6 height 7
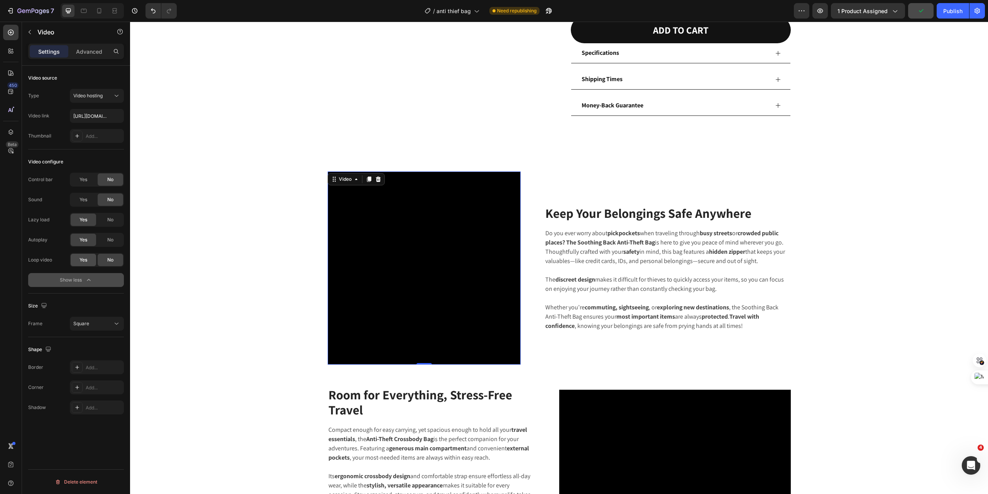
drag, startPoint x: 78, startPoint y: 259, endPoint x: 41, endPoint y: 252, distance: 37.8
click at [78, 259] on div "Yes" at bounding box center [83, 260] width 25 height 12
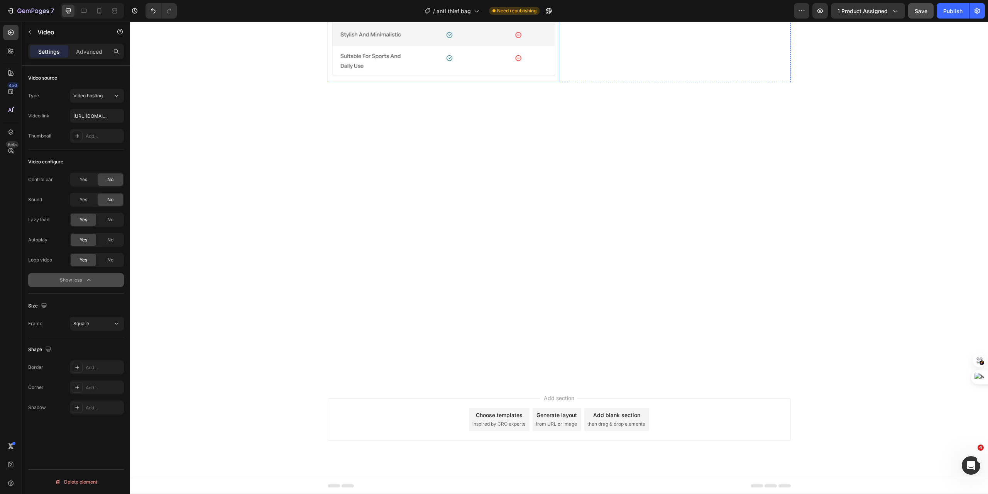
scroll to position [1487, 0]
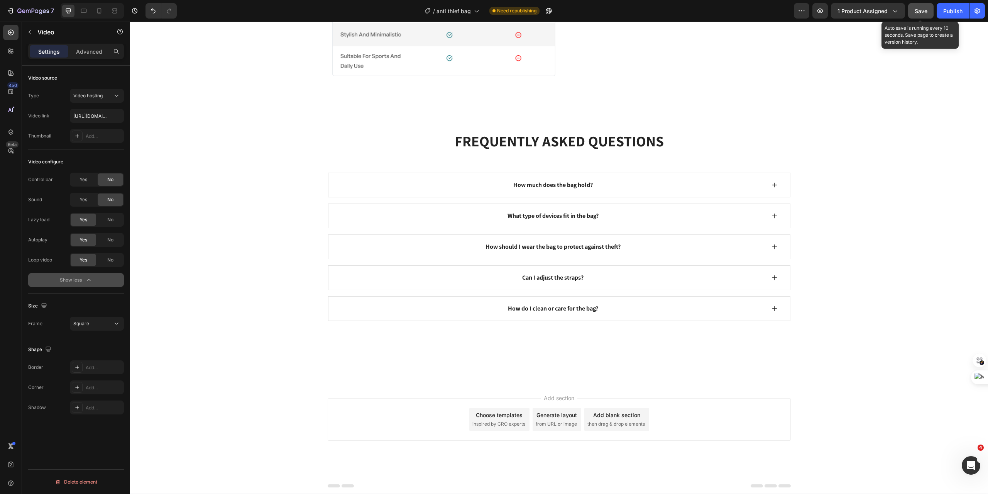
click at [918, 10] on span "Save" at bounding box center [921, 11] width 13 height 7
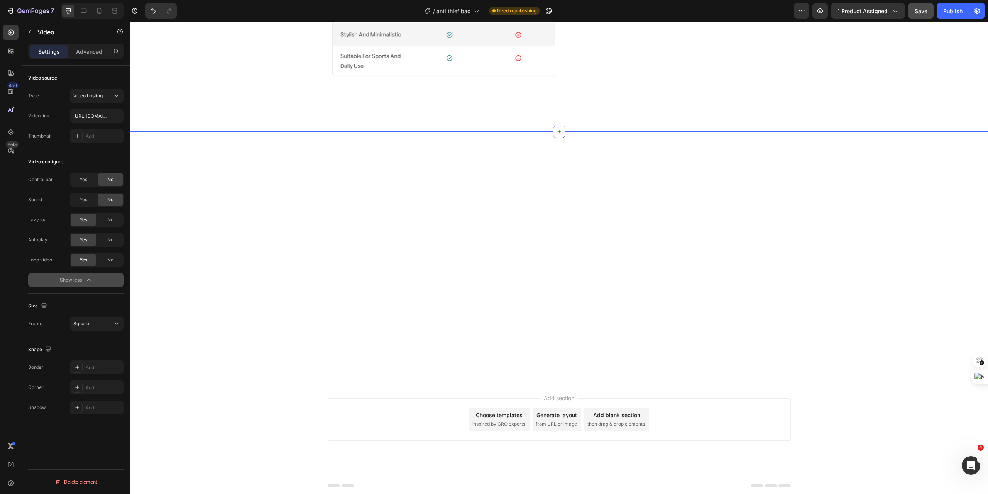
scroll to position [1529, 0]
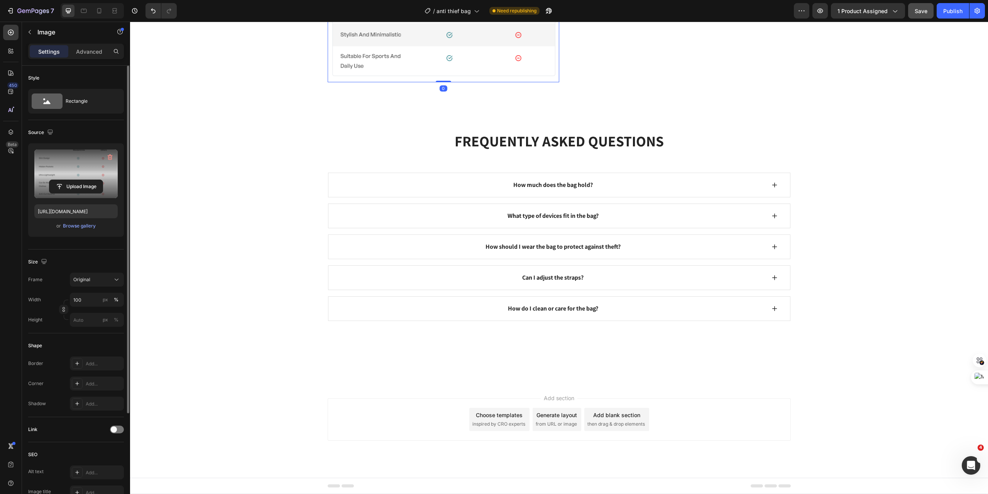
click at [78, 178] on label at bounding box center [75, 173] width 83 height 49
click at [78, 180] on input "file" at bounding box center [75, 186] width 53 height 13
type input "[URL][DOMAIN_NAME]"
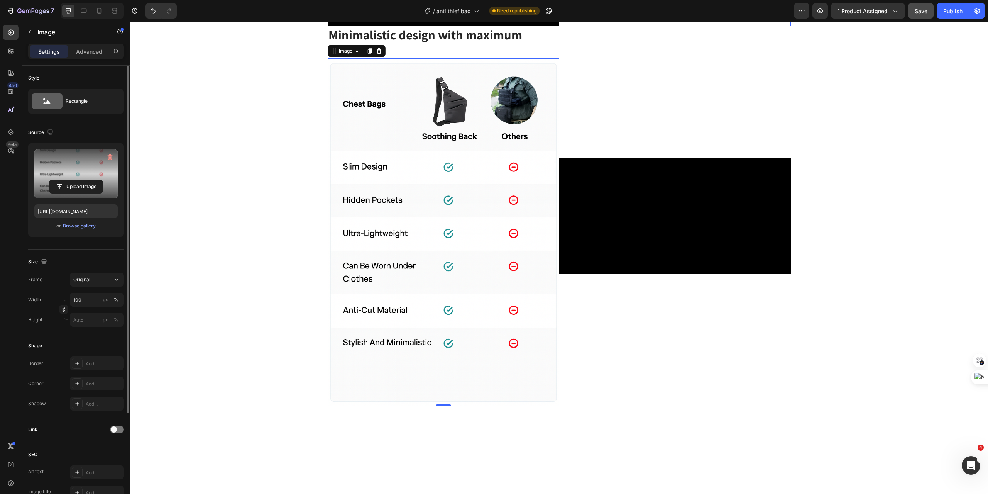
scroll to position [1014, 0]
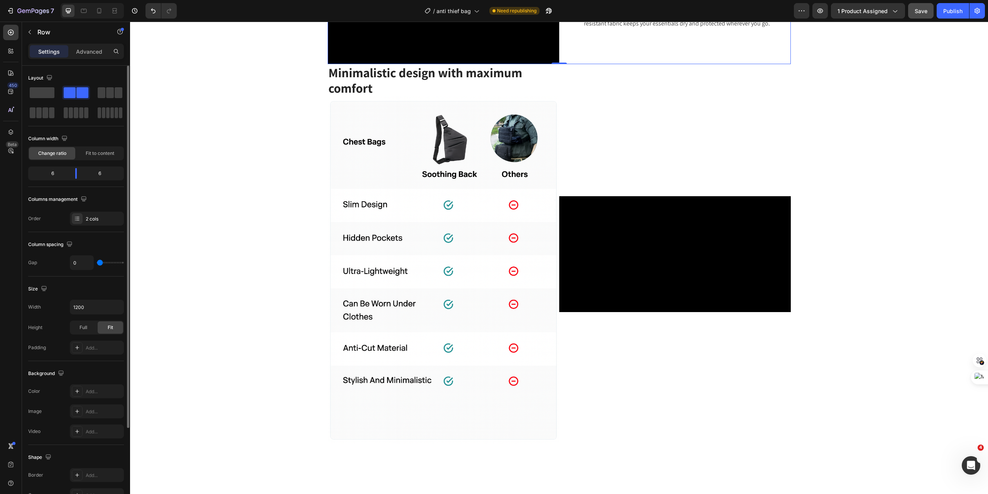
click at [702, 64] on div "Water-Resistant Fabric Heading No need to worry about sudden rain or accidental…" at bounding box center [676, 6] width 232 height 116
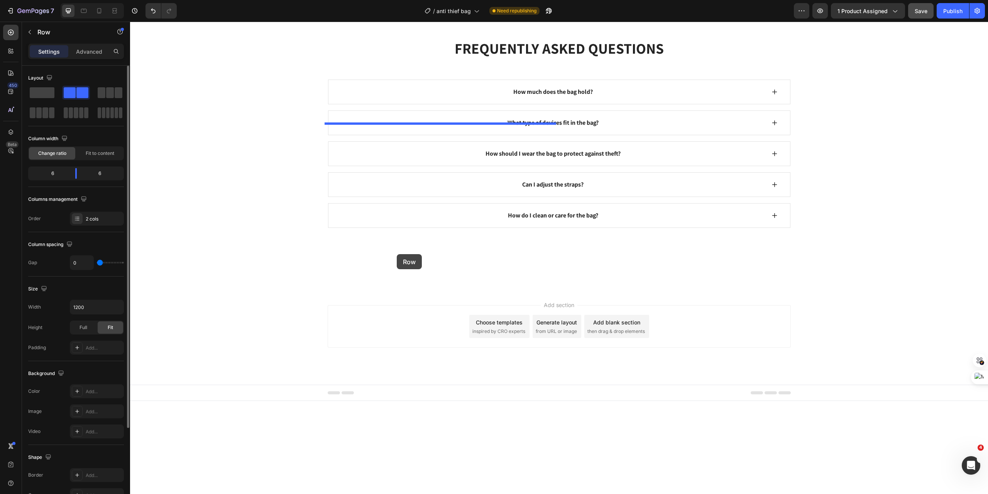
scroll to position [1949, 0]
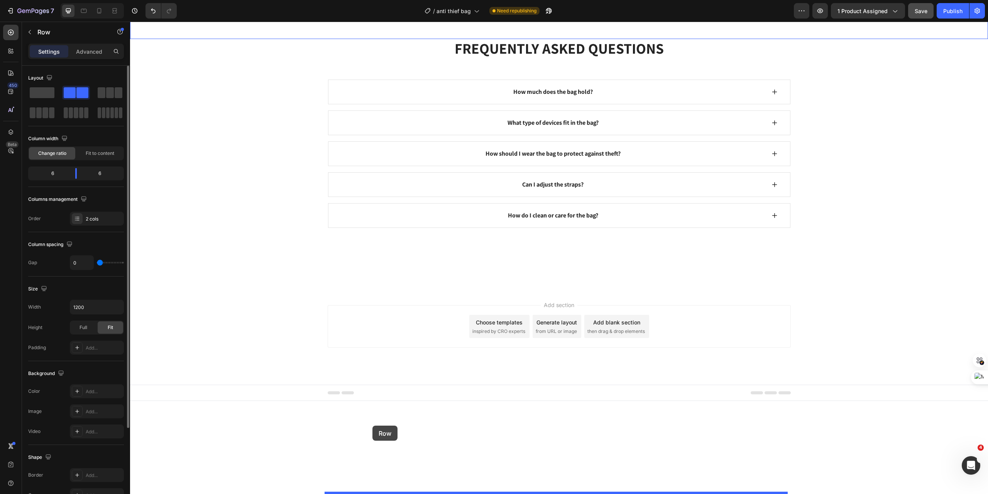
drag, startPoint x: 332, startPoint y: 171, endPoint x: 373, endPoint y: 426, distance: 258.1
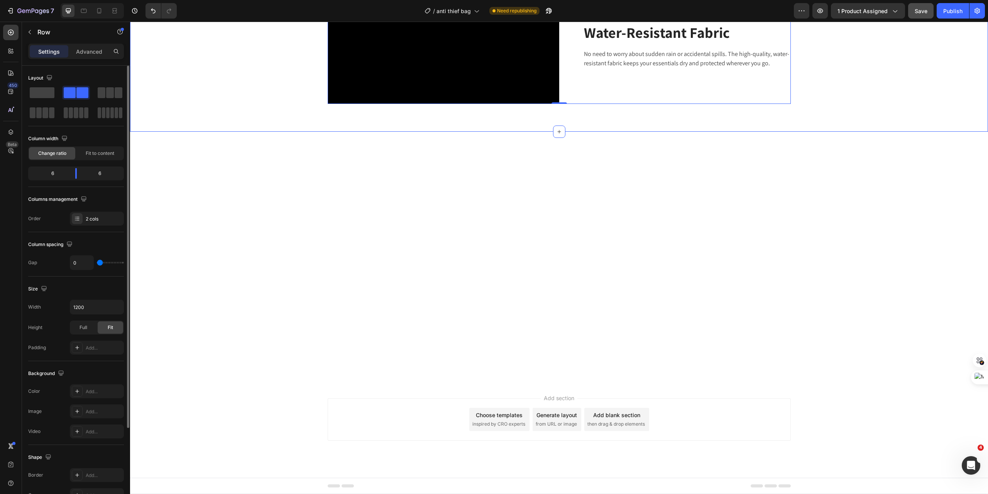
scroll to position [1924, 0]
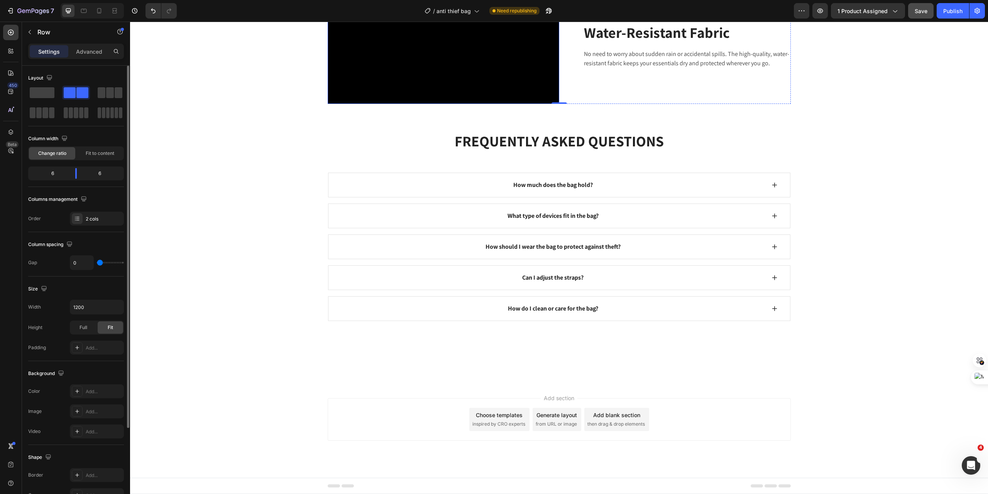
click at [408, 104] on video at bounding box center [444, 46] width 232 height 116
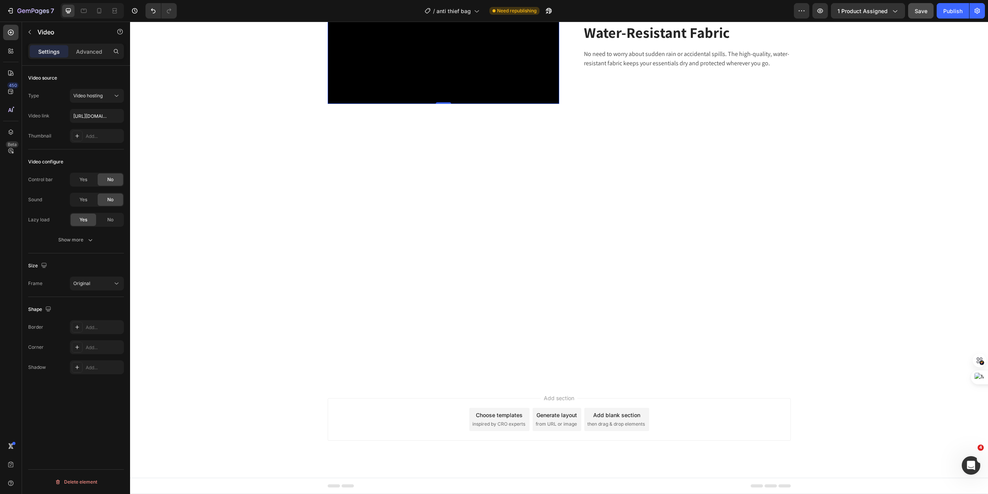
scroll to position [1718, 0]
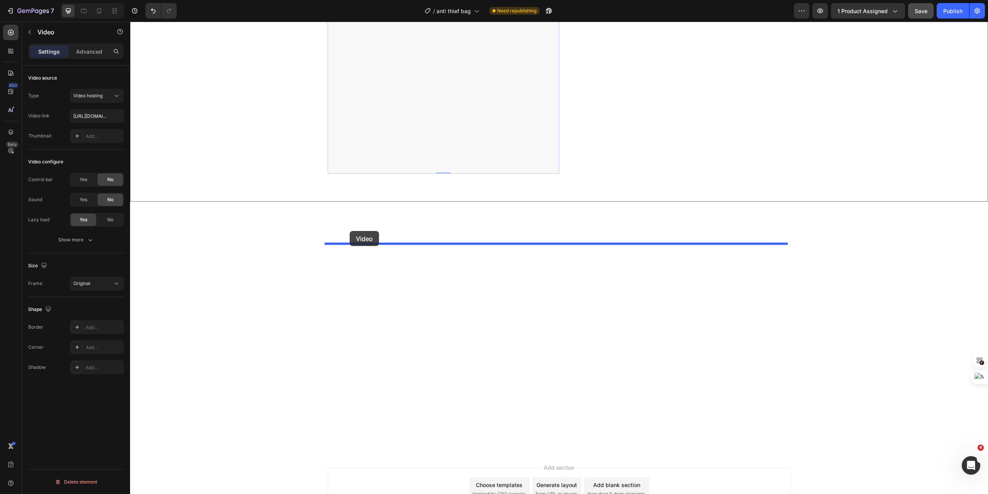
drag, startPoint x: 331, startPoint y: 251, endPoint x: 350, endPoint y: 231, distance: 27.9
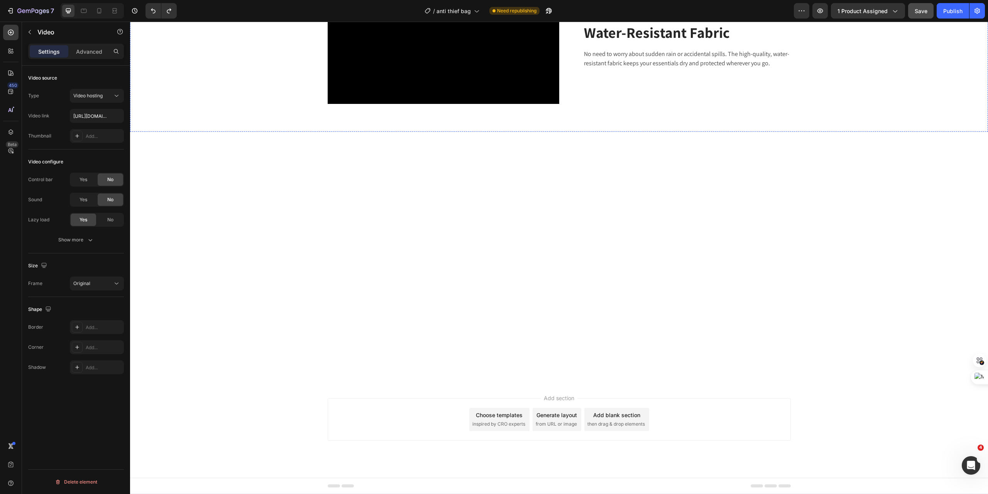
scroll to position [1795, 0]
click at [467, 104] on video at bounding box center [444, 46] width 232 height 116
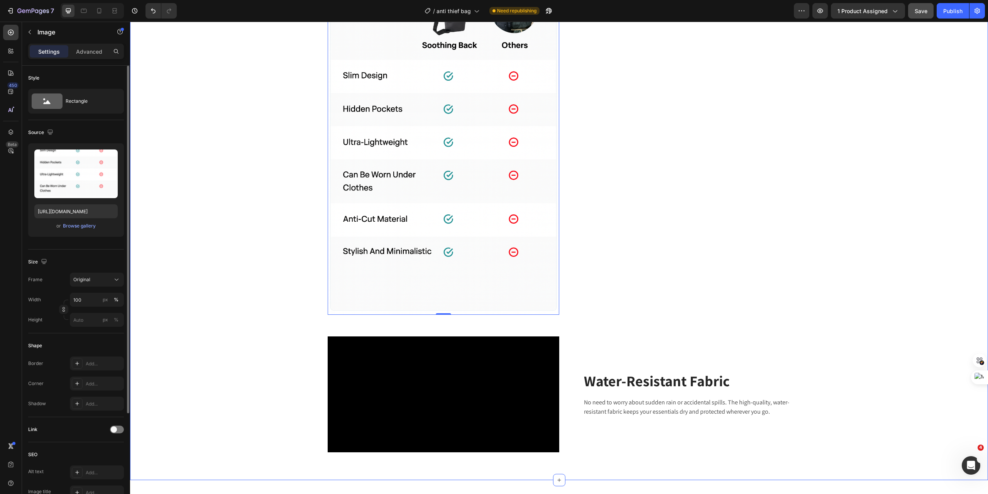
scroll to position [1531, 0]
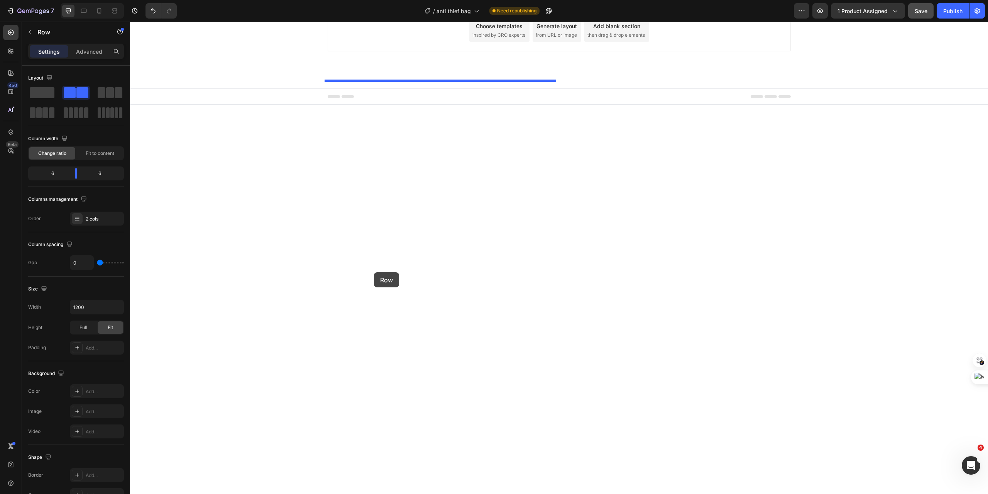
scroll to position [2428, 0]
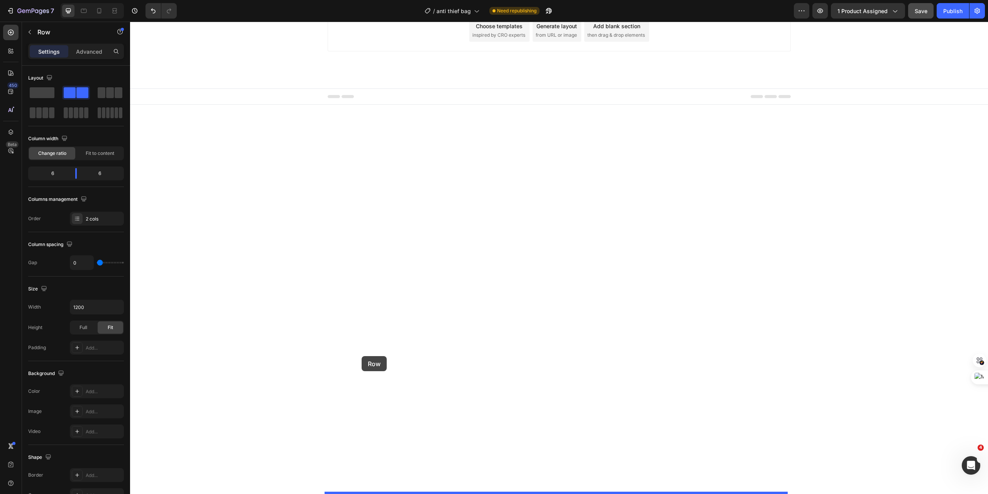
drag, startPoint x: 332, startPoint y: 39, endPoint x: 362, endPoint y: 356, distance: 318.0
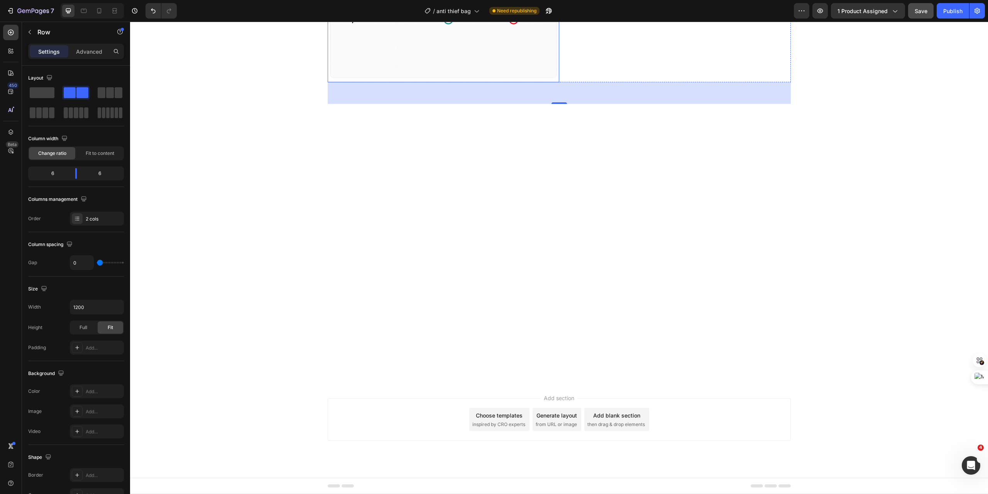
scroll to position [2258, 0]
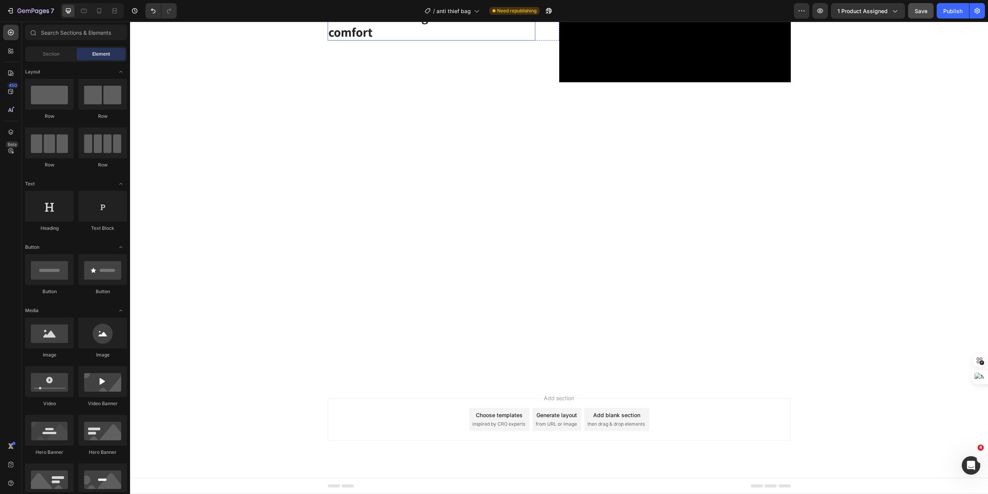
click at [428, 41] on h2 "Minimalistic design with maximum comfort" at bounding box center [432, 24] width 208 height 32
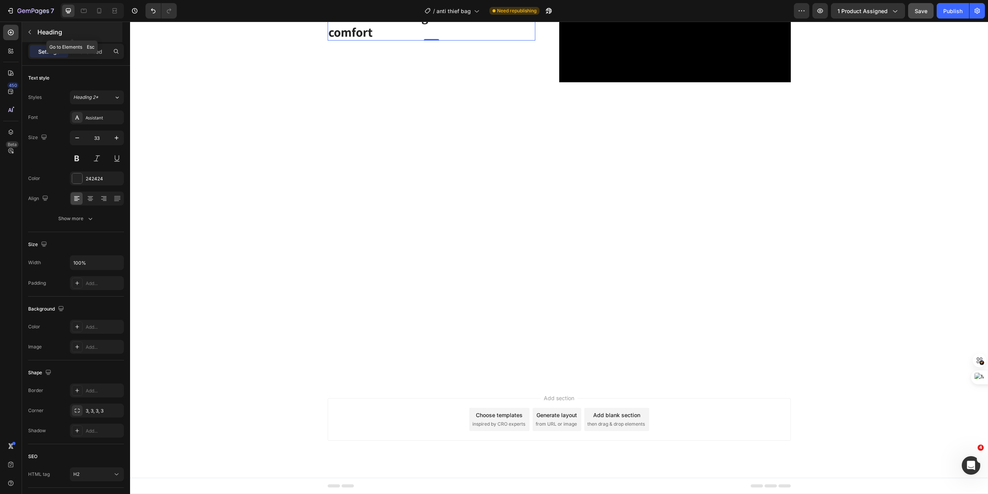
click at [27, 34] on icon "button" at bounding box center [30, 32] width 6 height 6
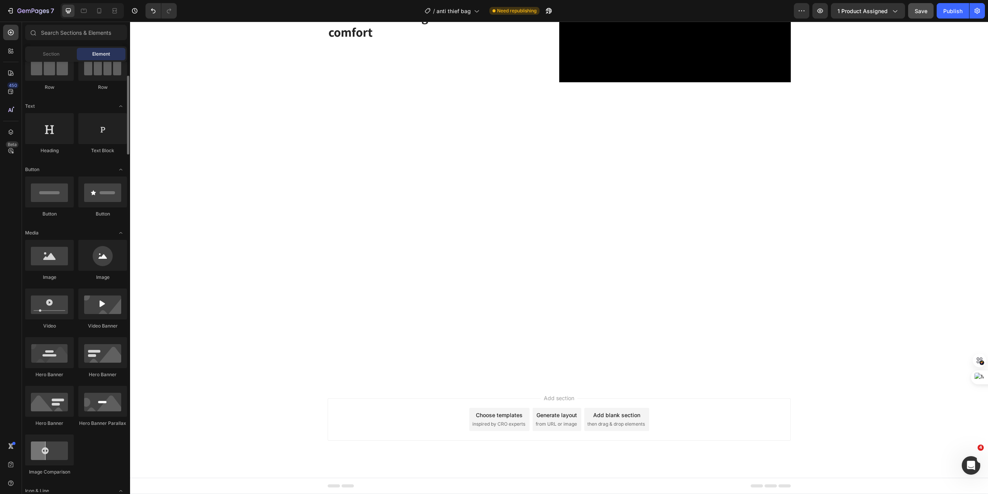
scroll to position [0, 0]
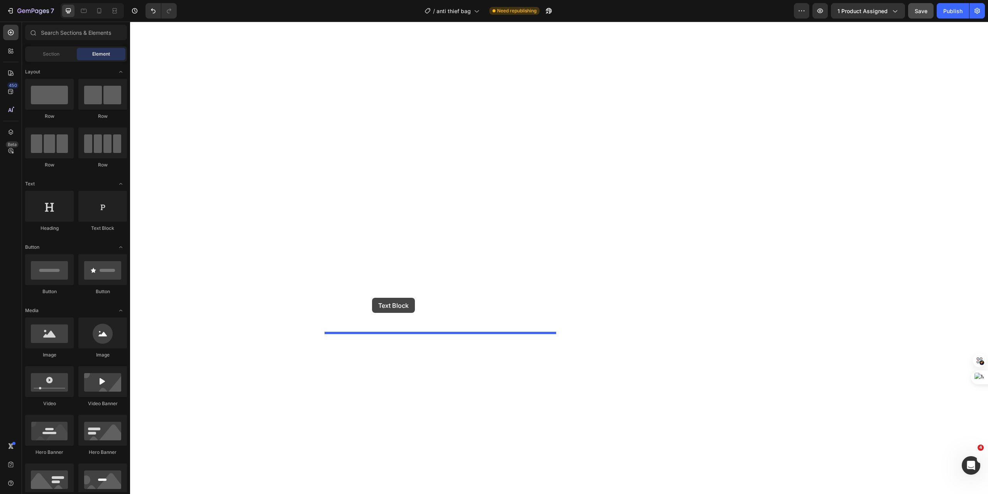
drag, startPoint x: 228, startPoint y: 227, endPoint x: 372, endPoint y: 297, distance: 160.4
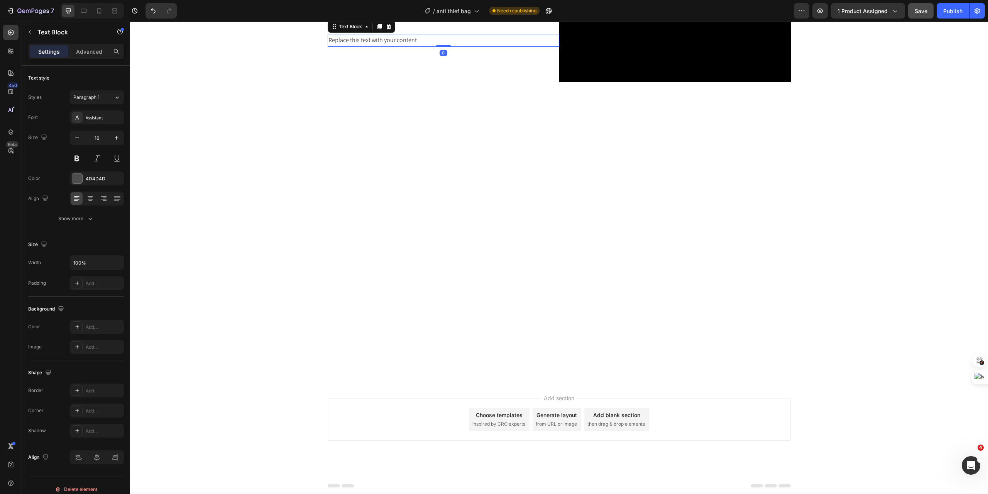
click at [402, 47] on div "Replace this text with your content" at bounding box center [444, 40] width 232 height 13
click at [402, 46] on p "Replace this text with your content" at bounding box center [444, 40] width 230 height 11
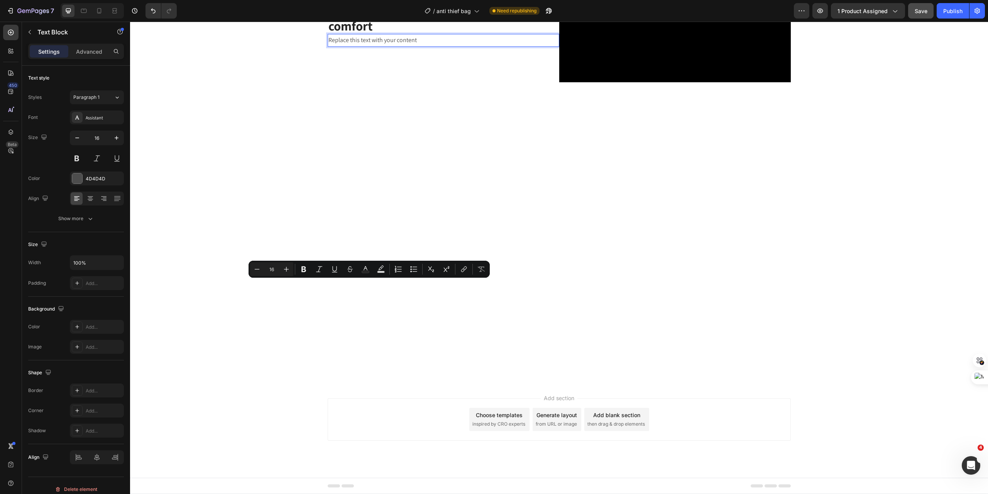
scroll to position [2203, 0]
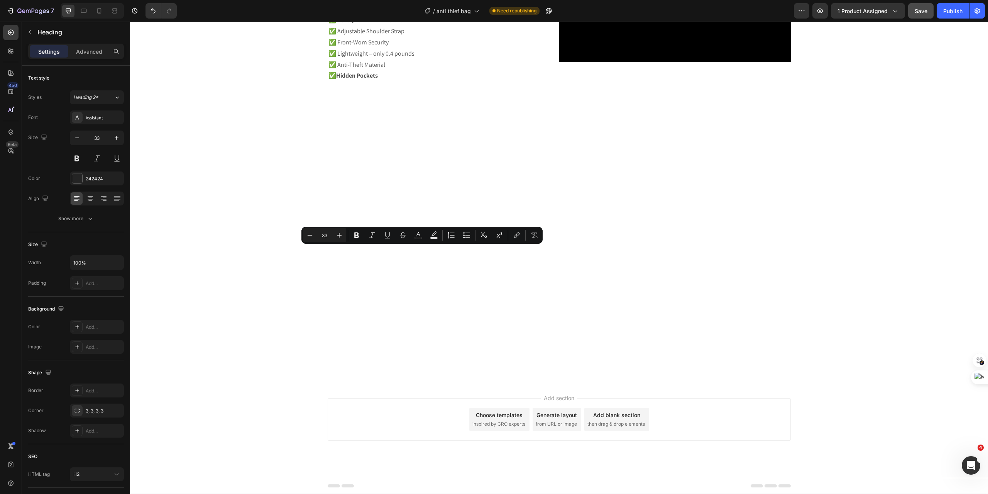
scroll to position [2211, 0]
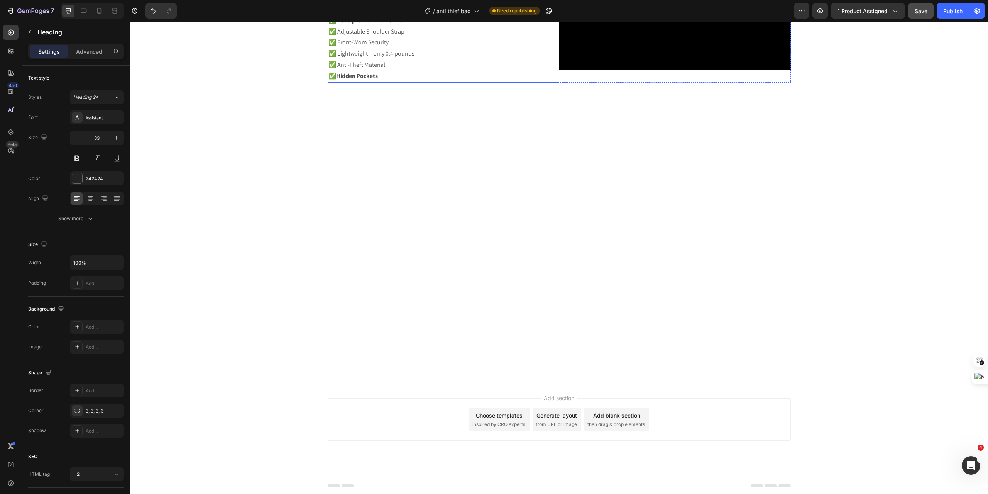
click at [420, 82] on p "✅ Waterproof Oxford Textile ✅ Adjustable Shoulder Strap ✅ Front-Worn Security ✅…" at bounding box center [444, 48] width 230 height 67
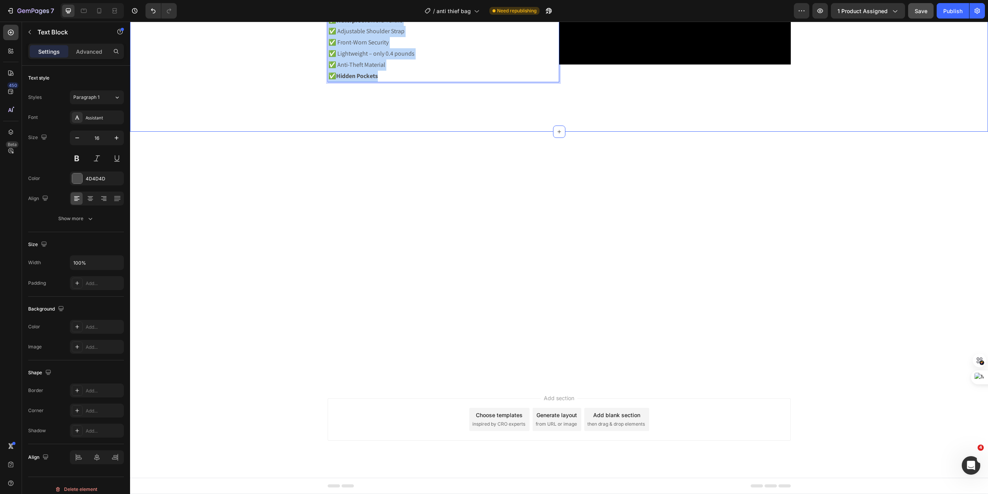
drag, startPoint x: 393, startPoint y: 395, endPoint x: 321, endPoint y: 330, distance: 97.4
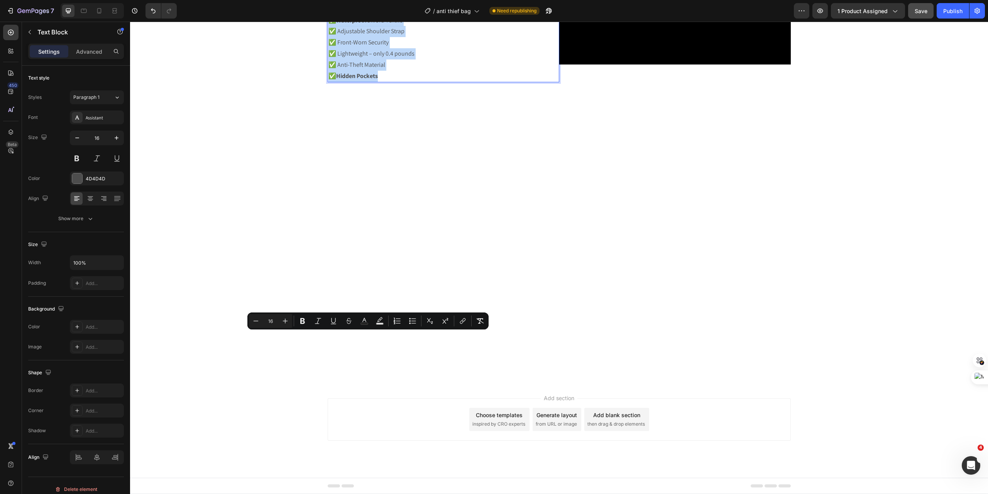
click at [448, 82] on p "✅ Waterproof Oxford Textile ✅ Adjustable Shoulder Strap ✅ Front-Worn Security ✅…" at bounding box center [444, 48] width 230 height 67
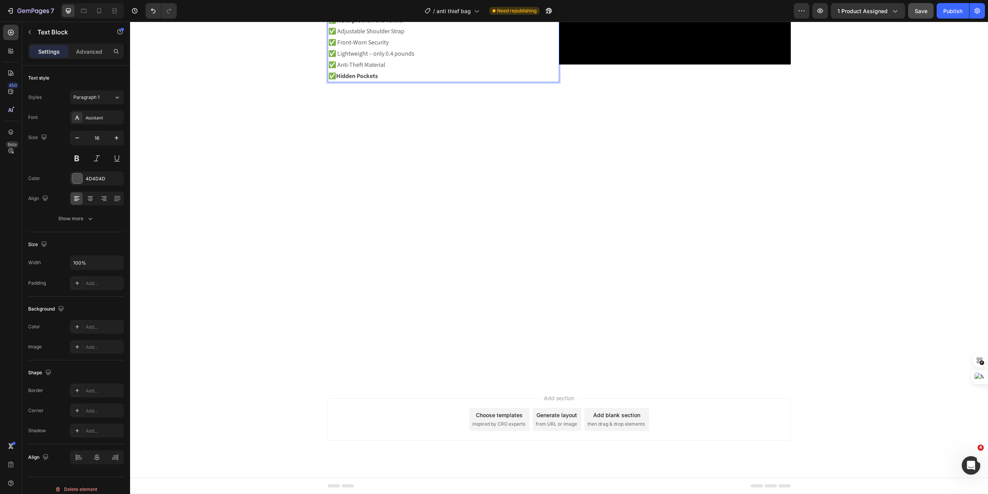
scroll to position [2256, 0]
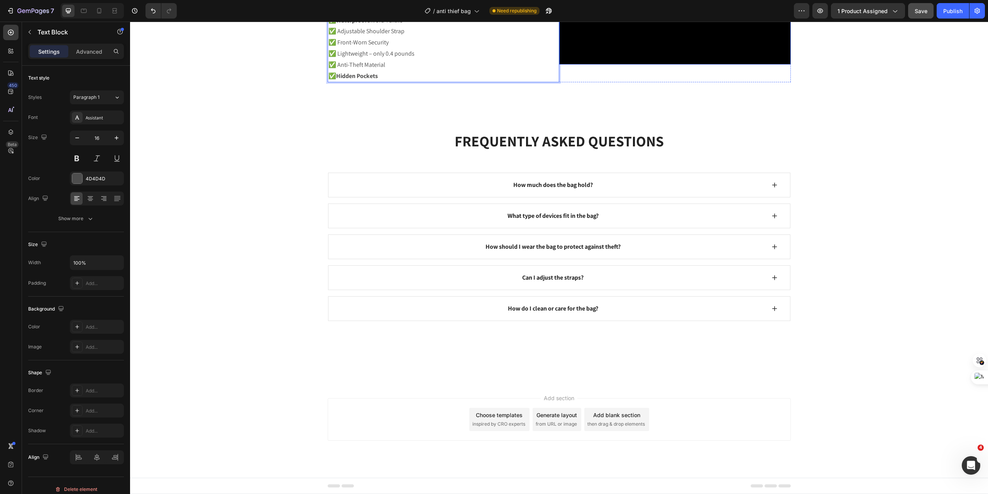
click at [674, 64] on video at bounding box center [676, 7] width 232 height 116
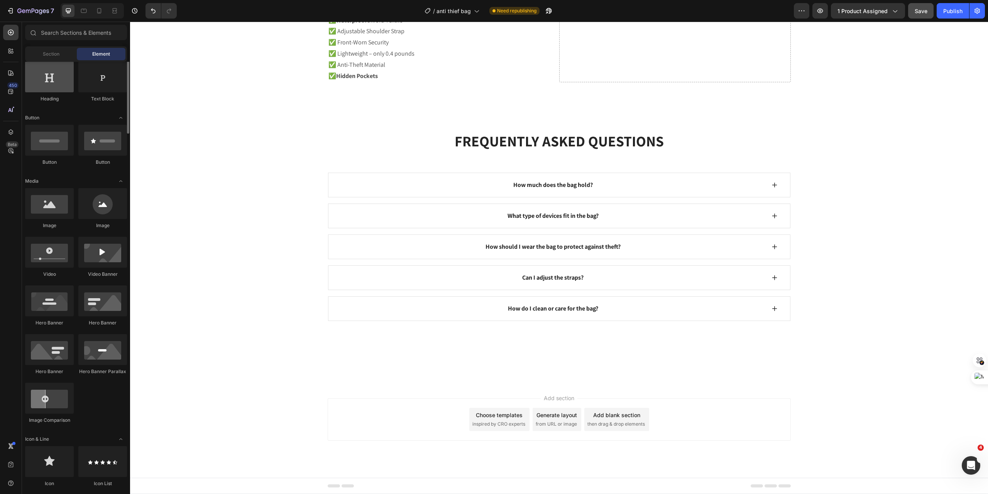
scroll to position [103, 0]
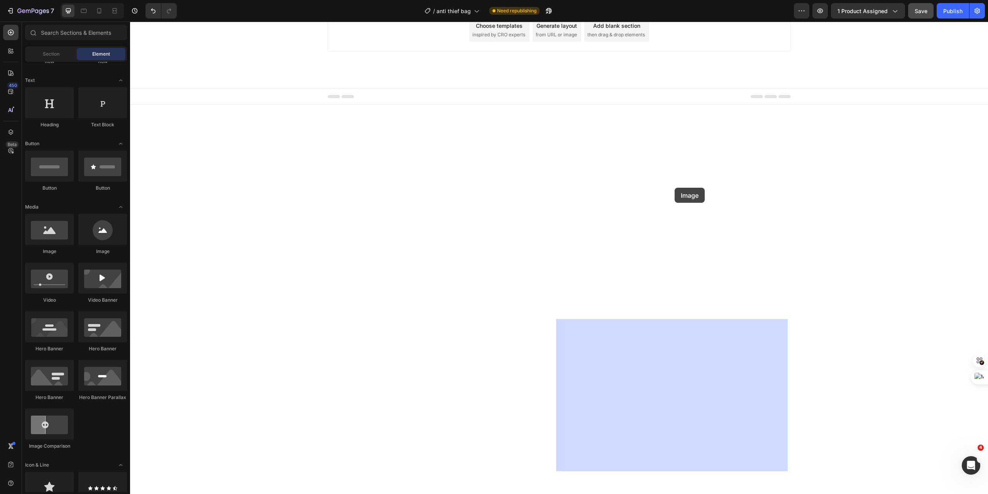
drag, startPoint x: 179, startPoint y: 257, endPoint x: 675, endPoint y: 187, distance: 501.1
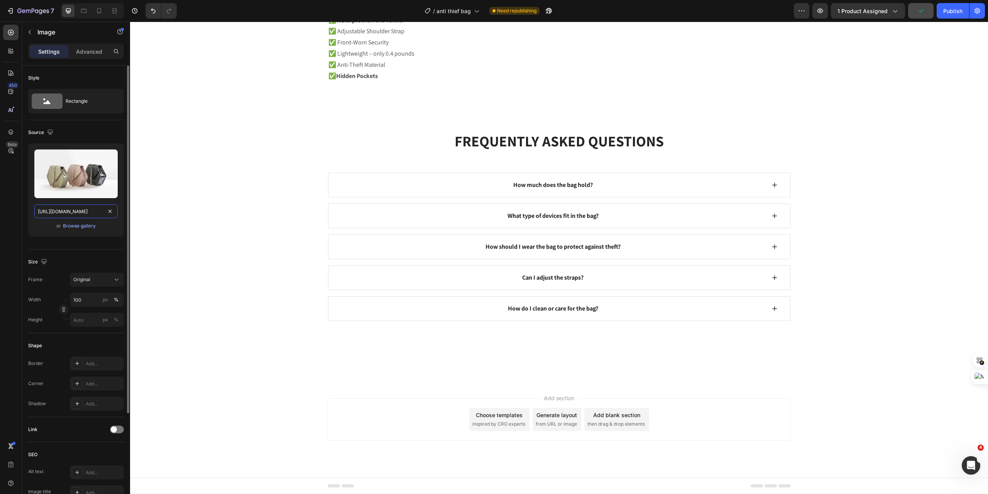
click at [71, 211] on input "[URL][DOMAIN_NAME]" at bounding box center [75, 211] width 83 height 14
paste input "0767/8781/0582/files/gempages_473149081271665670-f968a116-a34b-4f8f-a2f3-eb472a…"
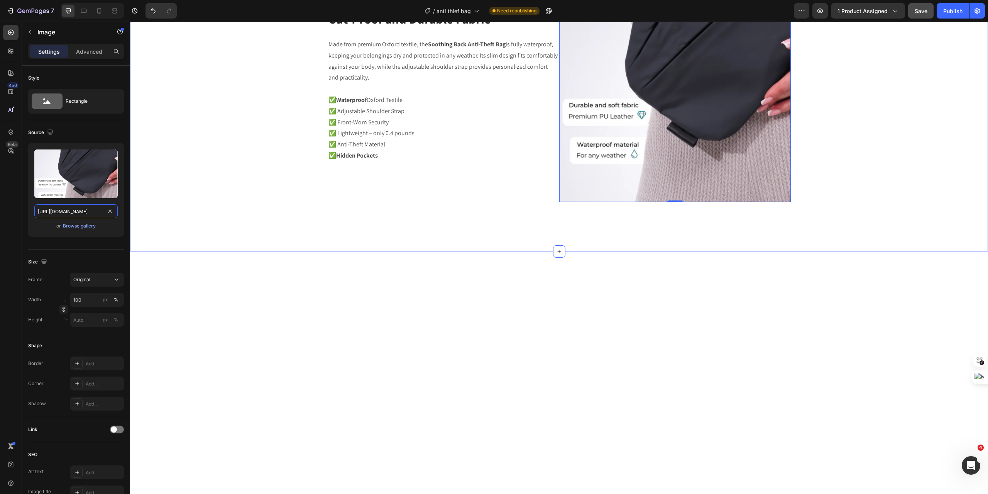
scroll to position [1612, 0]
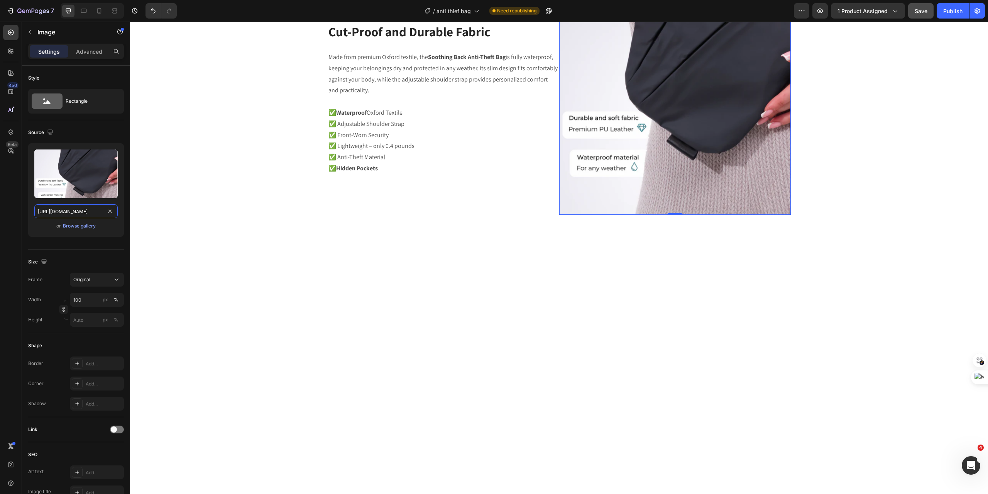
type input "[URL][DOMAIN_NAME]"
click at [922, 11] on span "Save" at bounding box center [921, 11] width 13 height 7
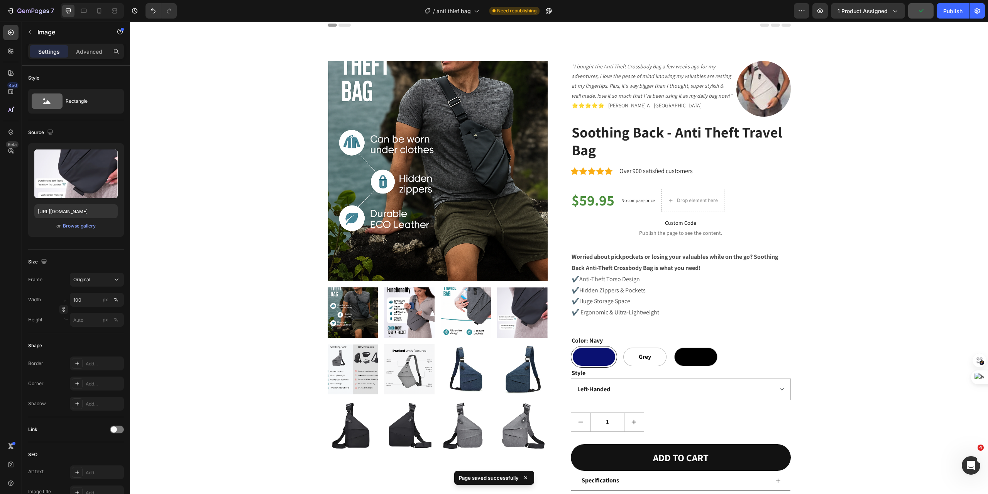
scroll to position [0, 0]
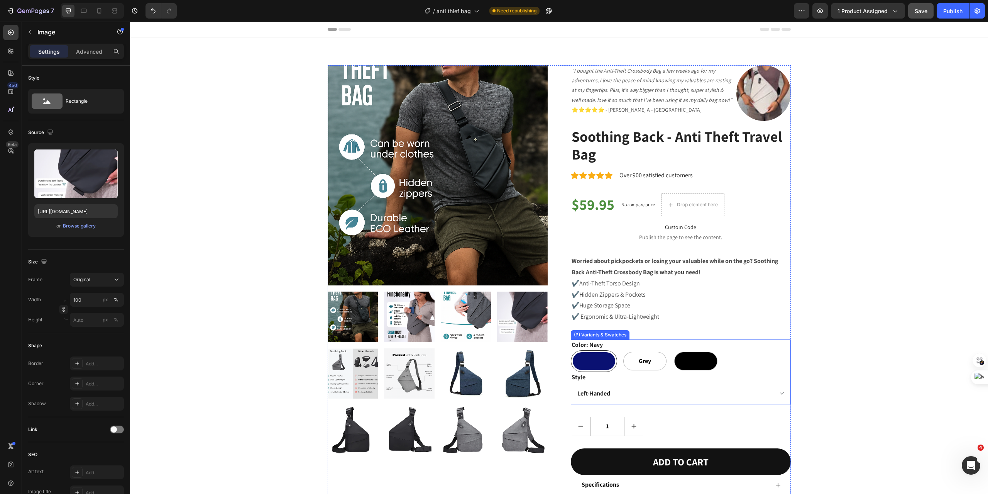
click at [597, 358] on div at bounding box center [594, 361] width 42 height 18
click at [571, 350] on input "Navy Navy" at bounding box center [571, 350] width 0 height 0
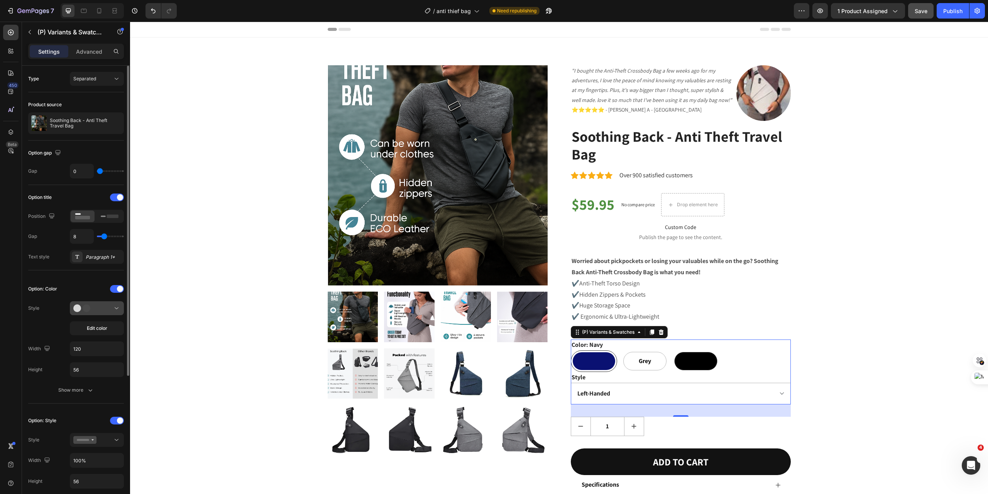
click at [99, 310] on div at bounding box center [96, 308] width 47 height 8
click at [98, 309] on div at bounding box center [96, 308] width 47 height 8
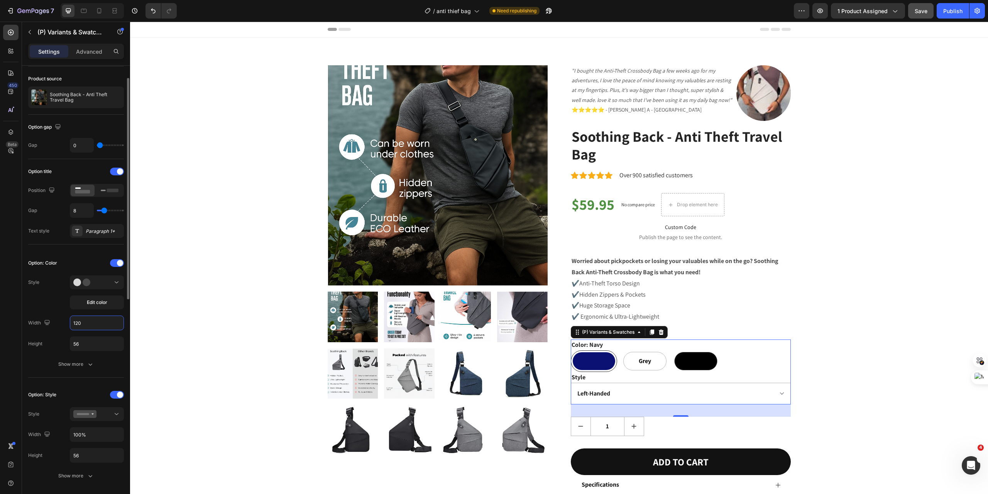
click at [98, 322] on input "120" at bounding box center [96, 323] width 53 height 14
type input "56"
click at [603, 364] on span "Grey" at bounding box center [607, 360] width 15 height 9
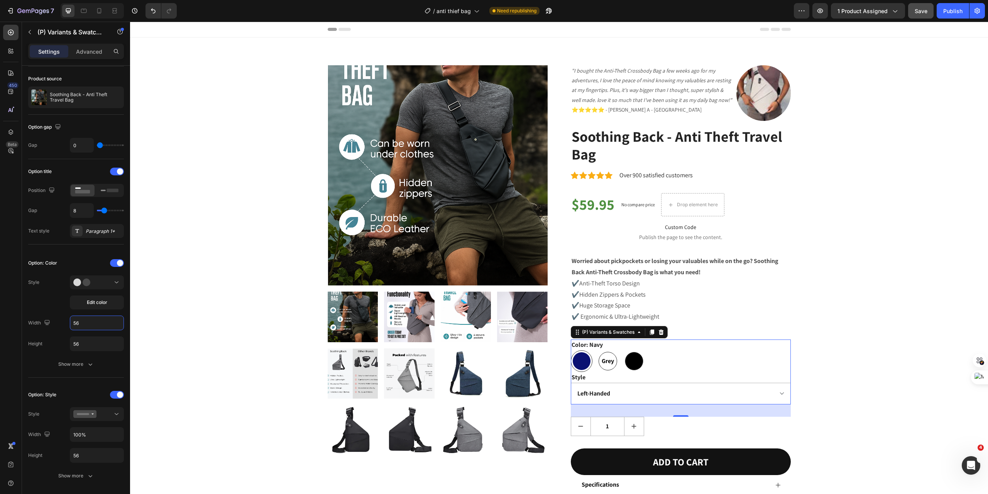
click at [597, 350] on input "Grey Grey Grey" at bounding box center [597, 350] width 0 height 0
radio input "true"
click at [604, 361] on span "Grey" at bounding box center [607, 360] width 15 height 9
click at [597, 350] on input "Grey Grey Grey" at bounding box center [597, 350] width 0 height 0
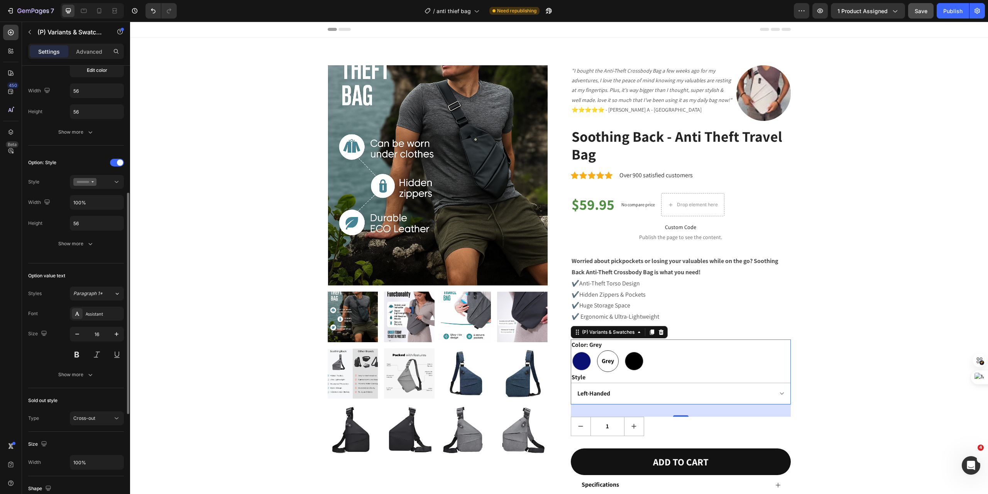
scroll to position [154, 0]
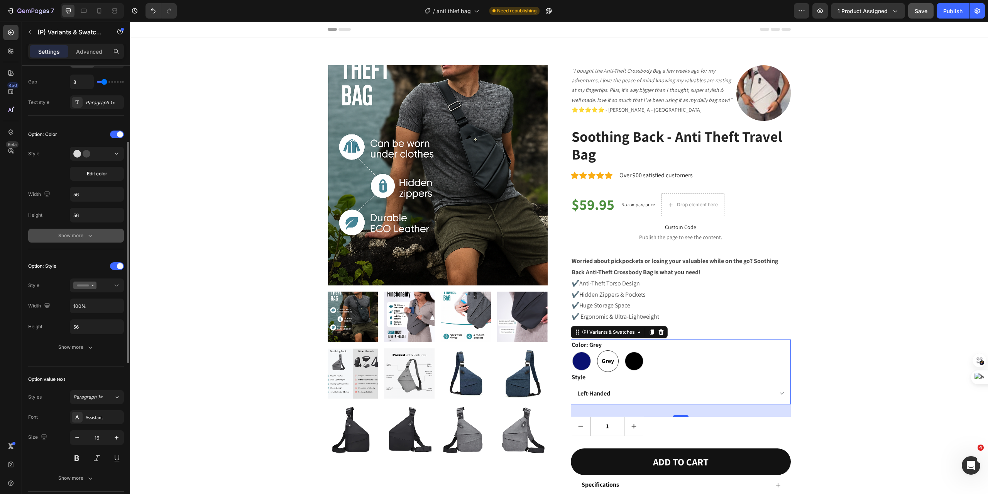
click at [74, 238] on div "Show more" at bounding box center [76, 236] width 36 height 8
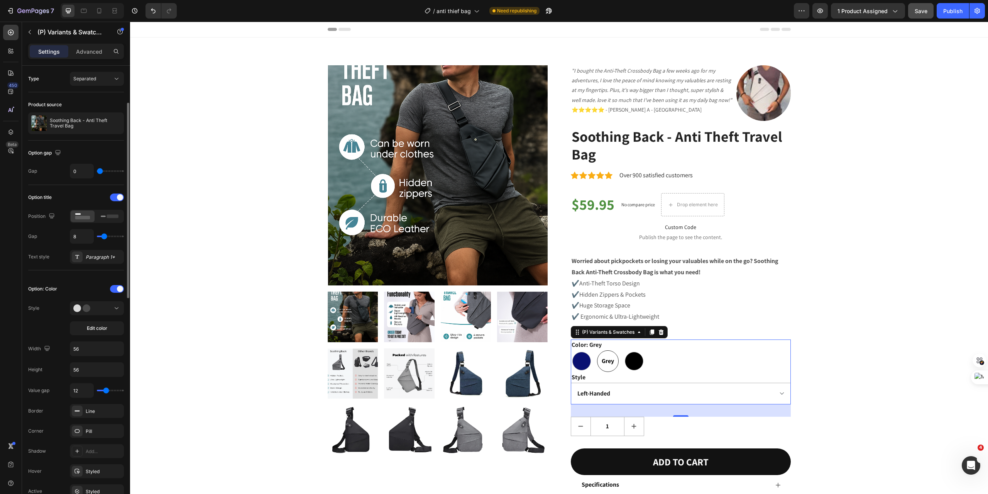
scroll to position [78, 0]
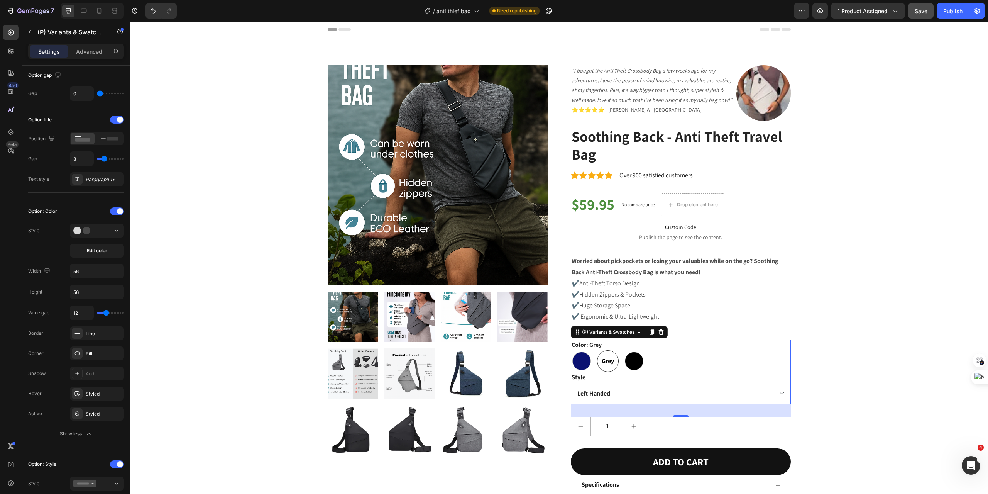
click at [604, 360] on span "Grey" at bounding box center [607, 360] width 15 height 9
click at [597, 350] on input "Grey Grey Grey" at bounding box center [597, 350] width 0 height 0
click at [630, 361] on div at bounding box center [634, 361] width 19 height 19
click at [624, 350] on input "Black Black" at bounding box center [623, 350] width 0 height 0
radio input "true"
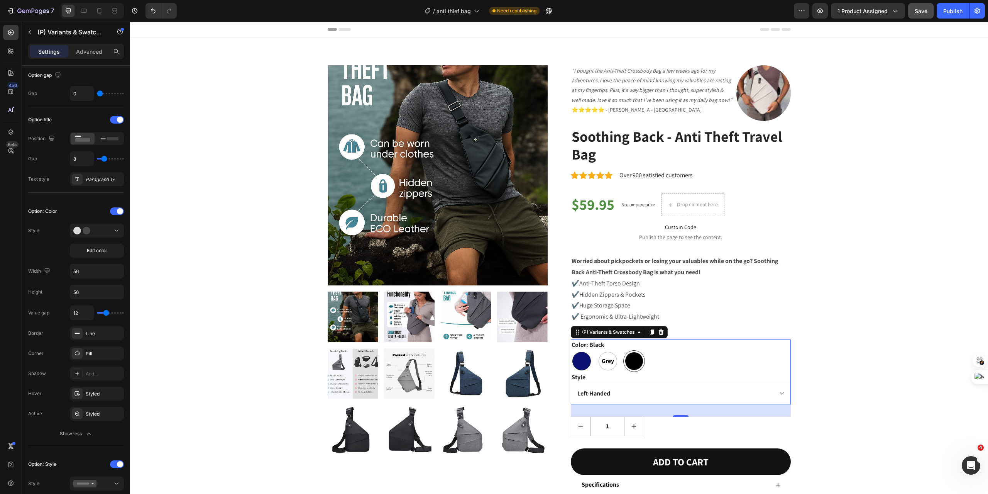
click at [573, 362] on div at bounding box center [582, 361] width 19 height 19
click at [571, 350] on input "Navy Navy" at bounding box center [571, 350] width 0 height 0
radio input "true"
click at [600, 365] on span "Grey" at bounding box center [607, 360] width 15 height 9
click at [597, 350] on input "Grey Grey Grey" at bounding box center [597, 350] width 0 height 0
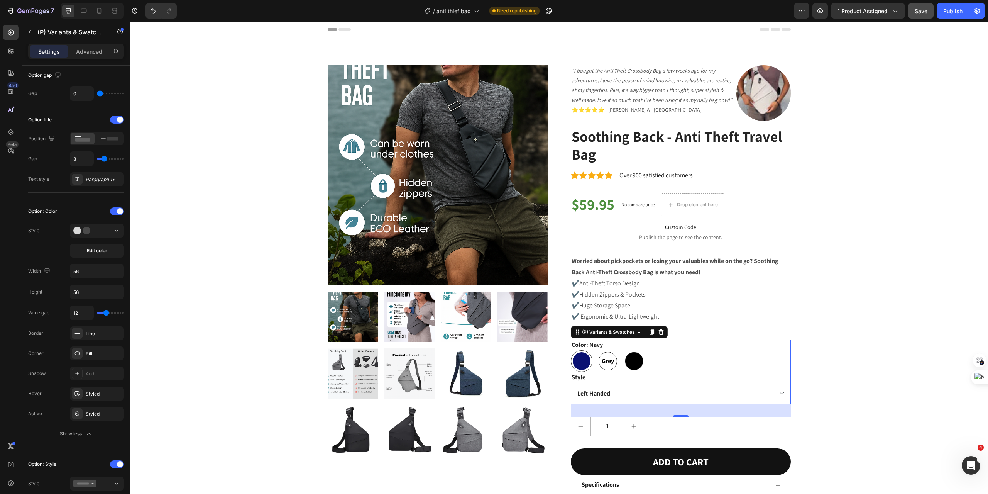
radio input "true"
click at [95, 255] on button "Edit color" at bounding box center [97, 251] width 54 height 14
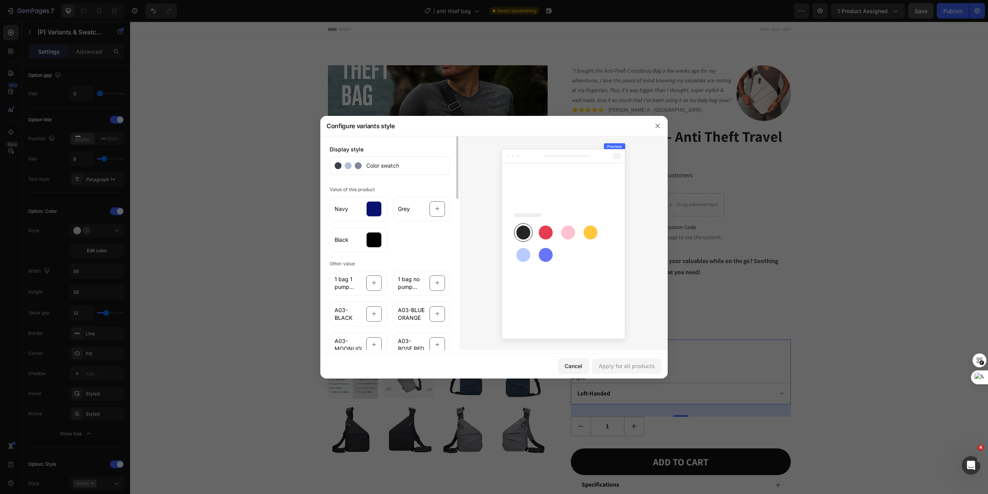
click at [352, 165] on icon at bounding box center [348, 165] width 27 height 7
click at [408, 210] on span "Grey" at bounding box center [404, 209] width 12 height 8
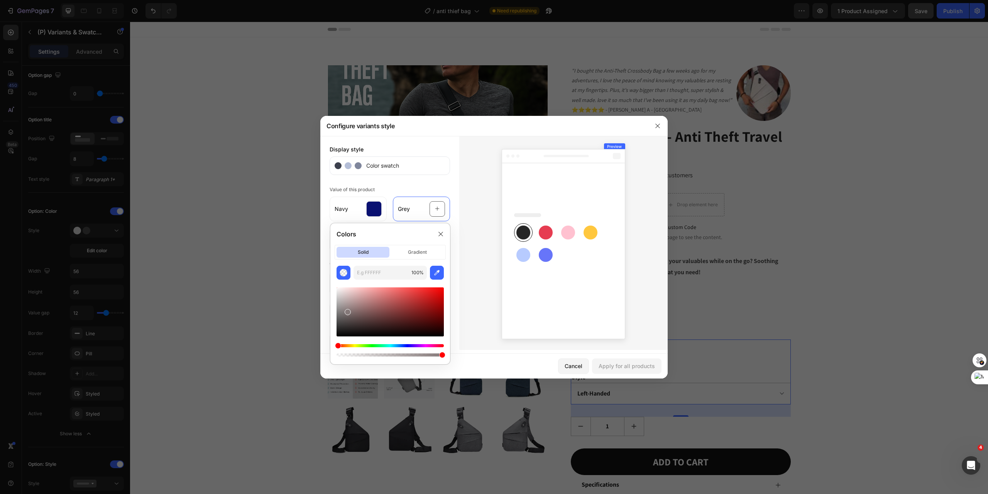
click at [347, 310] on div at bounding box center [390, 311] width 107 height 49
drag, startPoint x: 349, startPoint y: 316, endPoint x: 351, endPoint y: 307, distance: 9.1
click at [347, 302] on div at bounding box center [390, 311] width 107 height 49
click at [346, 308] on div at bounding box center [390, 311] width 107 height 49
drag, startPoint x: 346, startPoint y: 308, endPoint x: 349, endPoint y: 302, distance: 7.3
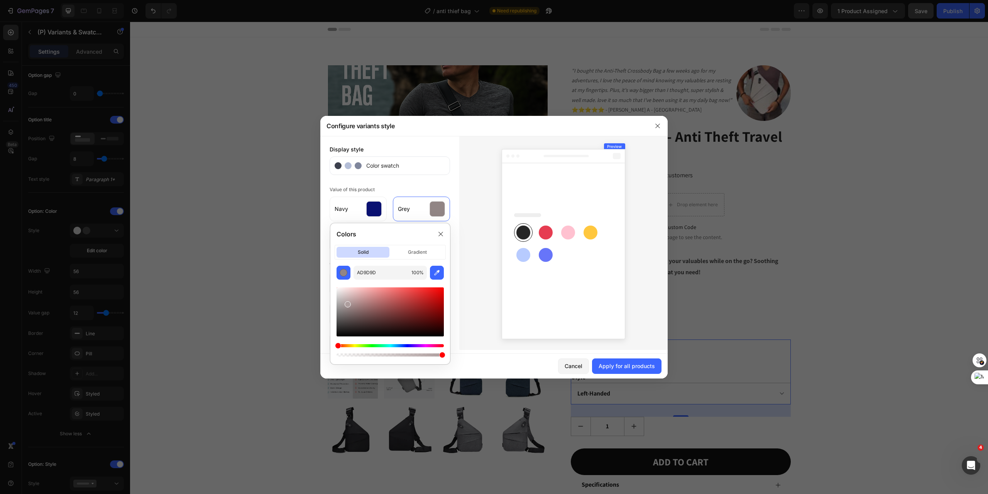
click at [348, 302] on div at bounding box center [348, 304] width 6 height 6
click at [342, 306] on div at bounding box center [390, 311] width 107 height 49
drag, startPoint x: 345, startPoint y: 305, endPoint x: 352, endPoint y: 304, distance: 7.4
click at [349, 304] on div at bounding box center [345, 306] width 6 height 6
drag, startPoint x: 349, startPoint y: 305, endPoint x: 342, endPoint y: 305, distance: 6.6
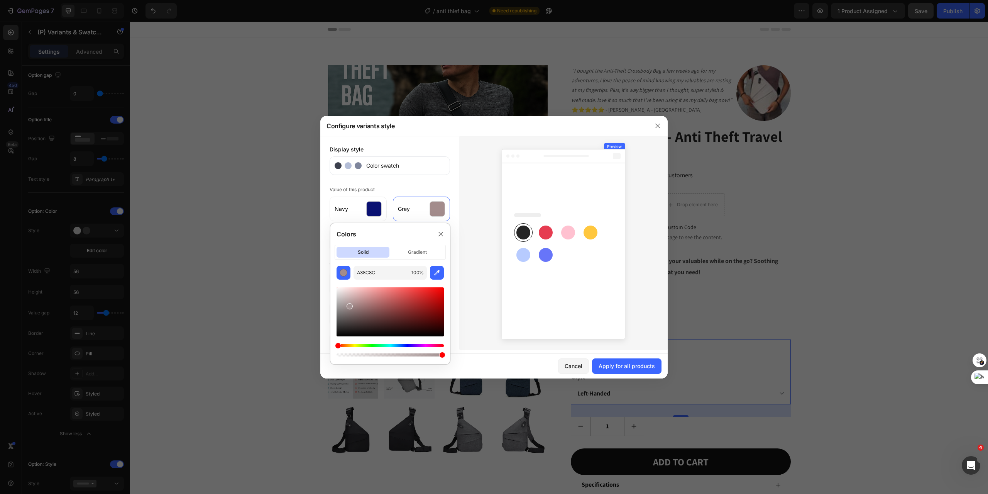
click at [342, 305] on div at bounding box center [390, 311] width 107 height 49
drag, startPoint x: 343, startPoint y: 304, endPoint x: 337, endPoint y: 295, distance: 10.6
click at [340, 303] on div at bounding box center [343, 306] width 6 height 6
click at [337, 295] on div at bounding box center [339, 298] width 6 height 6
click at [337, 297] on div at bounding box center [338, 297] width 6 height 6
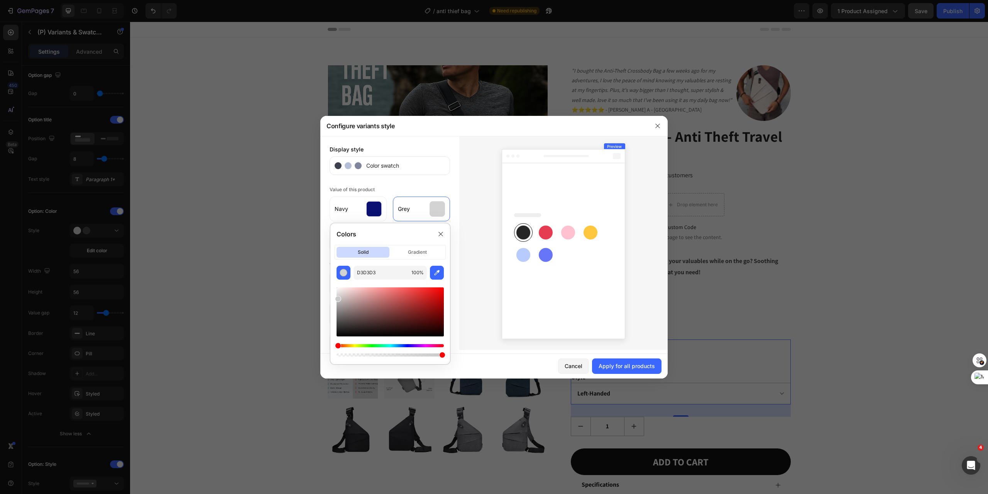
type input "C9C9C9"
click at [628, 361] on button "Apply for all products" at bounding box center [627, 365] width 70 height 15
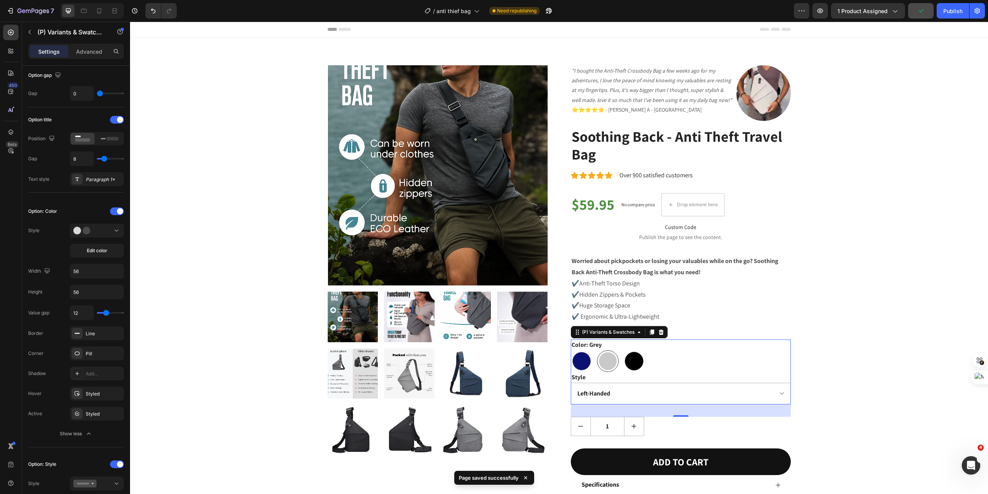
click at [630, 360] on div at bounding box center [634, 361] width 19 height 19
click at [624, 350] on input "Black Black" at bounding box center [623, 350] width 0 height 0
radio input "true"
click at [583, 364] on div at bounding box center [582, 361] width 19 height 19
click at [571, 350] on input "Navy Navy" at bounding box center [571, 350] width 0 height 0
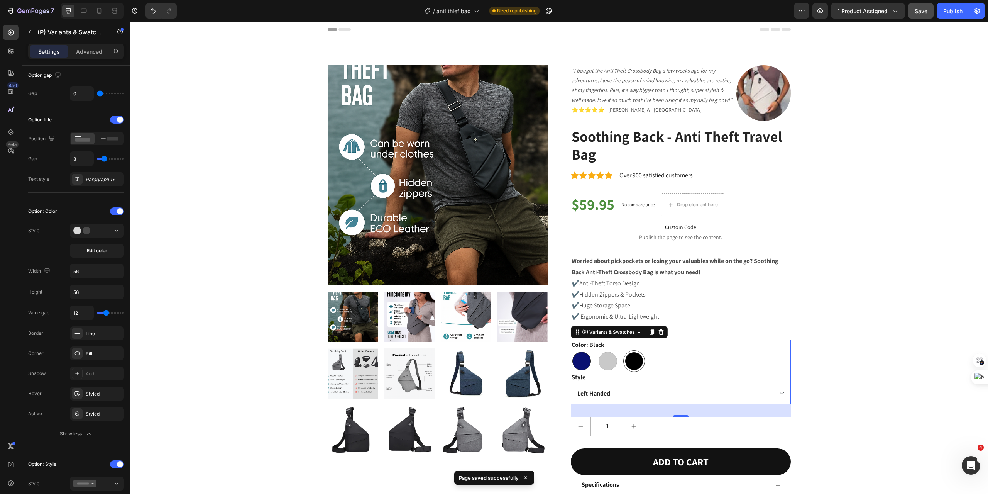
radio input "true"
click at [613, 364] on div at bounding box center [608, 361] width 19 height 19
click at [597, 350] on input "Grey Grey" at bounding box center [597, 350] width 0 height 0
radio input "true"
click at [638, 365] on div at bounding box center [634, 361] width 19 height 19
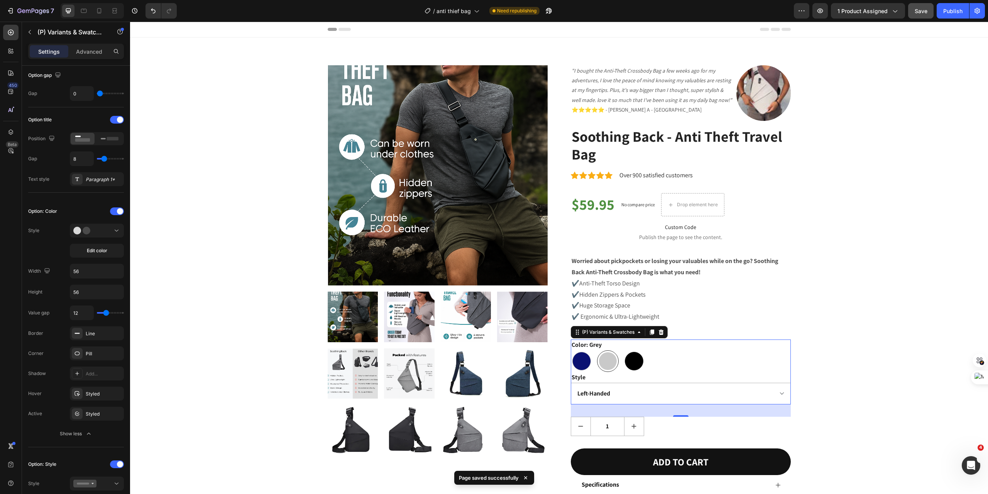
click at [624, 350] on input "Black Black" at bounding box center [623, 350] width 0 height 0
radio input "true"
click at [605, 363] on div at bounding box center [608, 361] width 19 height 19
click at [597, 350] on input "Grey Grey" at bounding box center [597, 350] width 0 height 0
radio input "true"
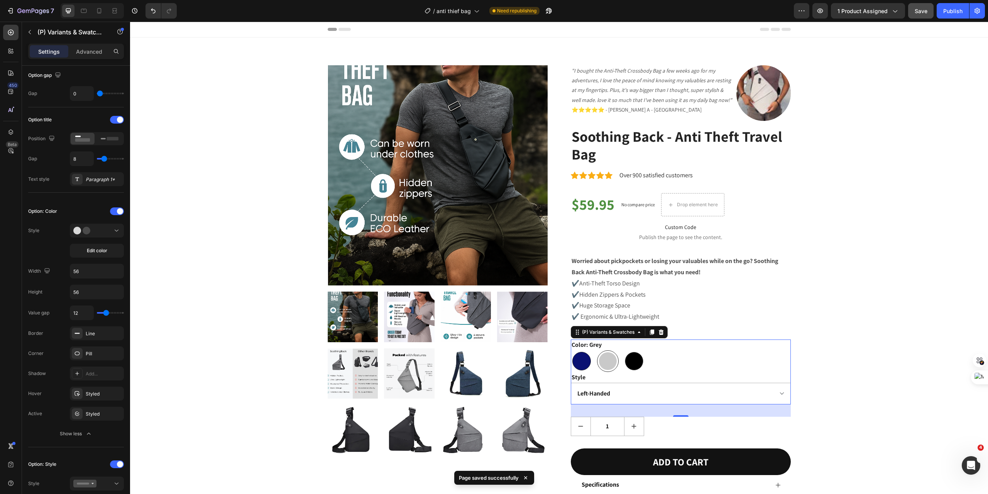
click at [583, 363] on div at bounding box center [582, 361] width 19 height 19
click at [571, 350] on input "Navy Navy" at bounding box center [571, 350] width 0 height 0
radio input "true"
click at [604, 365] on div at bounding box center [608, 361] width 19 height 19
click at [597, 350] on input "Grey Grey" at bounding box center [597, 350] width 0 height 0
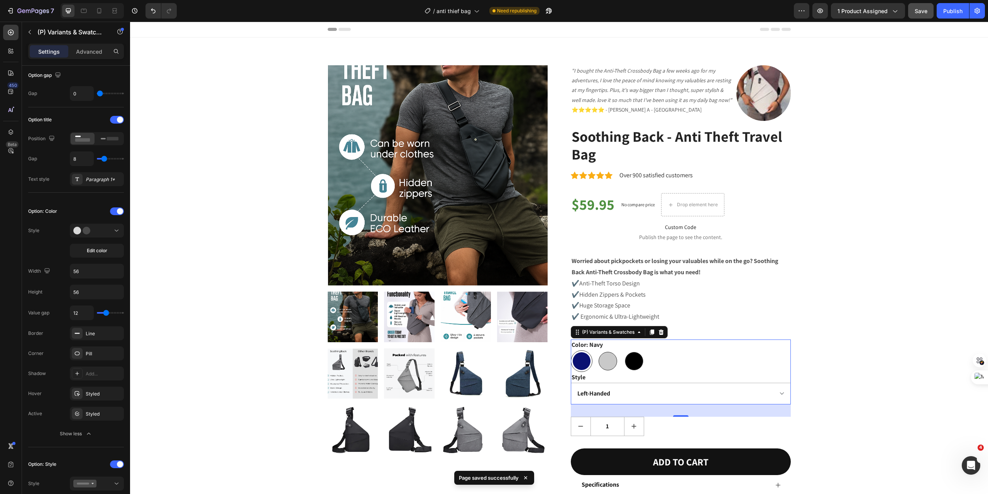
radio input "true"
click at [627, 367] on div at bounding box center [634, 361] width 19 height 19
click at [624, 350] on input "Black Black" at bounding box center [623, 350] width 0 height 0
radio input "true"
click at [607, 364] on div at bounding box center [608, 361] width 19 height 19
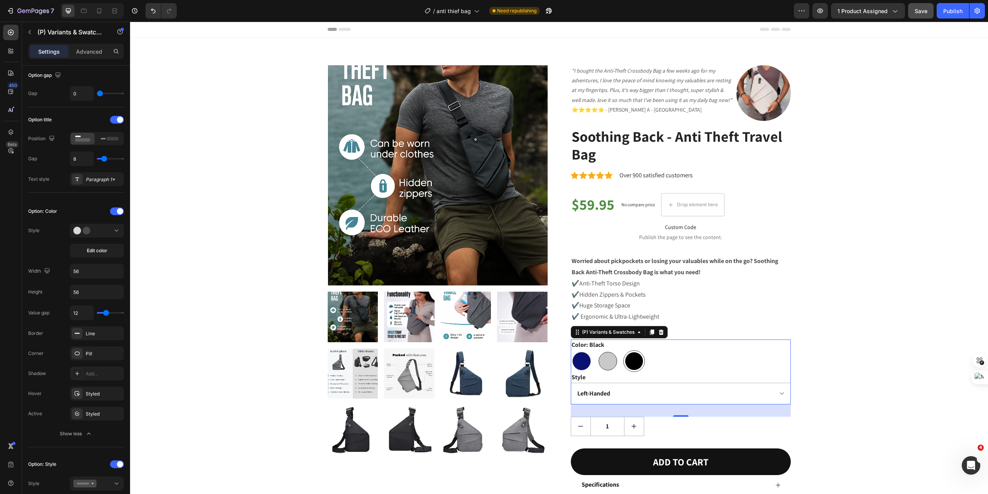
click at [597, 350] on input "Grey Grey" at bounding box center [597, 350] width 0 height 0
radio input "true"
click at [585, 363] on div at bounding box center [582, 361] width 19 height 19
click at [571, 350] on input "Navy Navy" at bounding box center [571, 350] width 0 height 0
radio input "true"
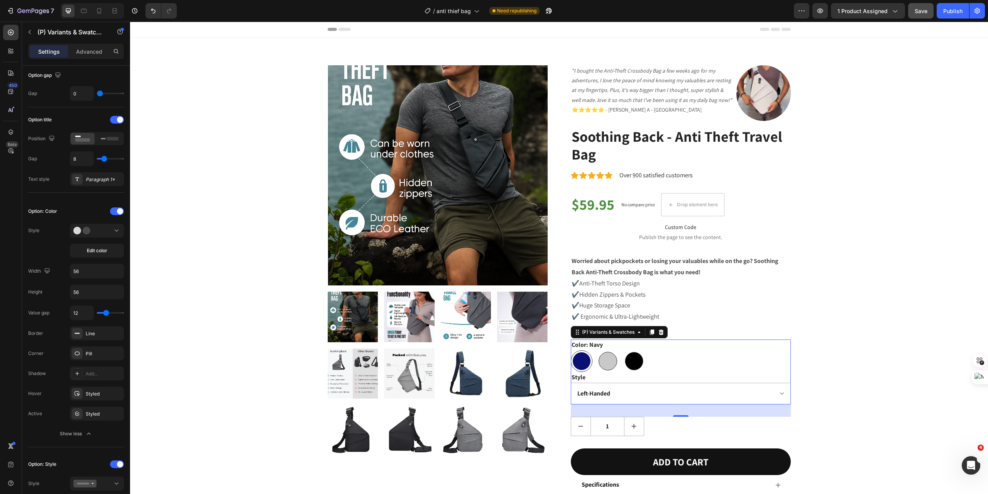
click at [604, 366] on div at bounding box center [608, 361] width 19 height 19
click at [597, 350] on input "Grey Grey" at bounding box center [597, 350] width 0 height 0
radio input "true"
click at [865, 363] on div "Product Images "I bought the Anti-Theft Crossbody Bag a few weeks ago for my ad…" at bounding box center [559, 306] width 847 height 482
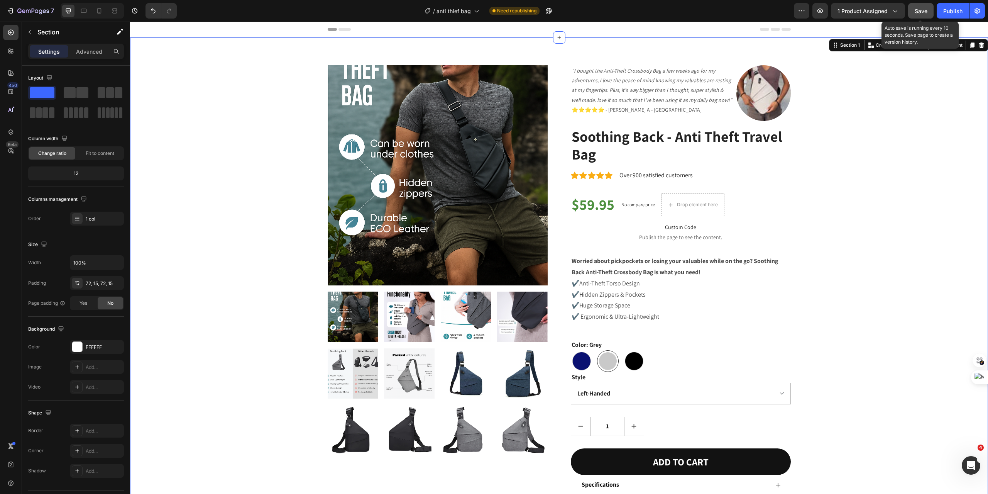
click at [926, 12] on span "Save" at bounding box center [921, 11] width 13 height 7
click at [953, 7] on div "Publish" at bounding box center [953, 11] width 19 height 8
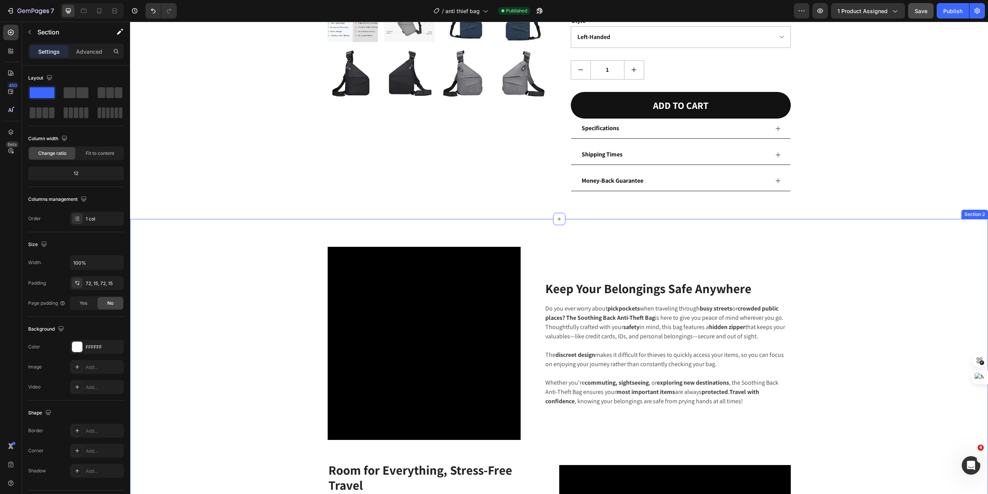
scroll to position [232, 0]
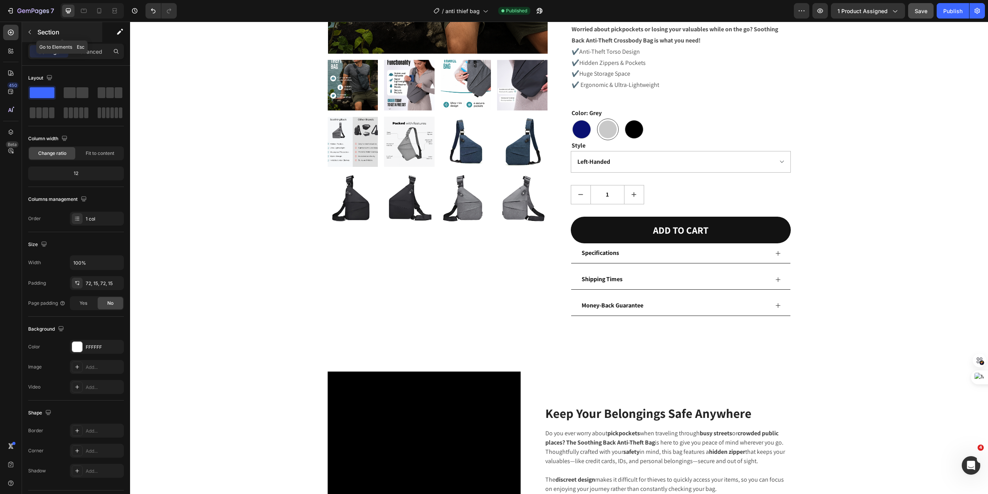
click at [32, 31] on icon "button" at bounding box center [30, 32] width 6 height 6
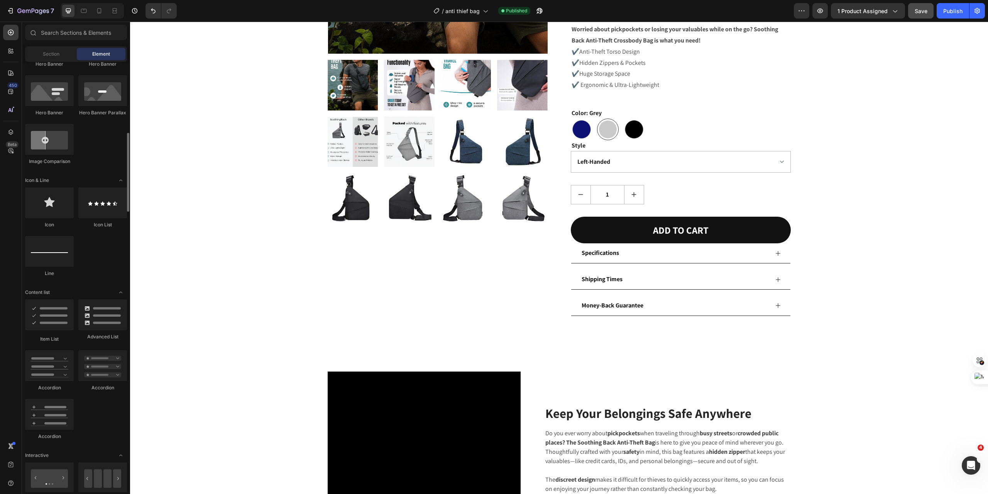
scroll to position [543, 0]
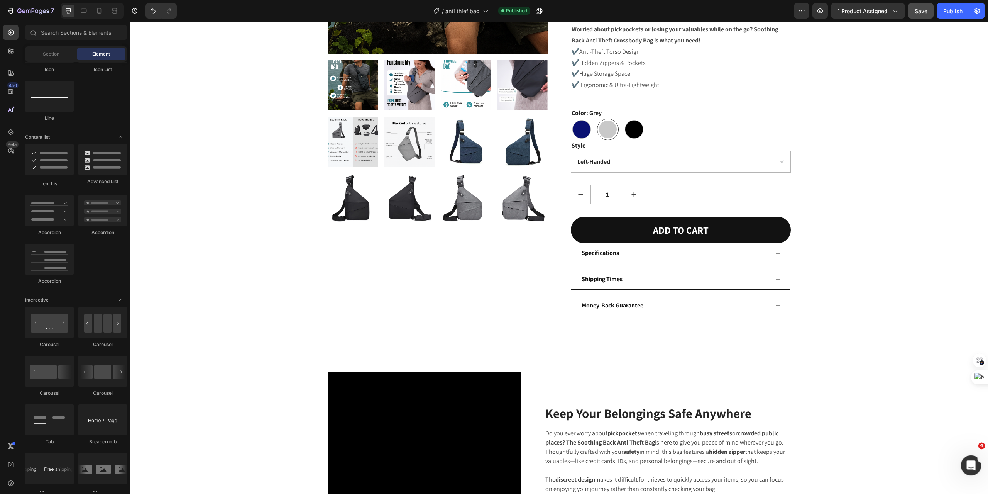
click at [973, 465] on icon "Open Intercom Messenger" at bounding box center [970, 464] width 13 height 13
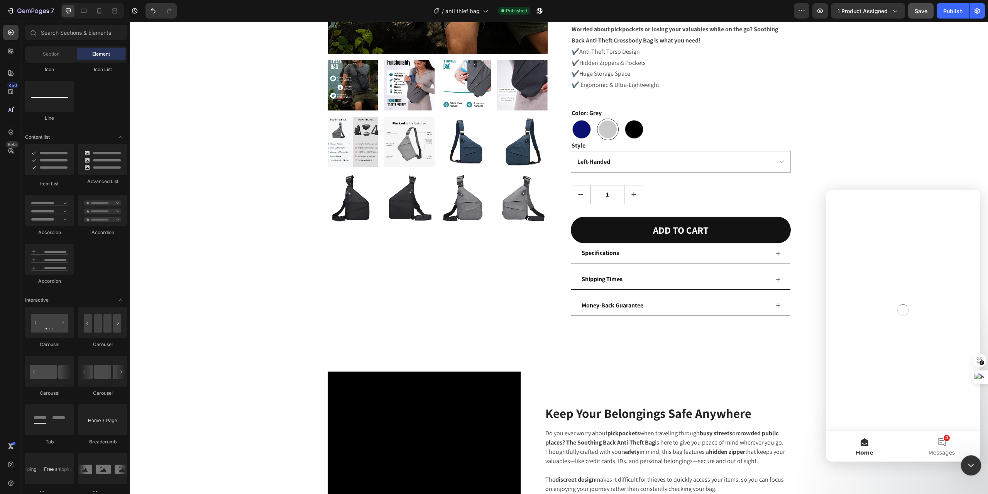
scroll to position [0, 0]
click at [944, 446] on button "4 Messages" at bounding box center [942, 446] width 77 height 31
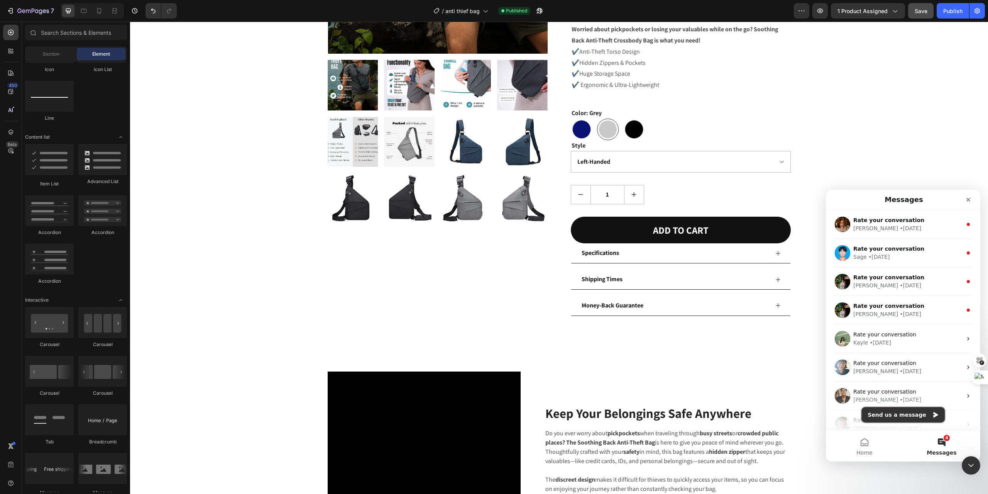
click at [896, 420] on button "Send us a message" at bounding box center [903, 414] width 83 height 15
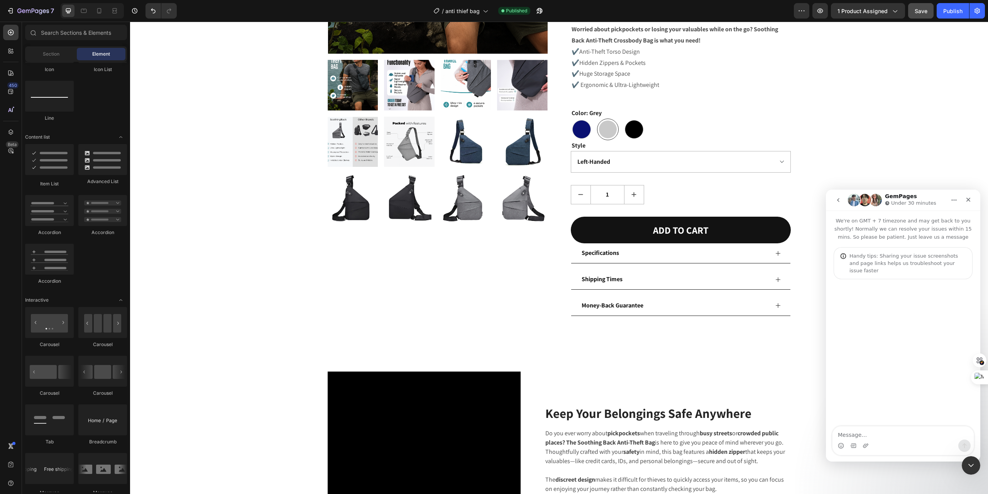
click at [873, 440] on div "Intercom messenger" at bounding box center [903, 445] width 141 height 12
click at [876, 436] on textarea "Message…" at bounding box center [903, 432] width 141 height 13
type textarea "hello support"
type textarea "mình"
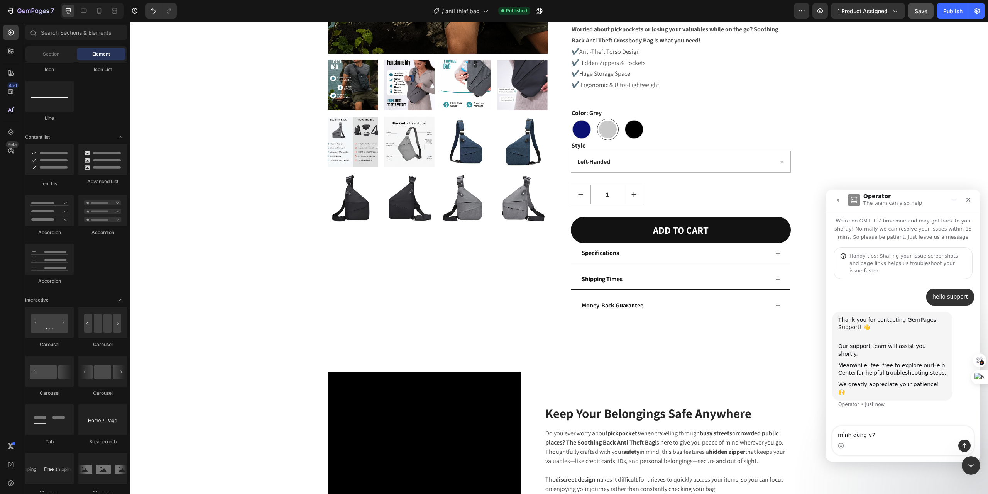
type textarea "mình dùng v7"
type textarea "m"
type textarea "muốn tạo 1 slide ảnh reivew của customer thì mình làm thế nào?"
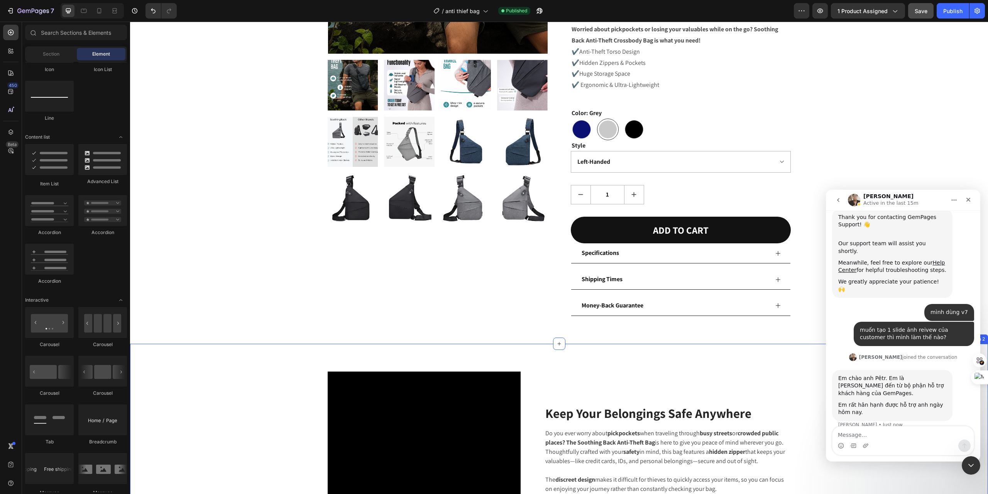
scroll to position [113, 0]
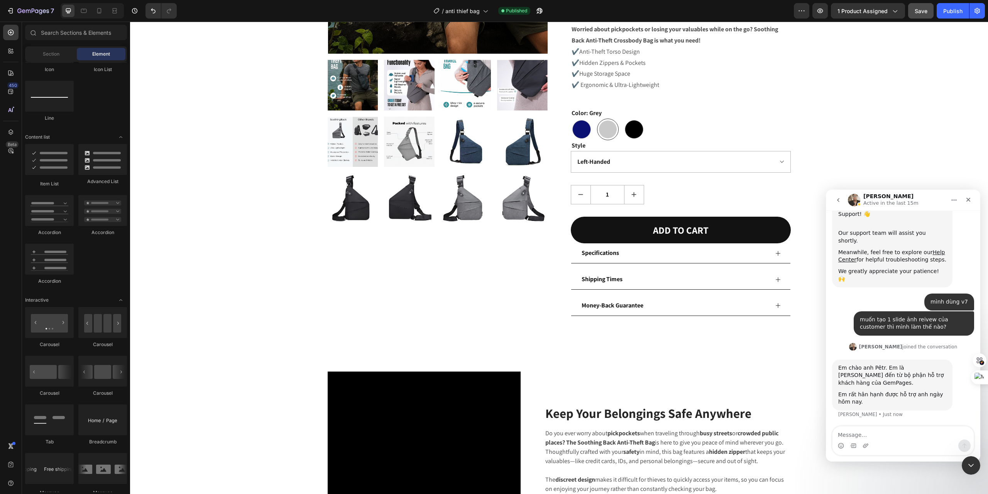
click at [905, 433] on textarea "Message…" at bounding box center [903, 432] width 141 height 13
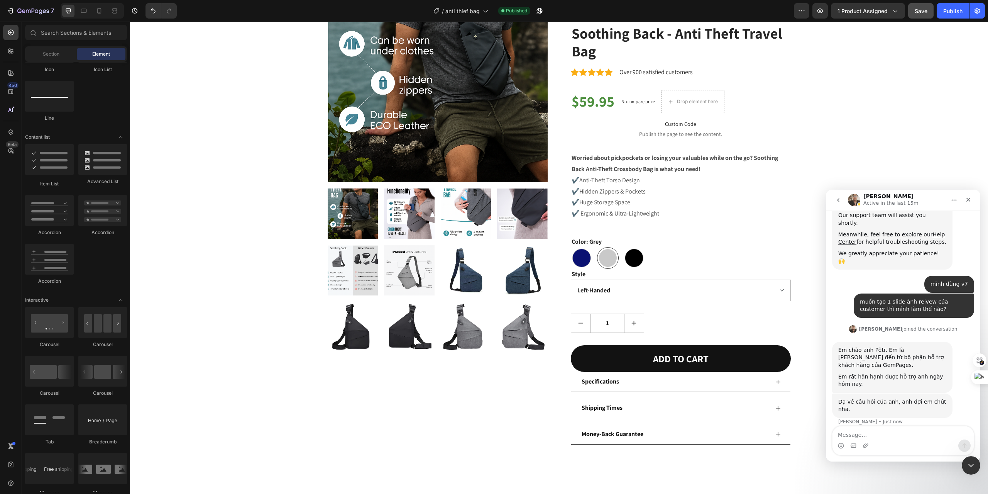
scroll to position [101, 0]
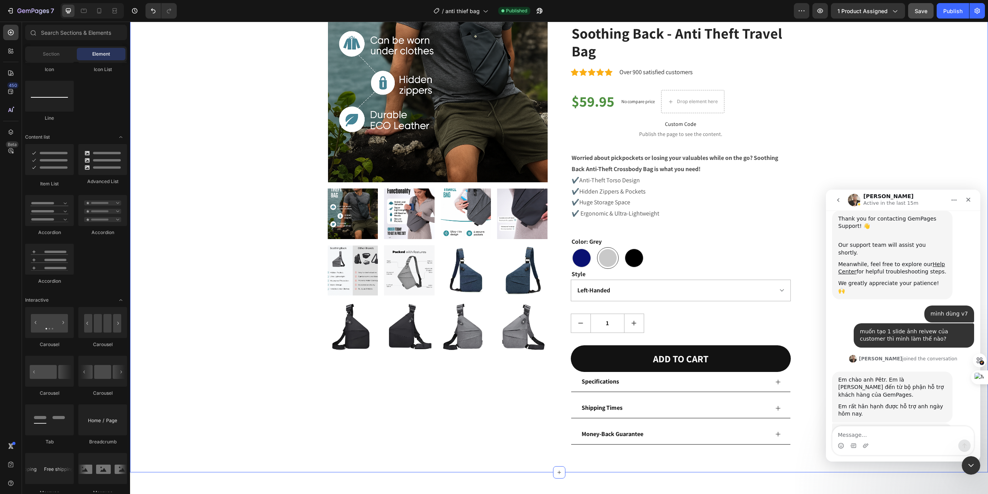
click at [940, 119] on div "Product Images "I bought the Anti-Theft Crossbody Bag a few weeks ago for my ad…" at bounding box center [559, 203] width 847 height 482
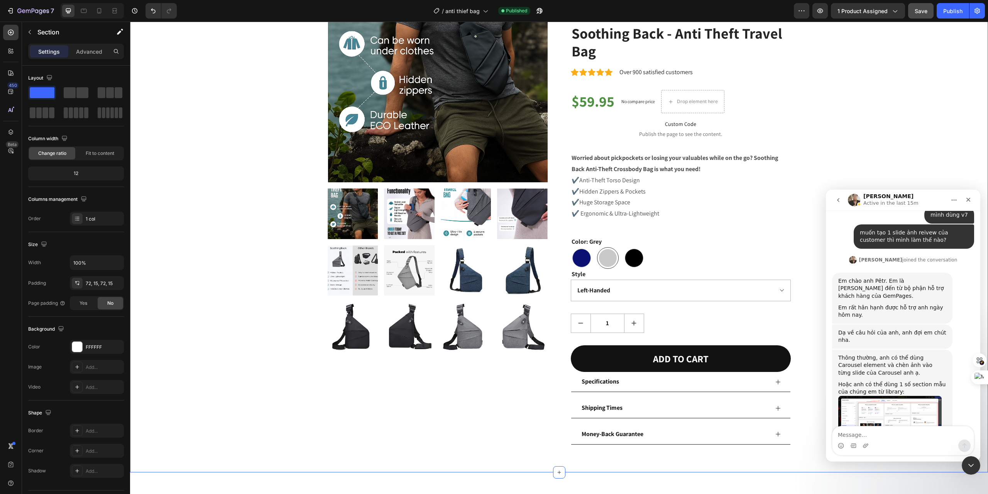
scroll to position [250, 0]
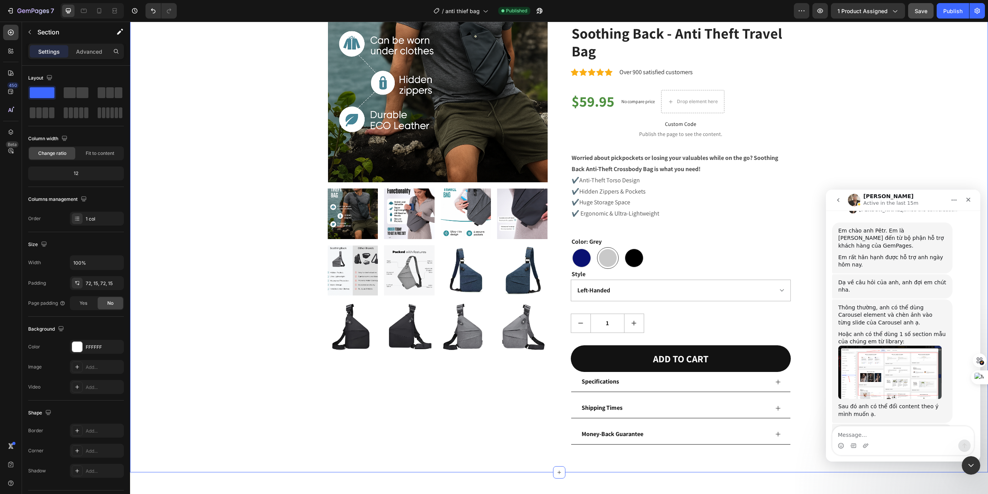
click at [898, 346] on img "Ken says…" at bounding box center [890, 372] width 103 height 53
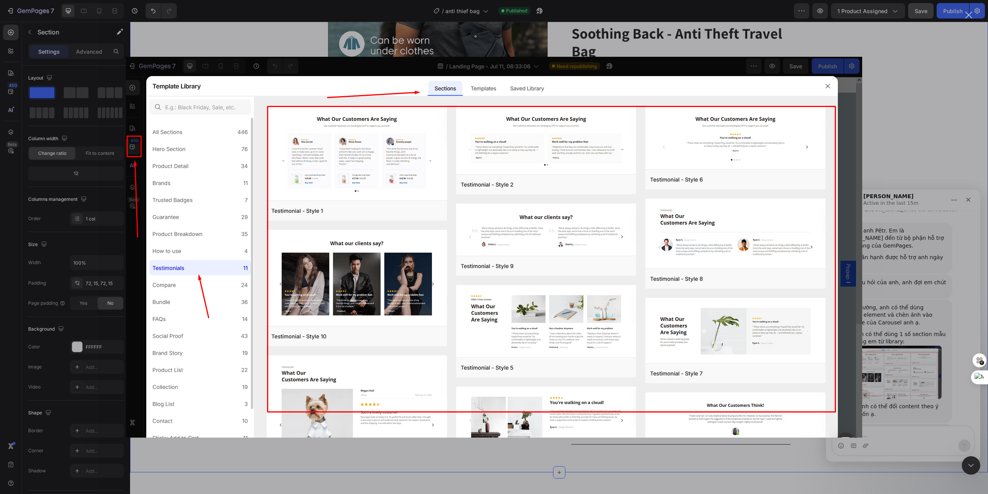
scroll to position [0, 0]
click at [900, 334] on div "Intercom messenger" at bounding box center [494, 247] width 988 height 494
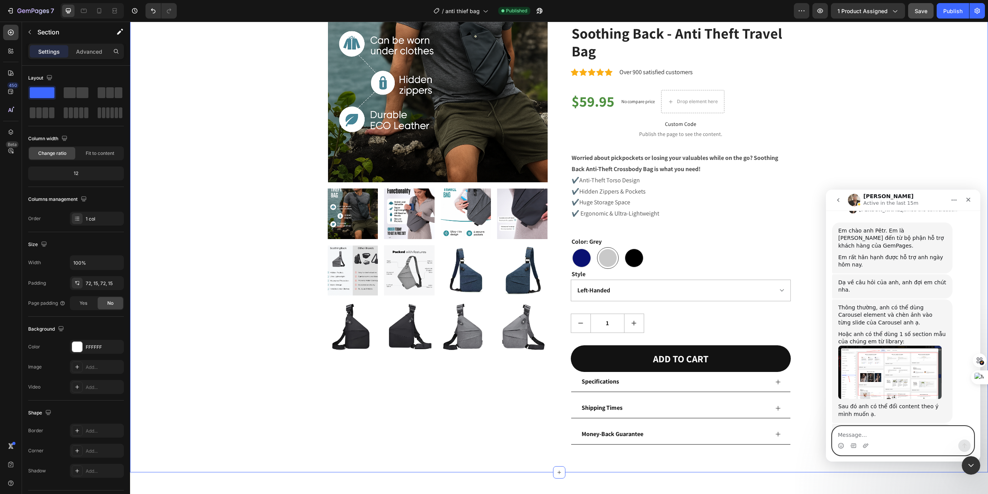
click at [900, 434] on textarea "Message…" at bounding box center [903, 432] width 141 height 13
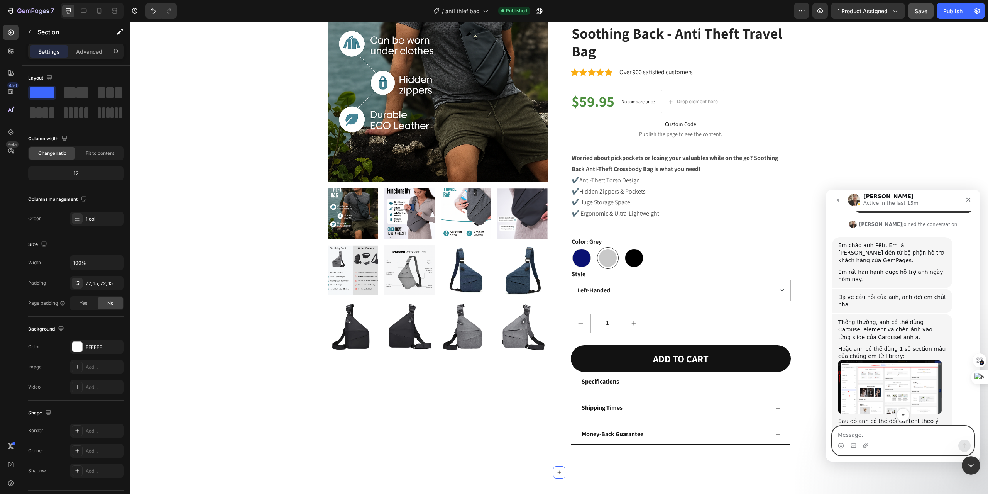
scroll to position [250, 0]
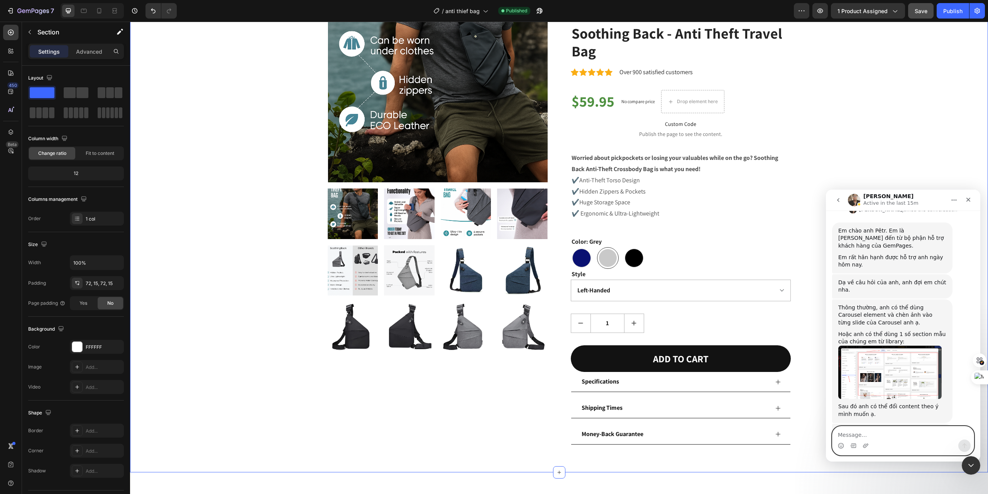
click at [888, 429] on textarea "Message…" at bounding box center [903, 432] width 141 height 13
click at [888, 430] on textarea "Message…" at bounding box center [903, 432] width 141 height 13
type textarea "m"
type textarea "a"
type textarea "à mình muốn slide sẽ tự động chạy nữa"
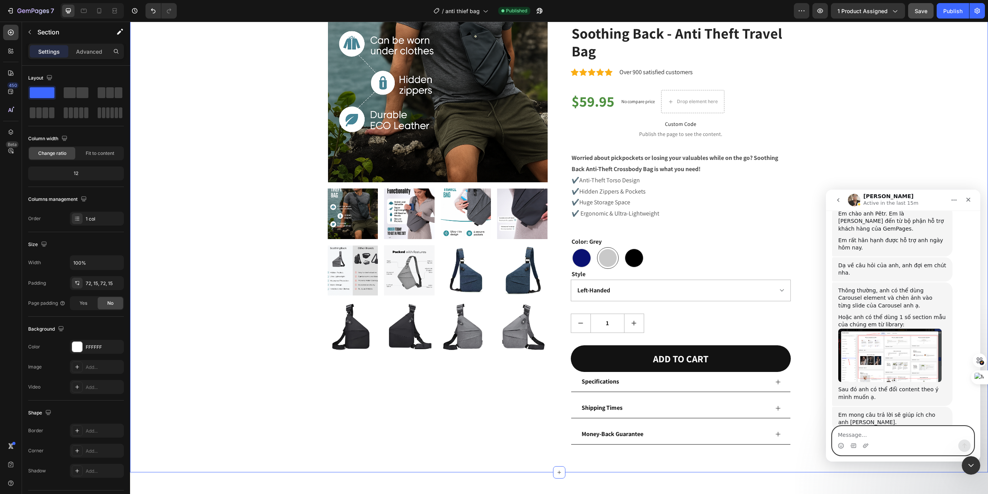
scroll to position [273, 0]
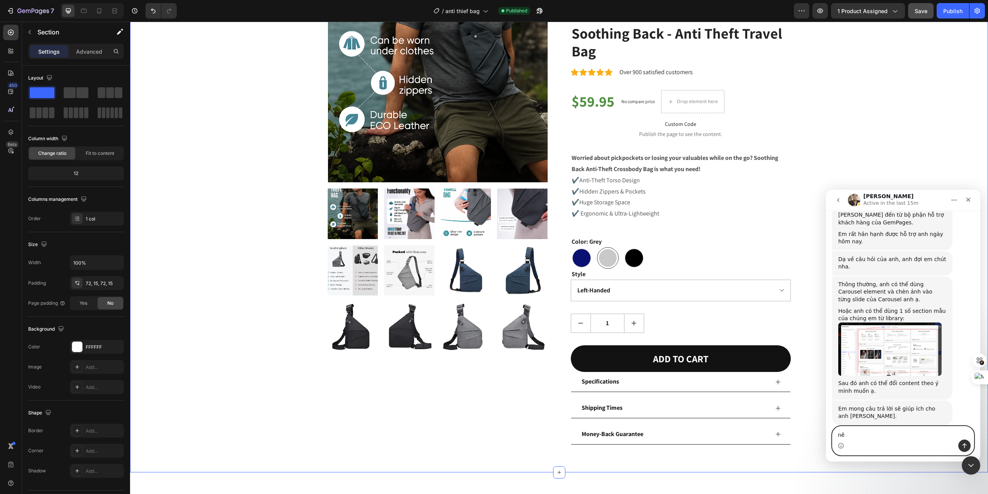
type textarea "n"
drag, startPoint x: 899, startPoint y: 441, endPoint x: 902, endPoint y: 435, distance: 7.1
click at [899, 441] on div "Intercom messenger" at bounding box center [903, 445] width 141 height 12
click at [902, 435] on textarea "Message…" at bounding box center [903, 432] width 141 height 13
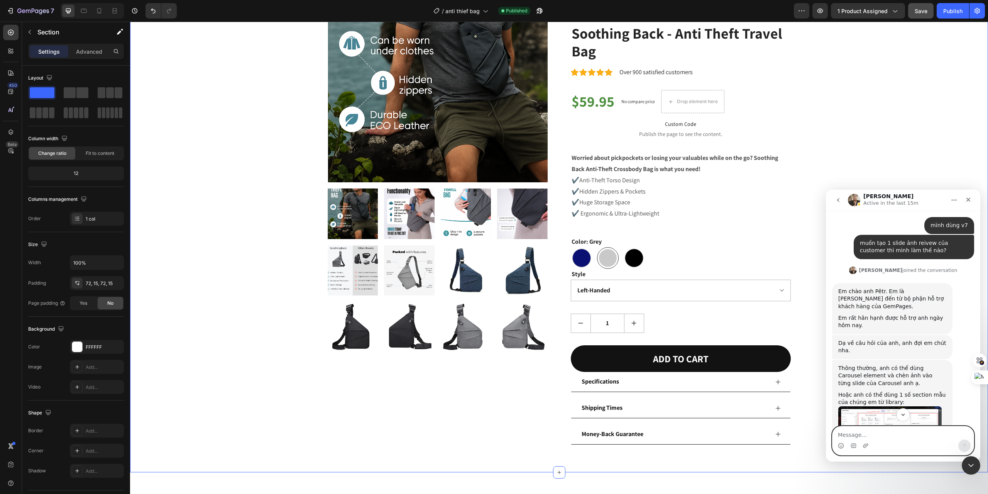
scroll to position [215, 0]
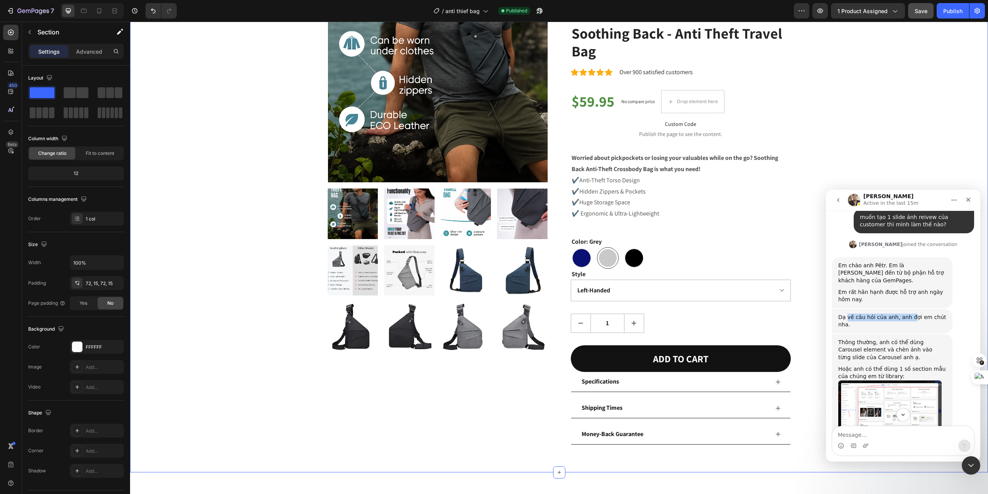
drag, startPoint x: 848, startPoint y: 285, endPoint x: 911, endPoint y: 285, distance: 62.9
click at [908, 314] on div "Dạ về câu hỏi của anh, anh đợi em chút nha." at bounding box center [893, 321] width 108 height 15
click at [912, 288] on div "Em rất hân hạnh được hỗ trợ anh ngày hôm nay." at bounding box center [893, 295] width 108 height 15
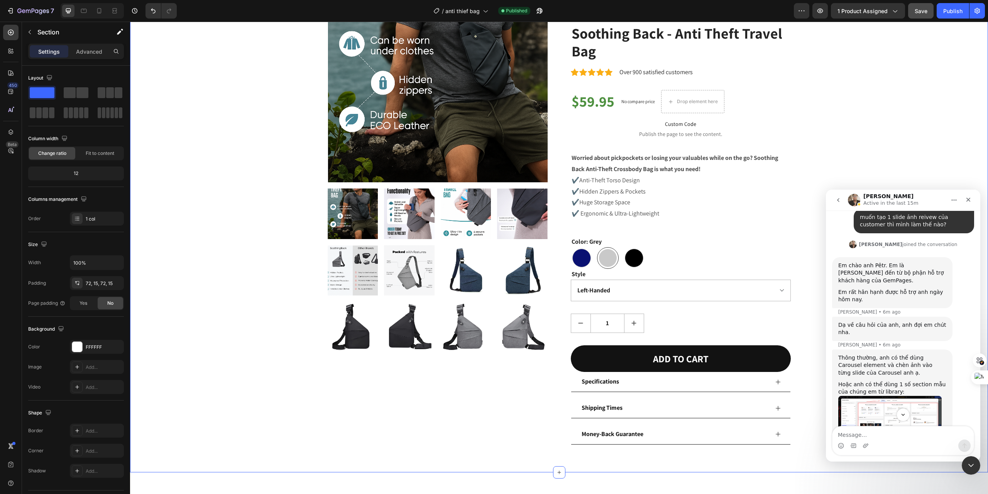
click at [867, 354] on div "Thông thường, anh có thể dùng Carousel element và chèn ảnh vào từng slide của C…" at bounding box center [893, 365] width 108 height 23
click at [893, 288] on div "Em rất hân hạnh được hỗ trợ anh ngày hôm nay." at bounding box center [893, 295] width 108 height 15
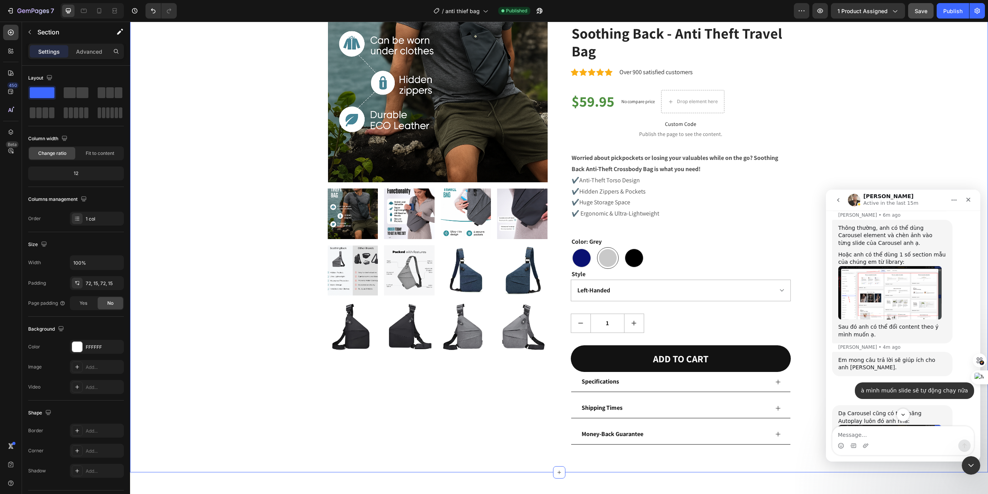
scroll to position [359, 0]
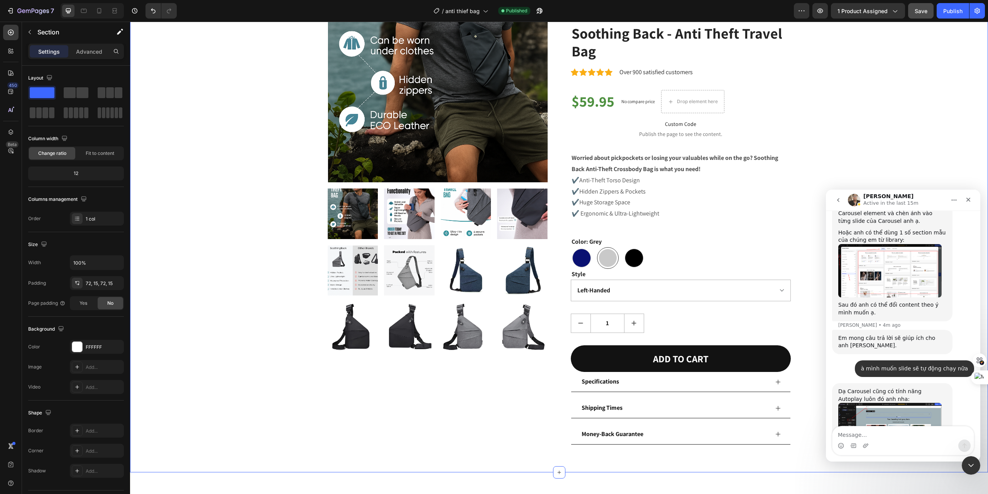
click at [877, 403] on img "Ken says…" at bounding box center [890, 423] width 103 height 40
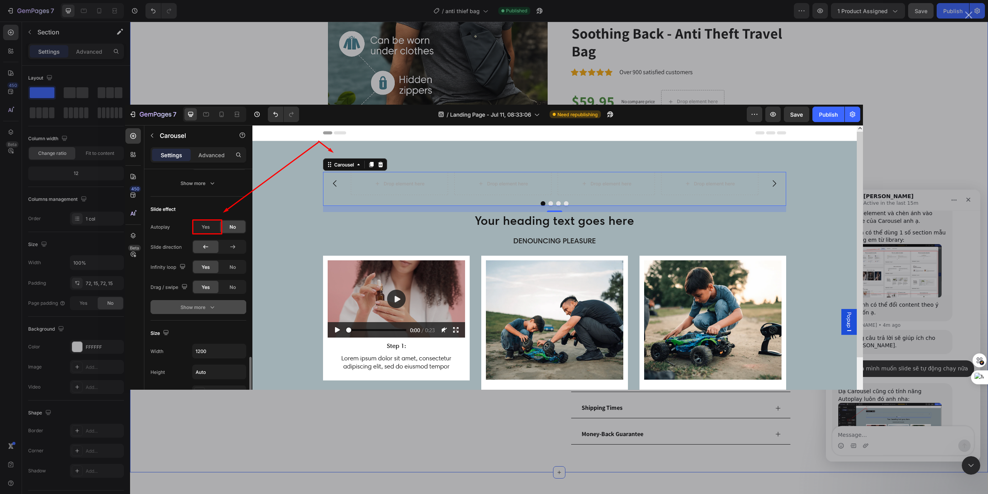
click at [732, 329] on img "Close" at bounding box center [494, 247] width 738 height 285
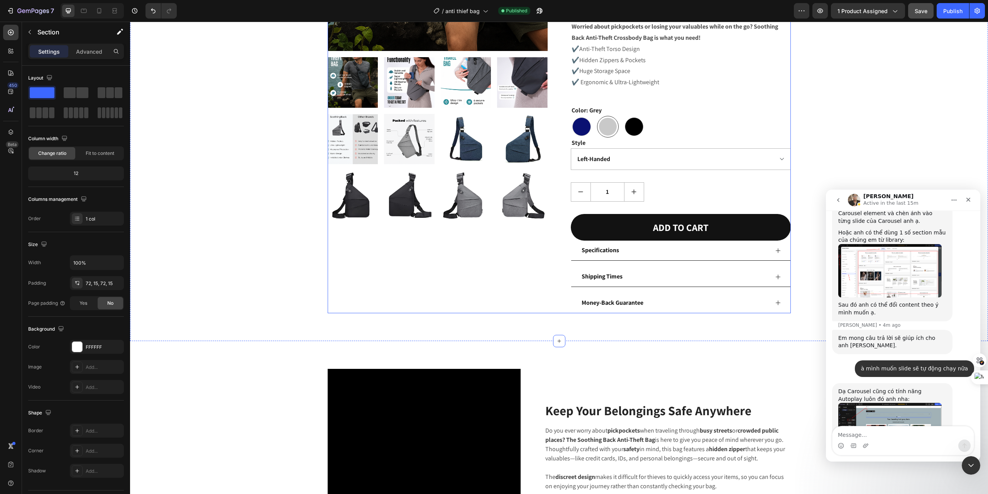
scroll to position [360, 0]
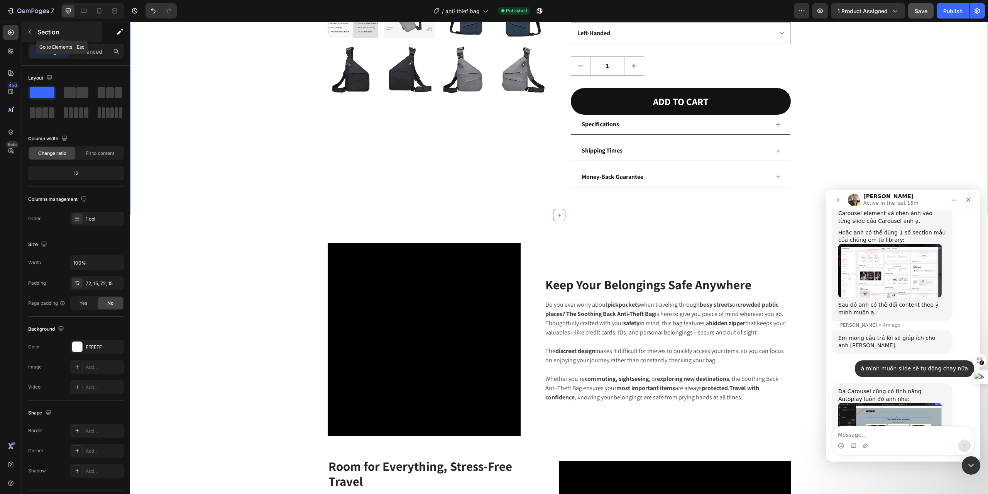
click at [31, 35] on icon "button" at bounding box center [30, 32] width 6 height 6
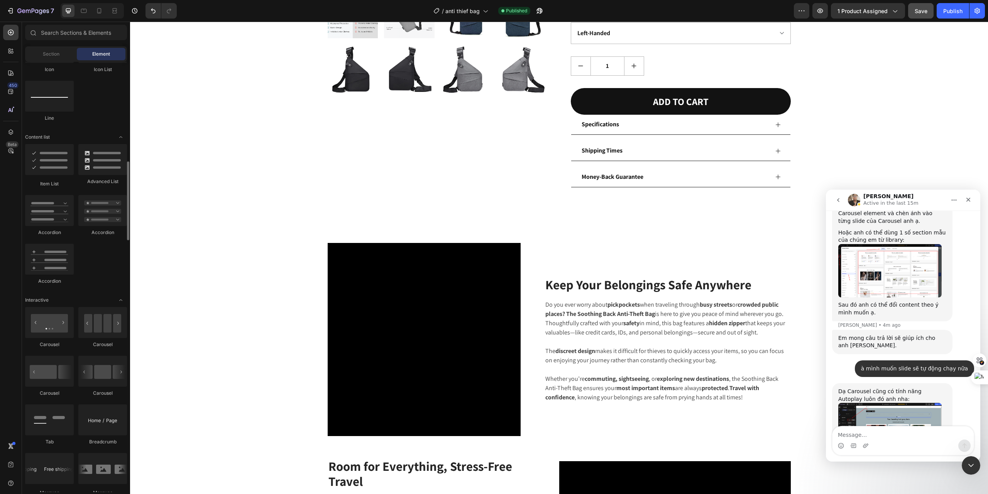
scroll to position [647, 0]
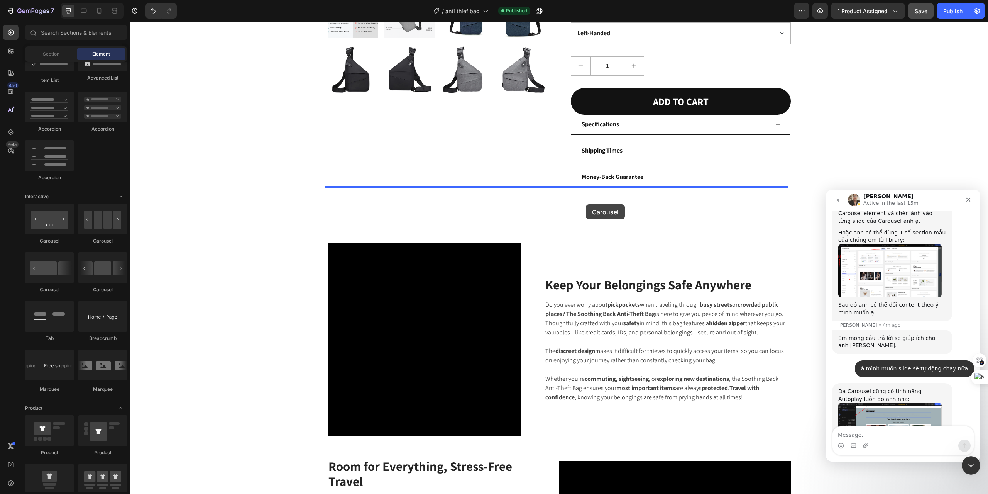
drag, startPoint x: 201, startPoint y: 226, endPoint x: 586, endPoint y: 204, distance: 386.0
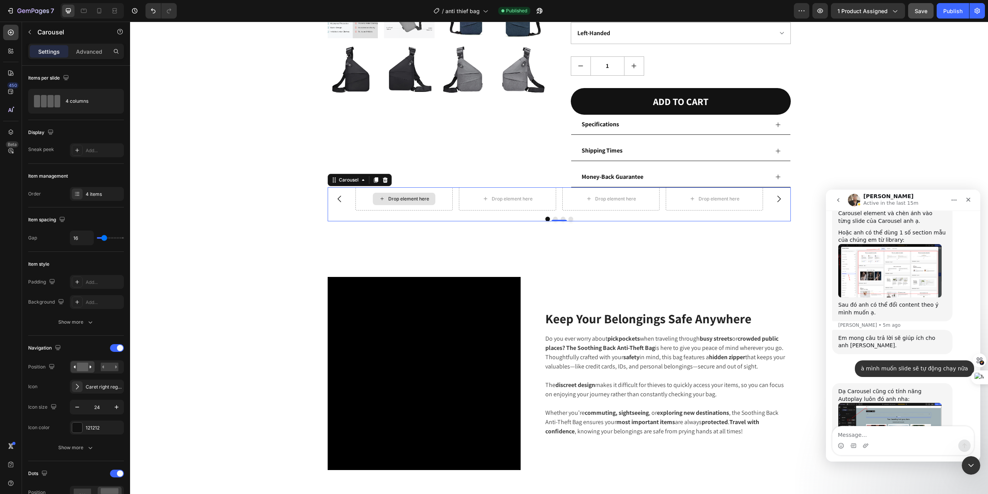
click at [359, 200] on div "Drop element here" at bounding box center [404, 198] width 97 height 23
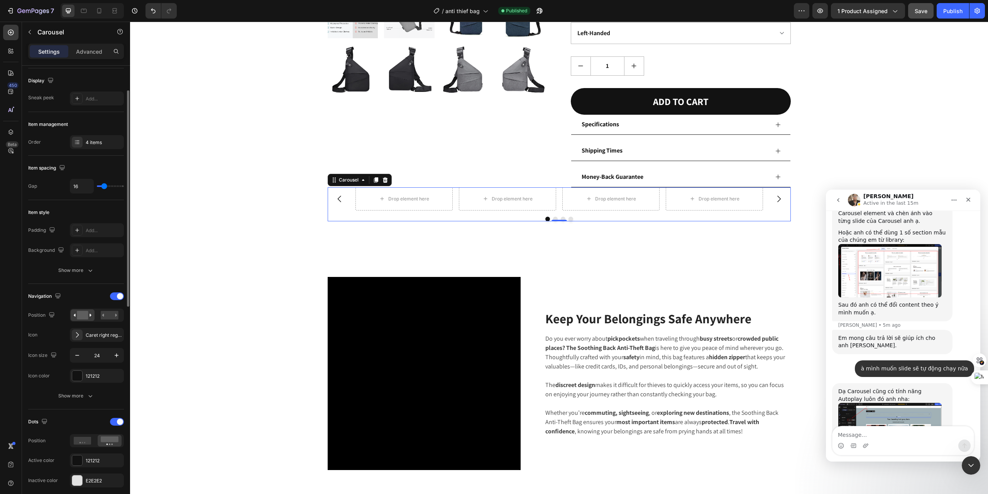
scroll to position [0, 0]
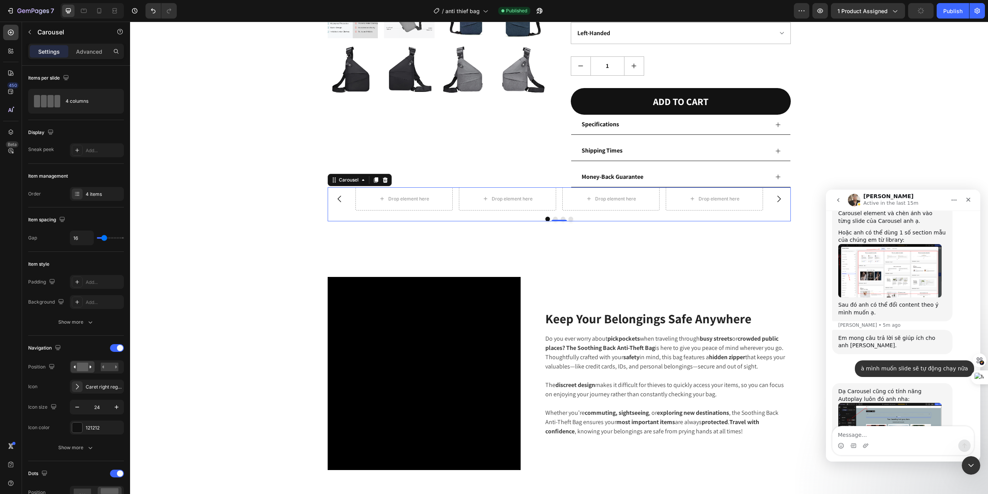
click at [88, 59] on div "Settings Advanced" at bounding box center [76, 55] width 108 height 22
click at [89, 51] on p "Advanced" at bounding box center [89, 51] width 26 height 8
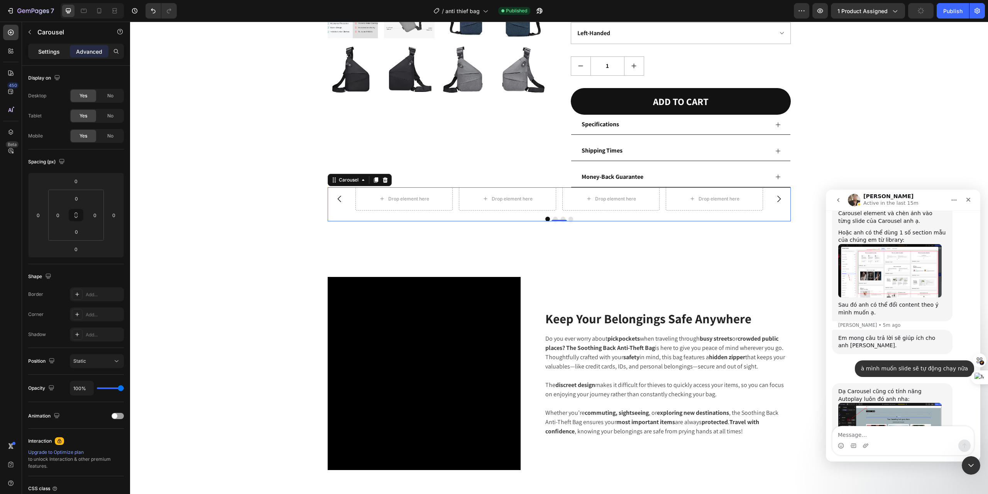
click at [52, 51] on p "Settings" at bounding box center [49, 51] width 22 height 8
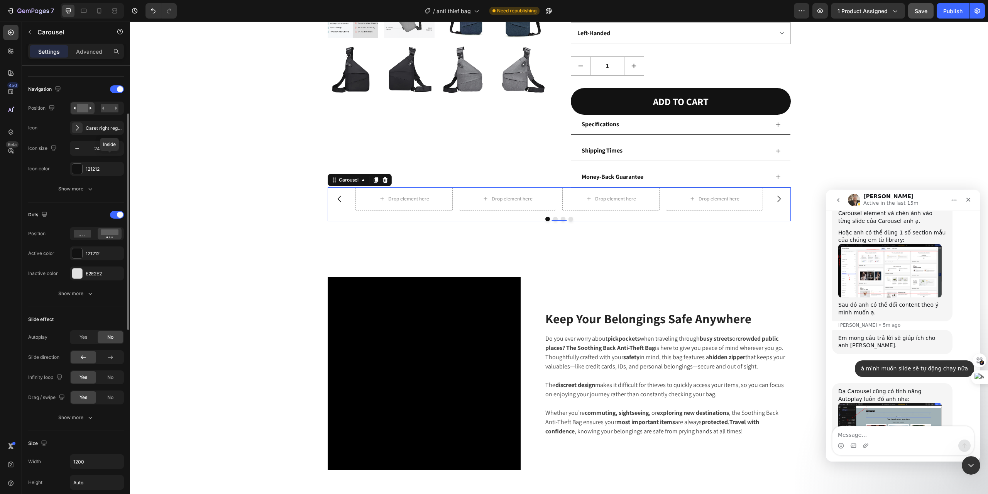
scroll to position [285, 0]
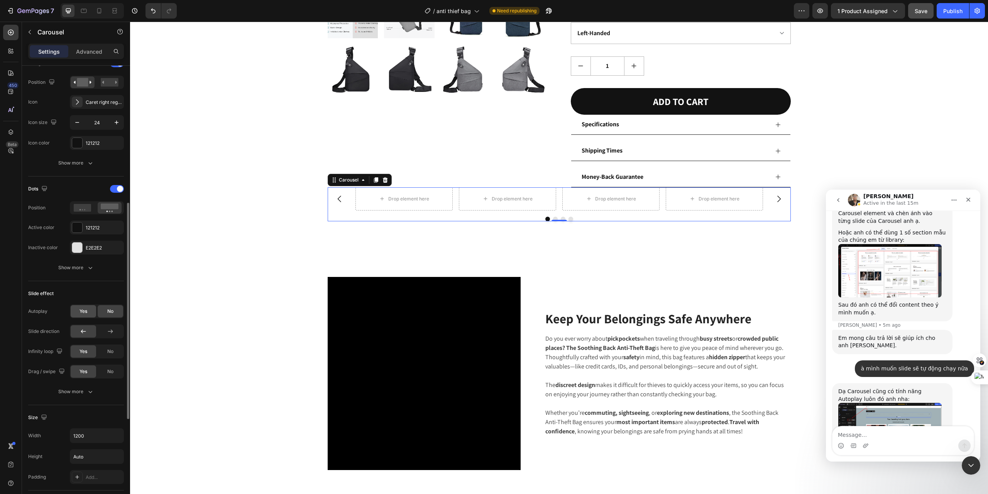
click at [83, 311] on span "Yes" at bounding box center [84, 311] width 8 height 7
click at [83, 309] on span "Yes" at bounding box center [84, 311] width 8 height 7
click at [118, 307] on div "No" at bounding box center [110, 311] width 25 height 12
click at [885, 439] on textarea "Message…" at bounding box center [903, 432] width 141 height 13
type textarea "ok e"
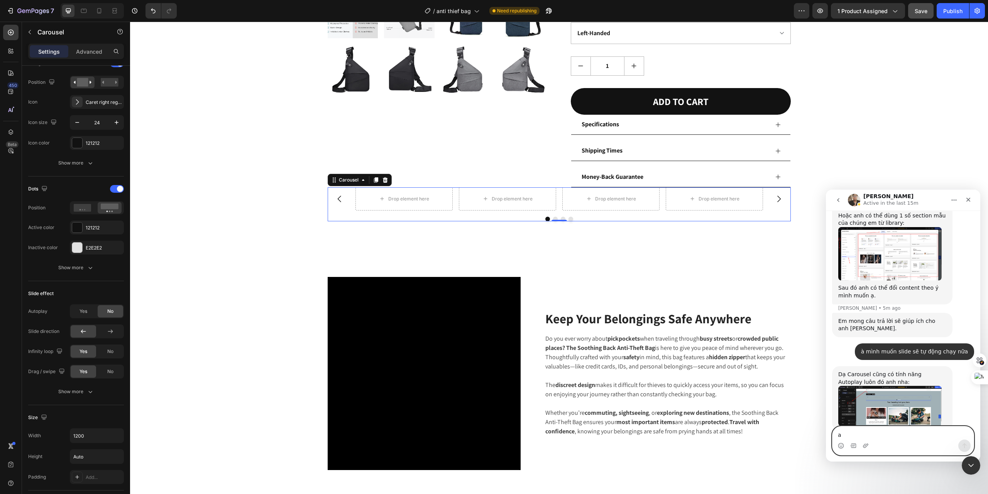
scroll to position [382, 0]
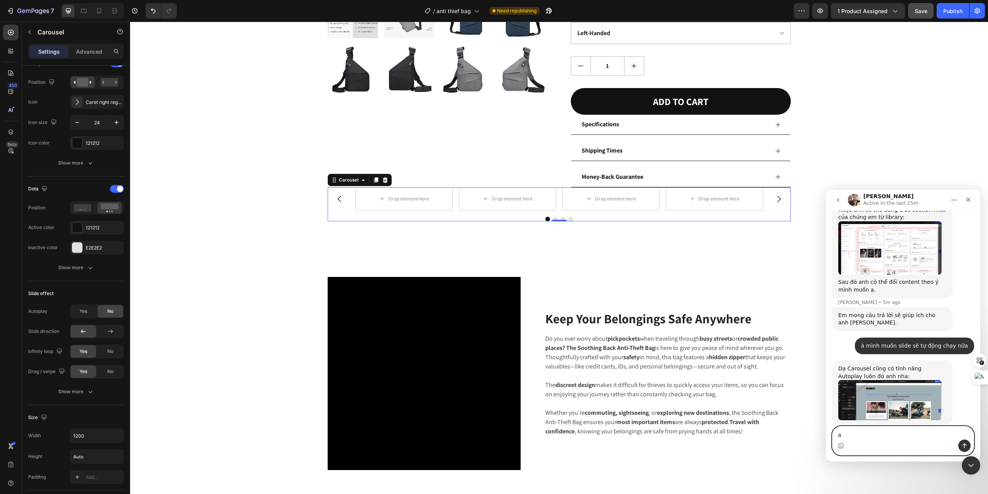
type textarea "a"
type textarea "a thấy rồi,m thanks e nha"
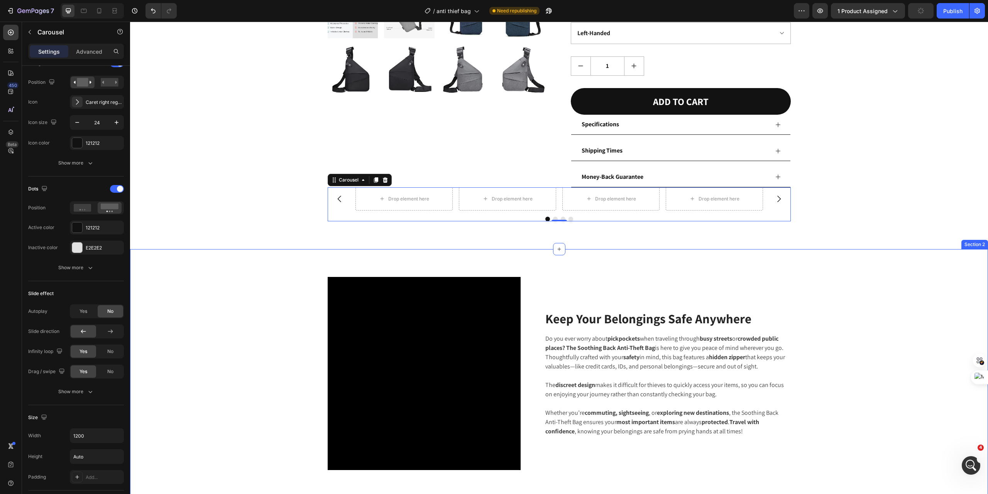
scroll to position [385, 0]
click at [385, 180] on icon at bounding box center [385, 180] width 6 height 6
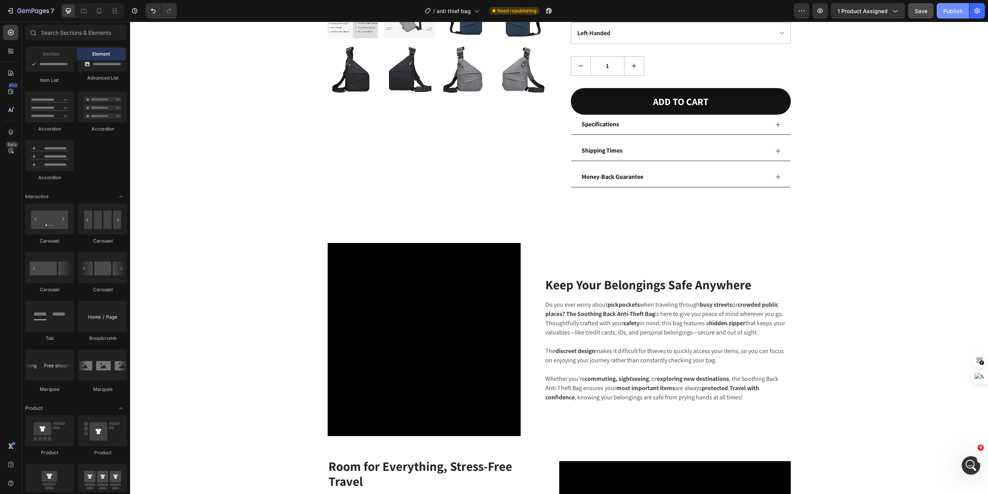
click at [950, 12] on div "Publish" at bounding box center [953, 11] width 19 height 8
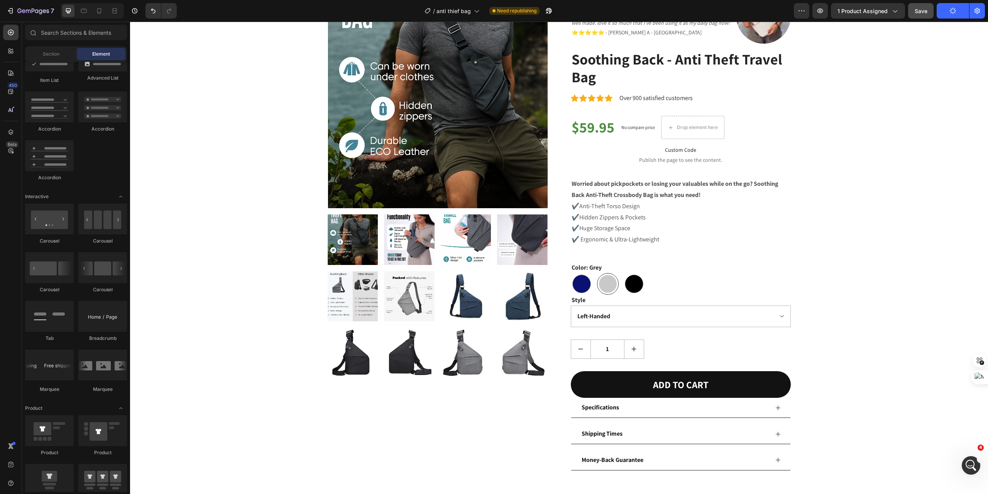
scroll to position [414, 0]
click at [897, 143] on div "Product Images "I bought the Anti-Theft Crossbody Bag a few weeks ago for my ad…" at bounding box center [559, 229] width 847 height 482
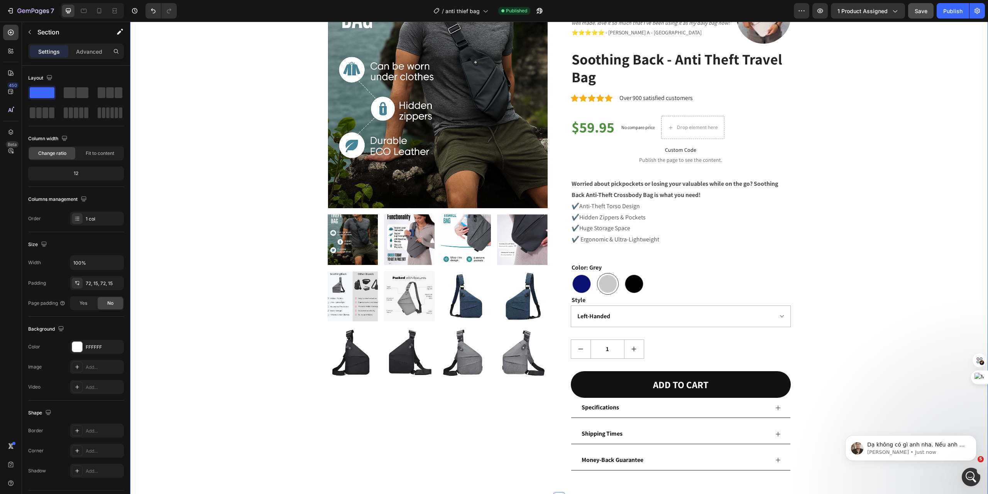
scroll to position [0, 0]
click at [879, 125] on div "Product Images "I bought the Anti-Theft Crossbody Bag a few weeks ago for my ad…" at bounding box center [559, 229] width 847 height 482
